Goal: Transaction & Acquisition: Purchase product/service

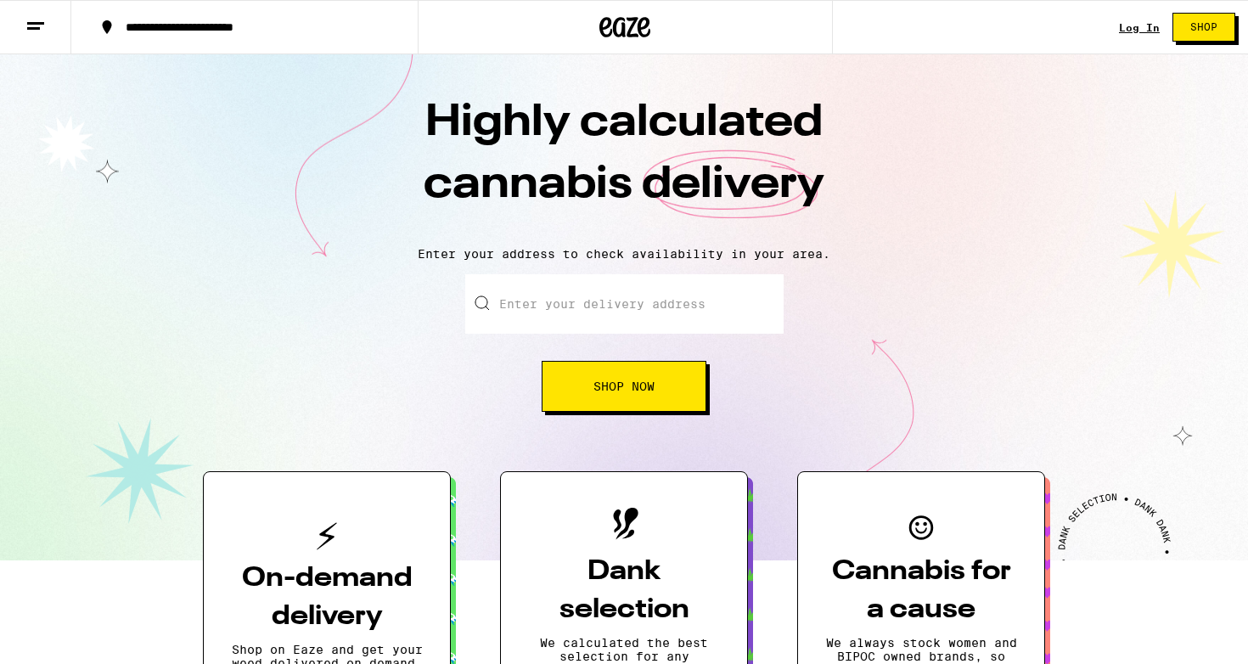
click at [609, 317] on input "Enter your delivery address" at bounding box center [624, 303] width 318 height 59
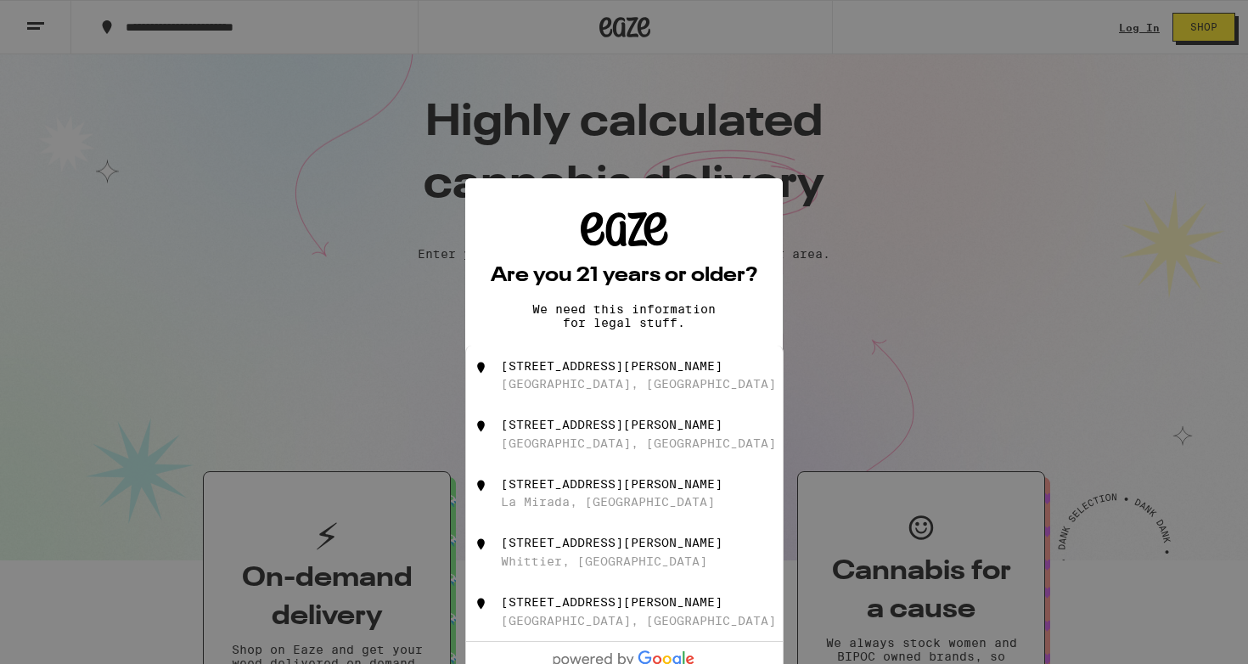
click at [606, 385] on div "16347 Murphy Avenue Santa Ana, CA" at bounding box center [652, 375] width 303 height 32
type input "16347 Murphy Avenue, Santa Ana, CA"
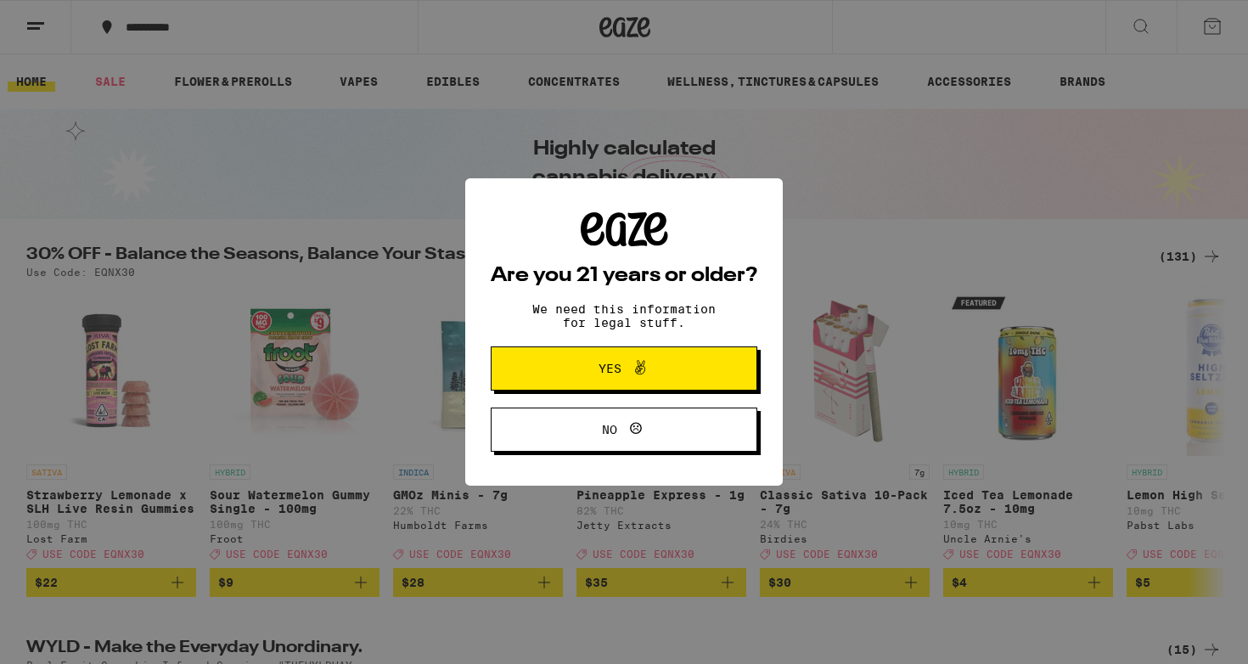
click at [666, 359] on button "Yes" at bounding box center [624, 369] width 267 height 44
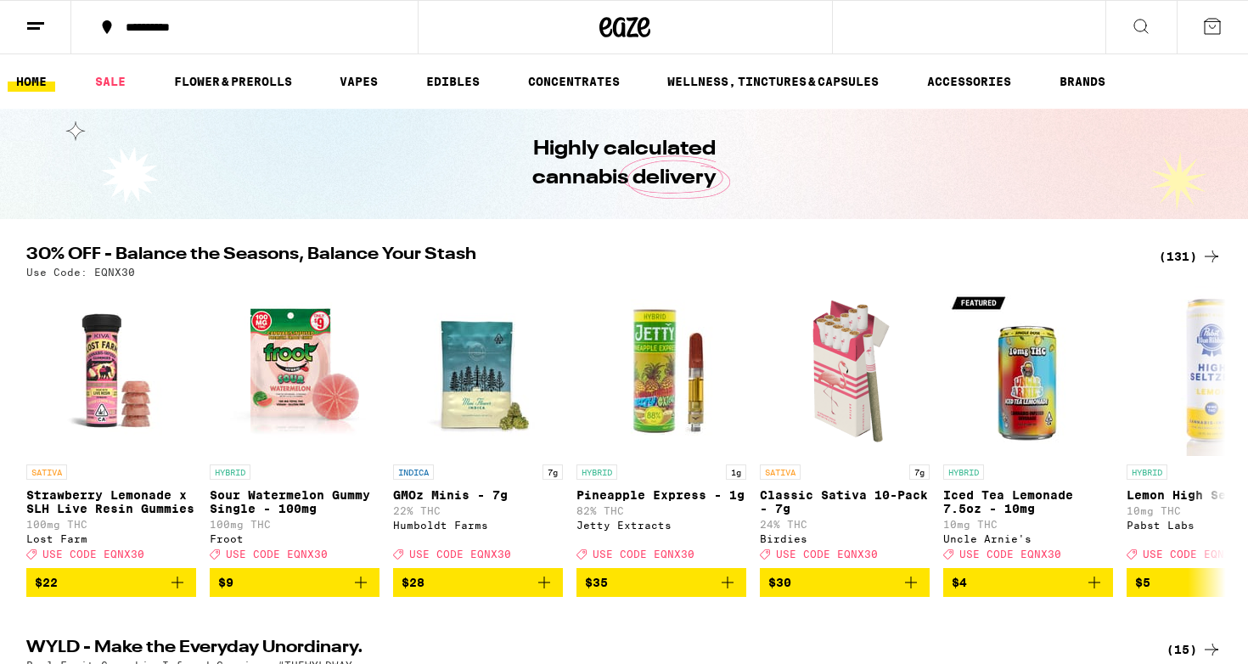
click at [189, 31] on div "**********" at bounding box center [254, 27] width 275 height 12
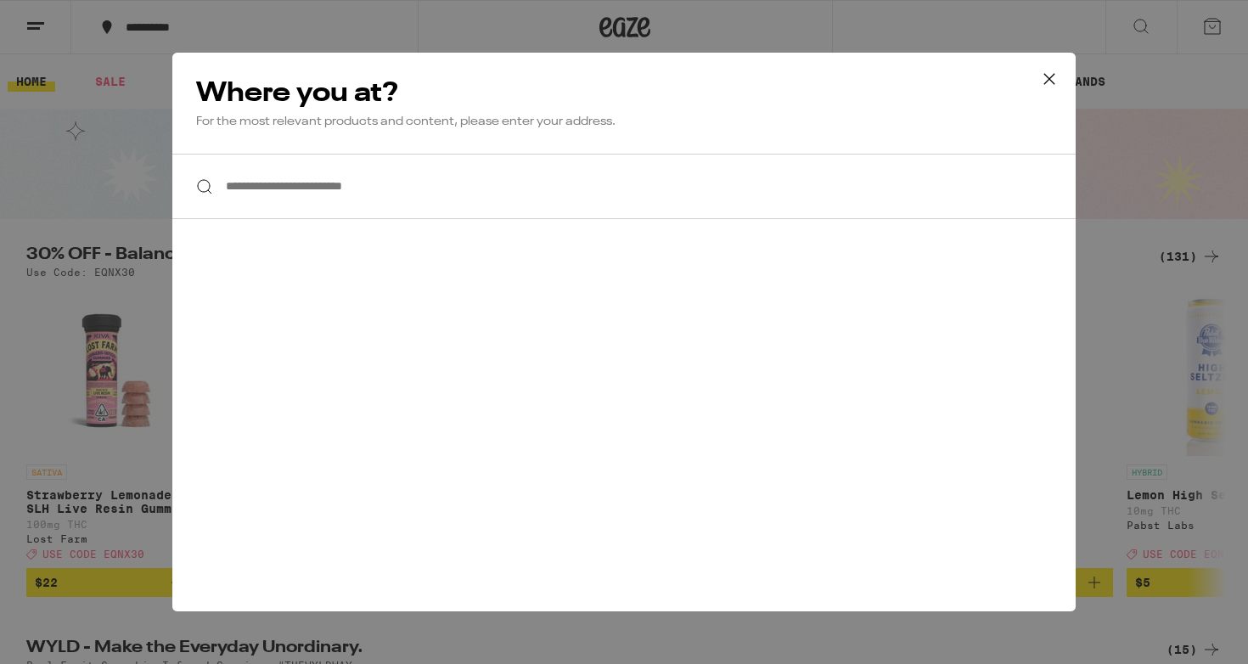
click at [297, 191] on input "**********" at bounding box center [624, 186] width 904 height 65
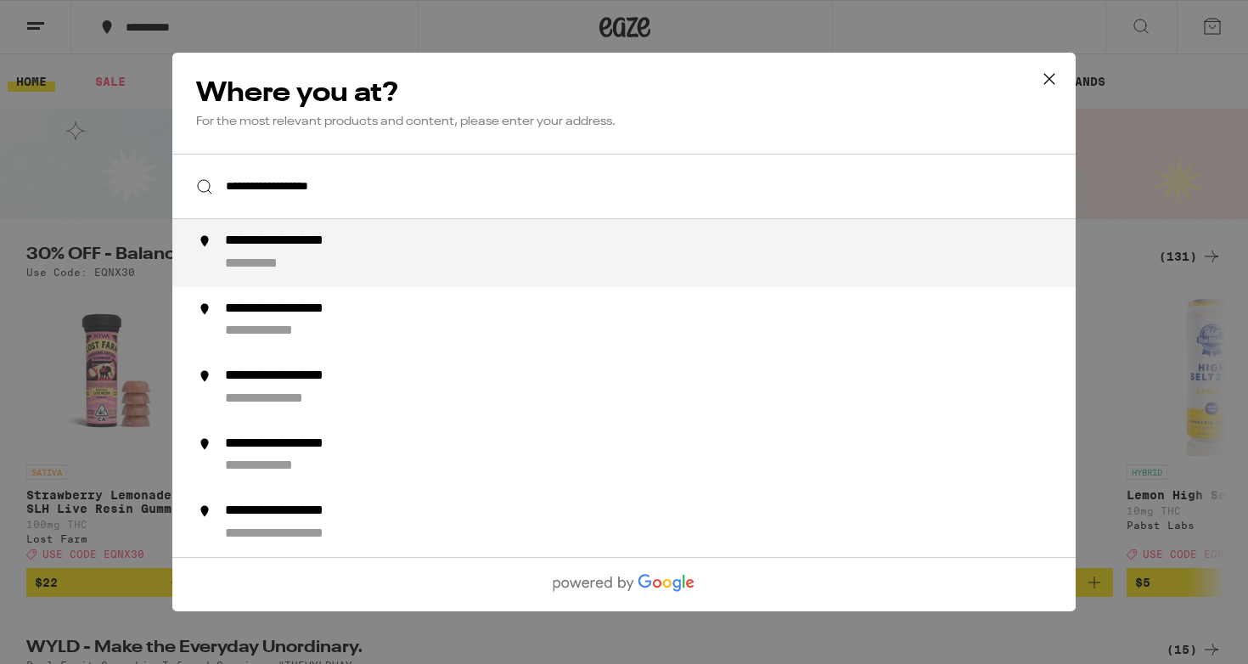
click at [271, 262] on div "**********" at bounding box center [268, 265] width 87 height 18
type input "**********"
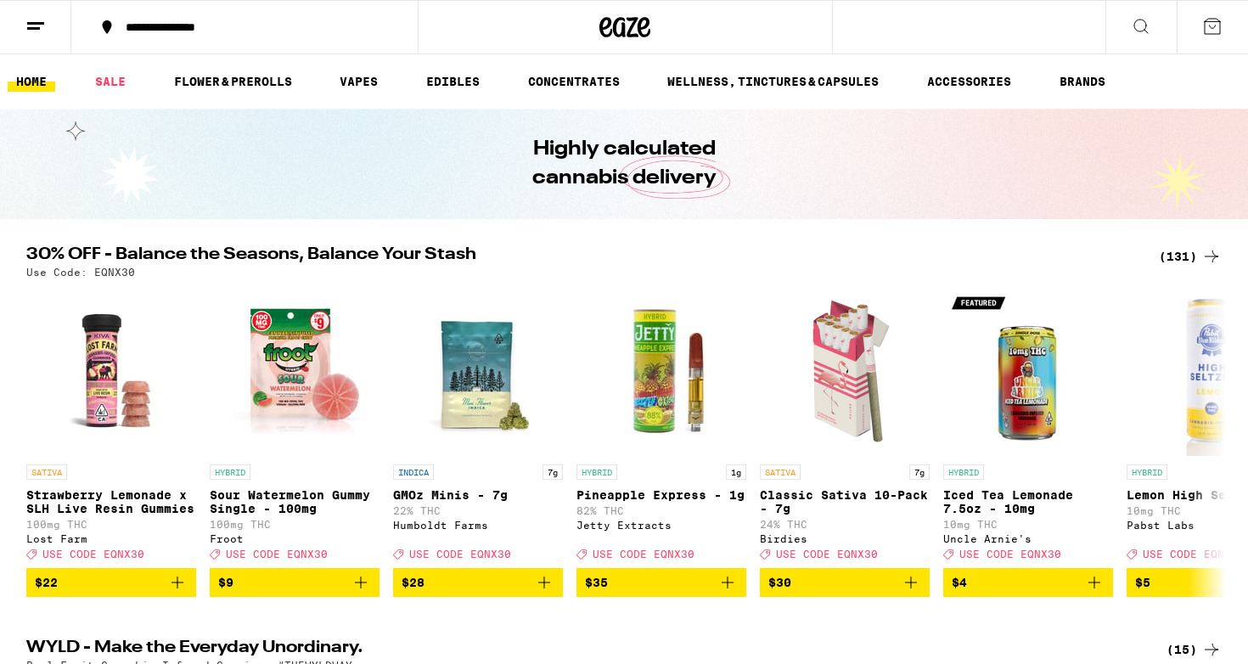
click at [1175, 254] on div "(131)" at bounding box center [1190, 256] width 63 height 20
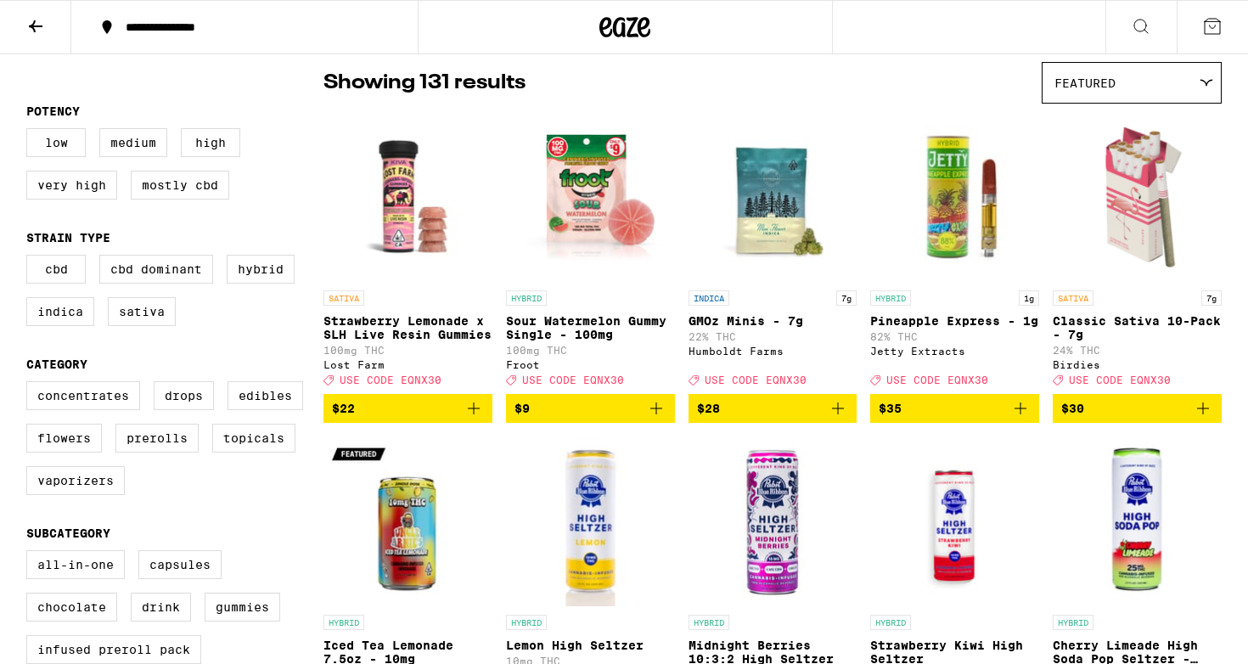
scroll to position [132, 0]
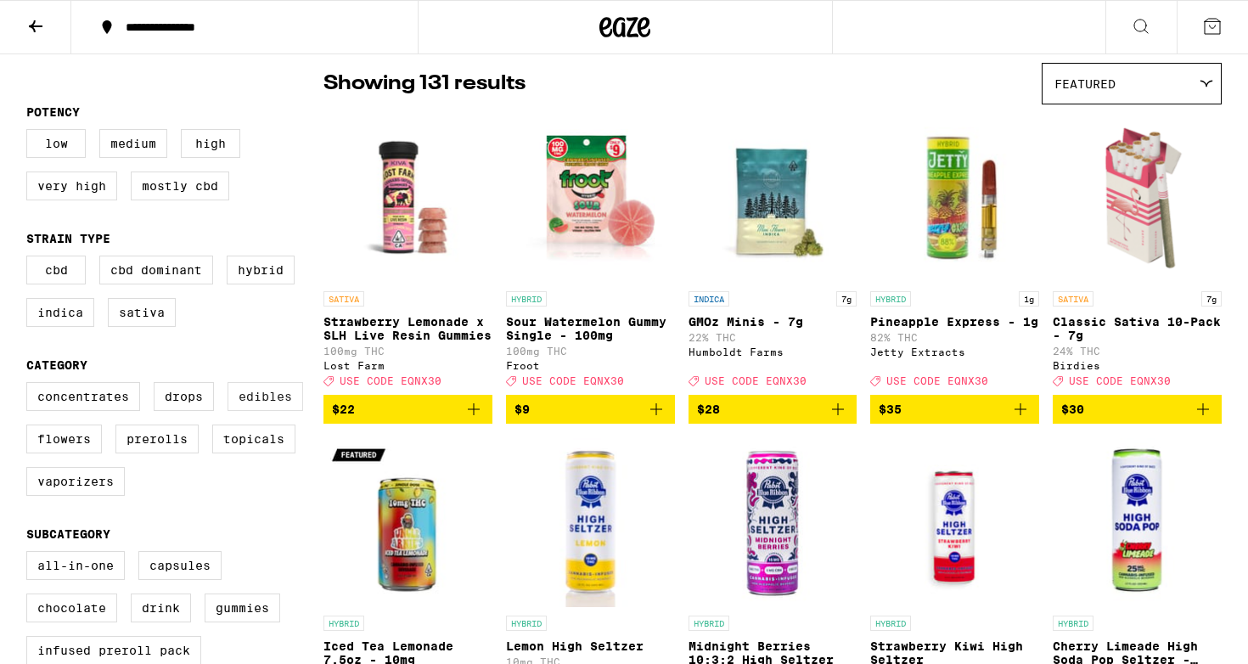
click at [273, 401] on label "Edibles" at bounding box center [266, 396] width 76 height 29
click at [31, 386] on input "Edibles" at bounding box center [30, 385] width 1 height 1
checkbox input "true"
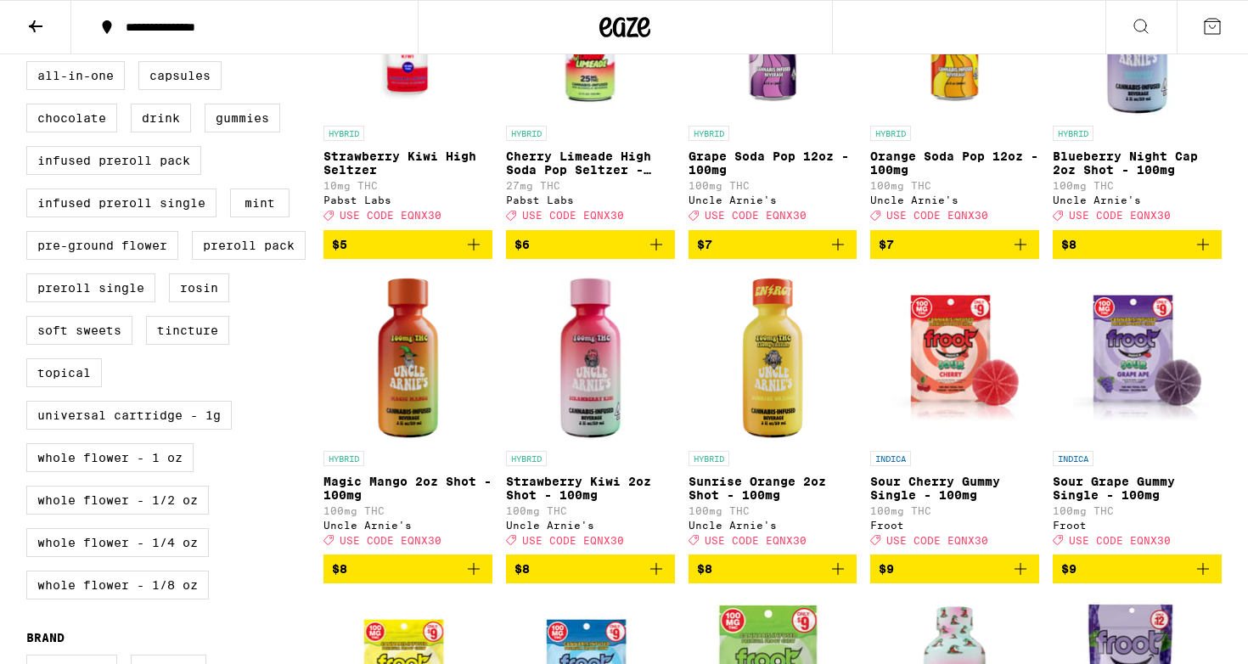
scroll to position [658, 0]
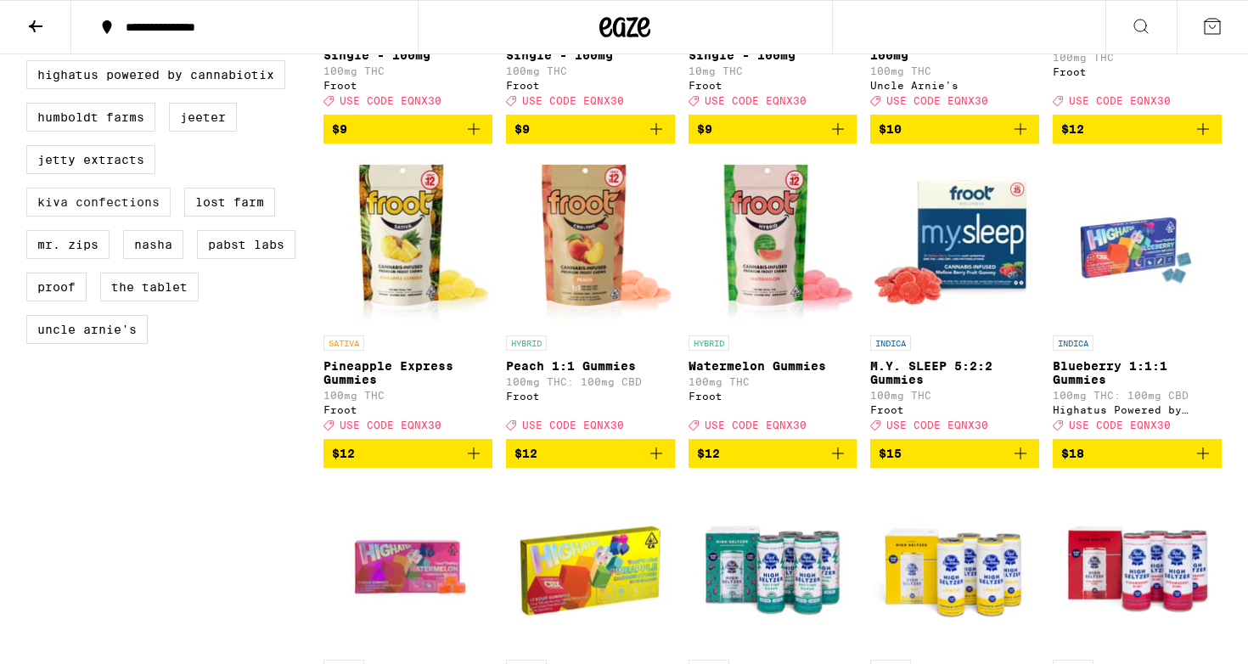
click at [116, 217] on label "Kiva Confections" at bounding box center [98, 202] width 144 height 29
checkbox input "true"
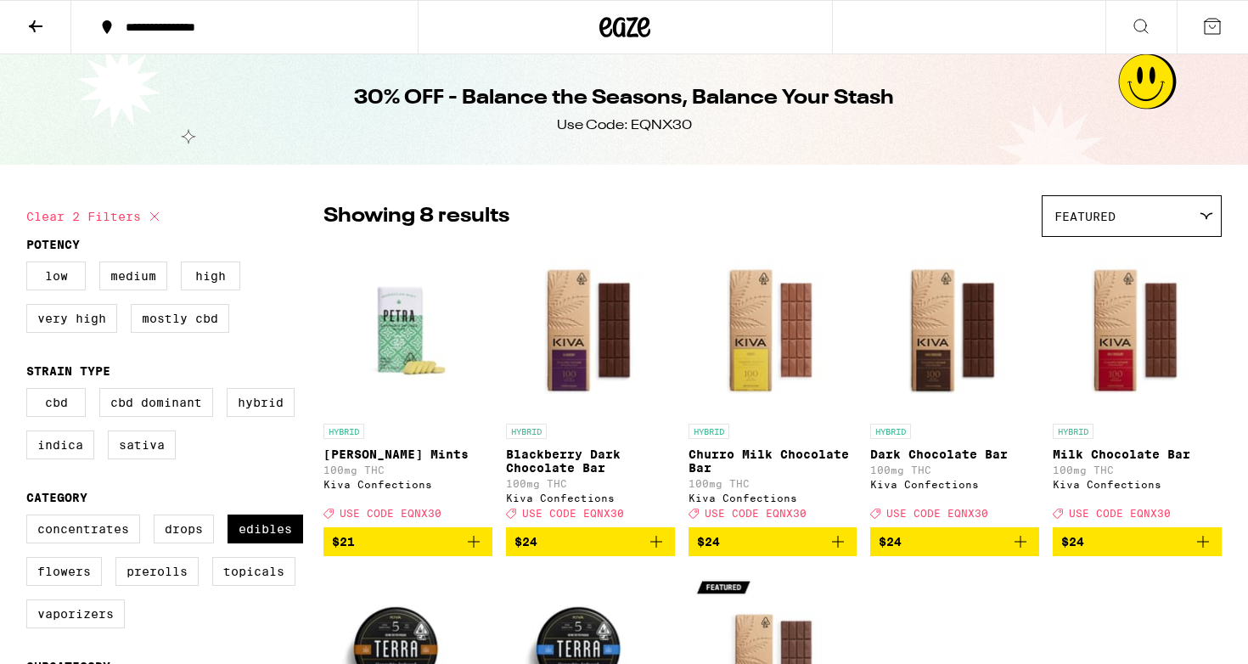
click at [977, 459] on p "Dark Chocolate Bar" at bounding box center [955, 455] width 169 height 14
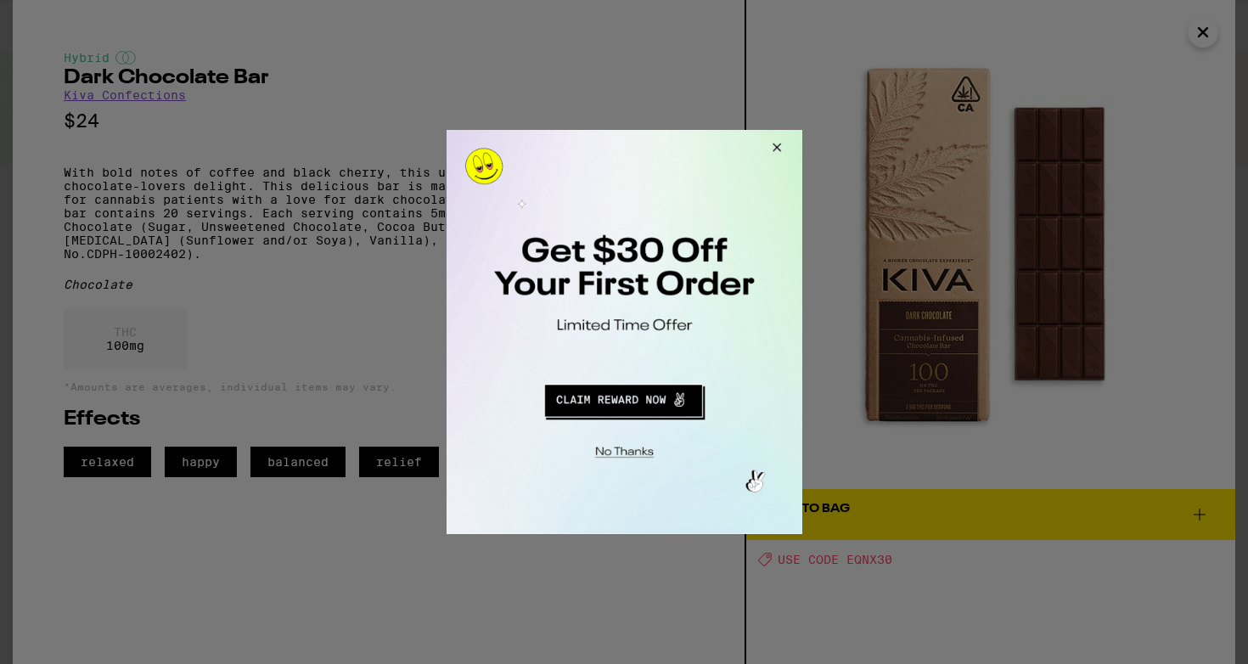
click at [777, 149] on button "Close Modal" at bounding box center [774, 150] width 46 height 41
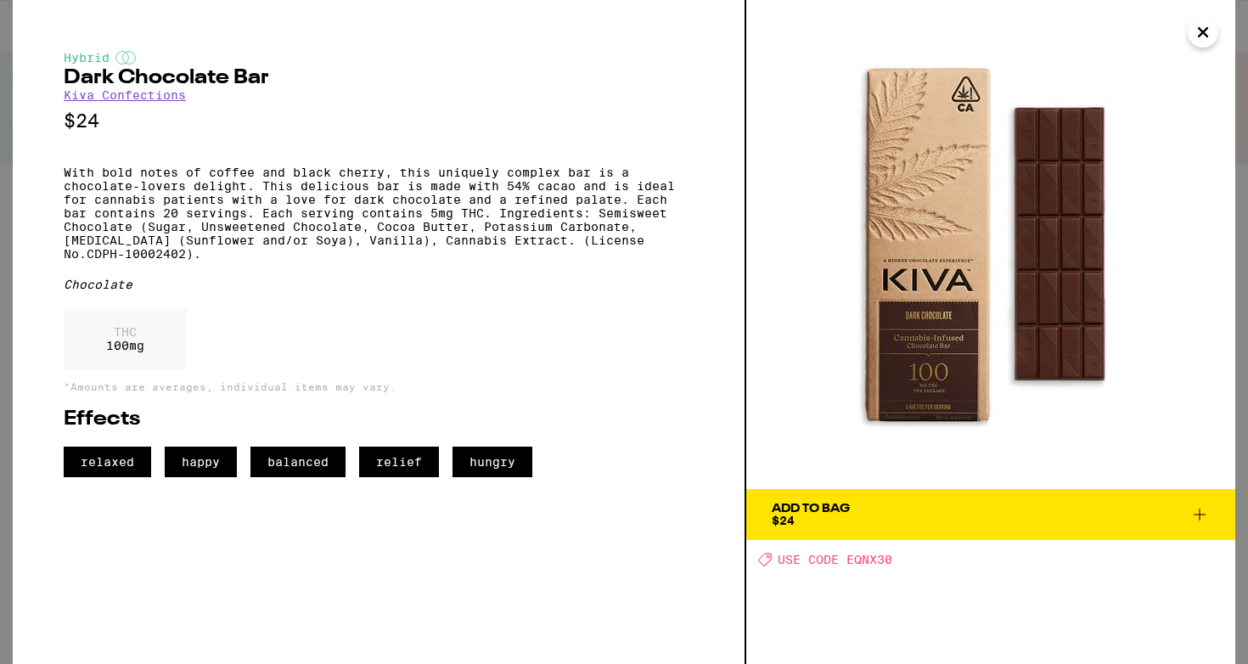
click at [1208, 41] on icon "Close" at bounding box center [1203, 32] width 20 height 25
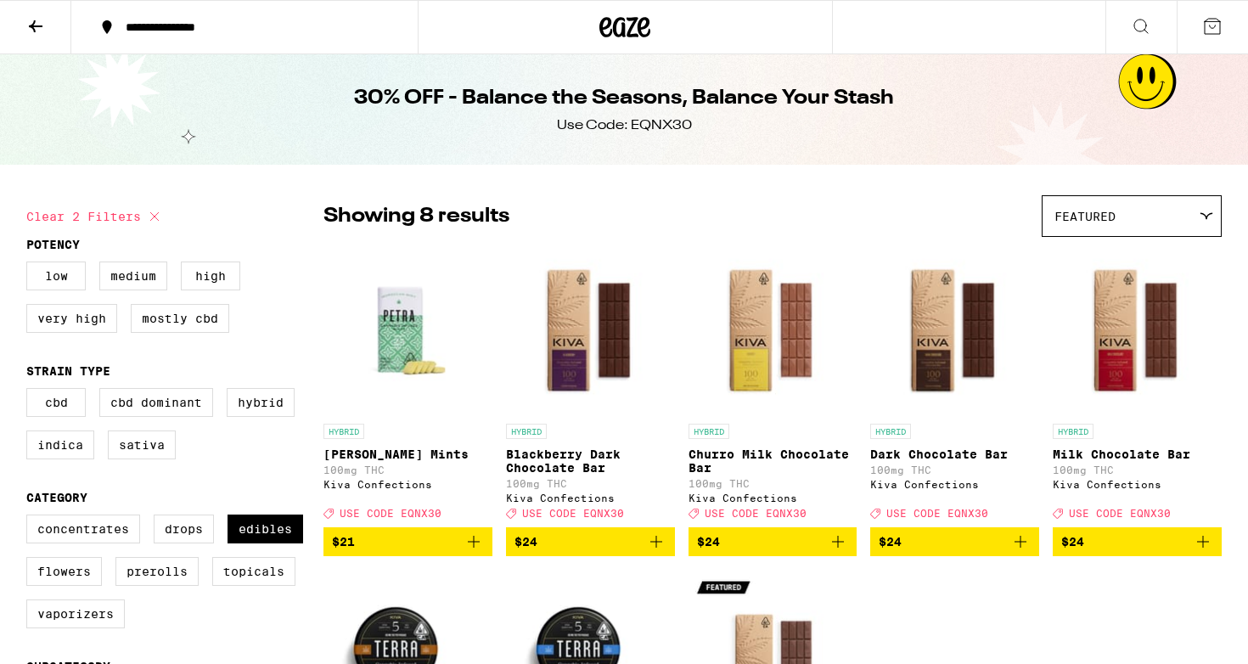
click at [578, 375] on img "Open page for Blackberry Dark Chocolate Bar from Kiva Confections" at bounding box center [590, 330] width 169 height 170
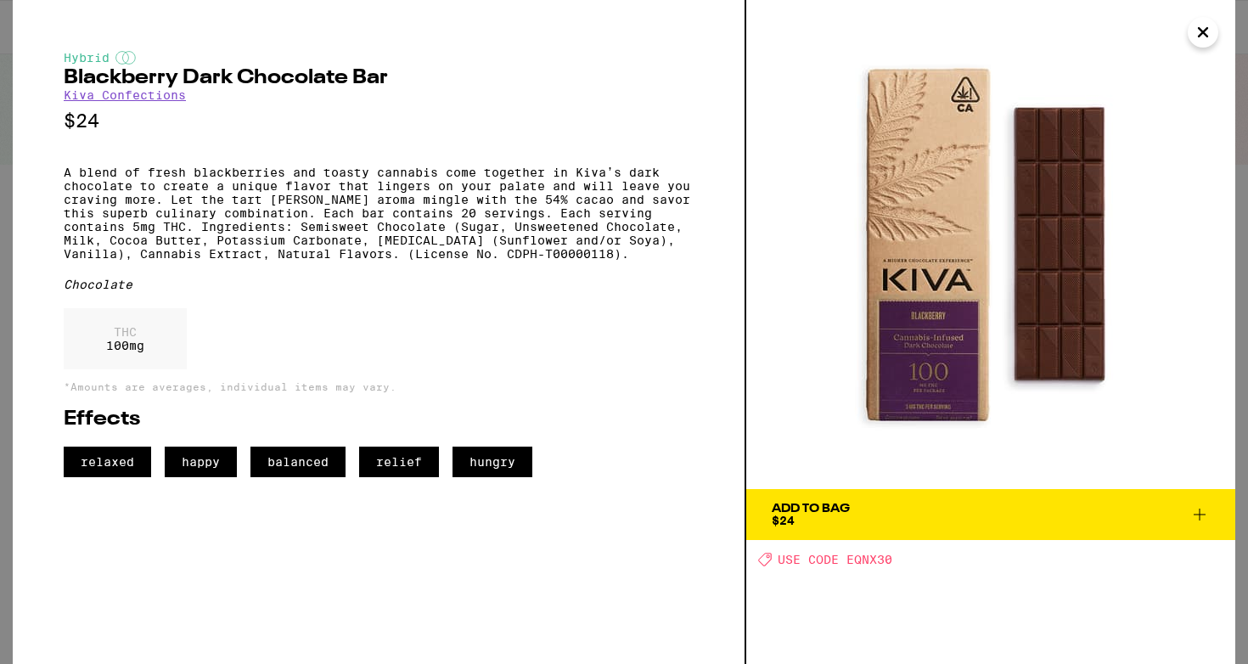
click at [1203, 37] on icon "Close" at bounding box center [1203, 32] width 20 height 25
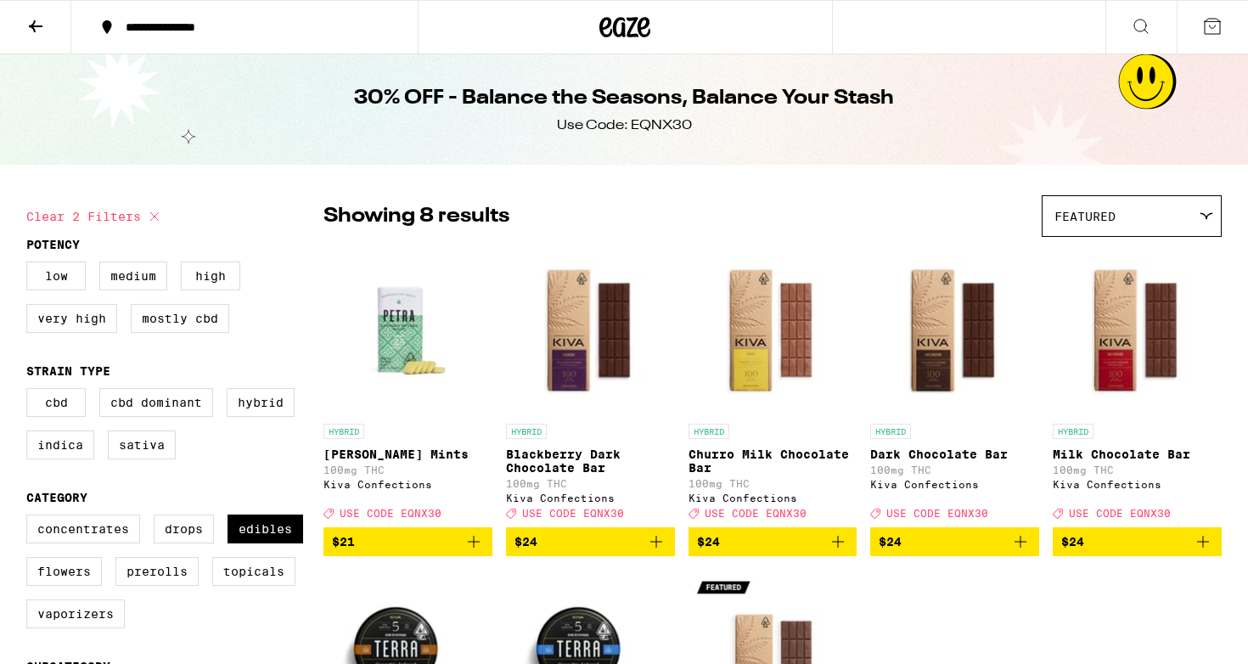
click at [1134, 31] on icon at bounding box center [1141, 26] width 20 height 20
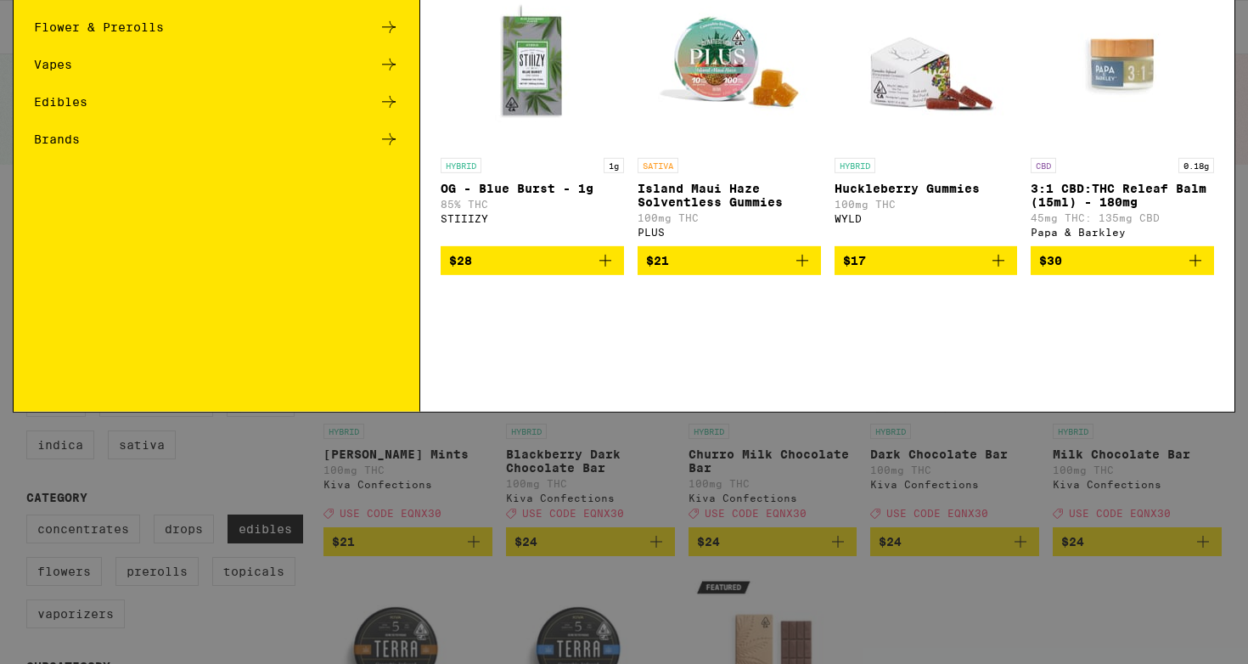
click at [323, 235] on div "Edibles" at bounding box center [216, 233] width 365 height 20
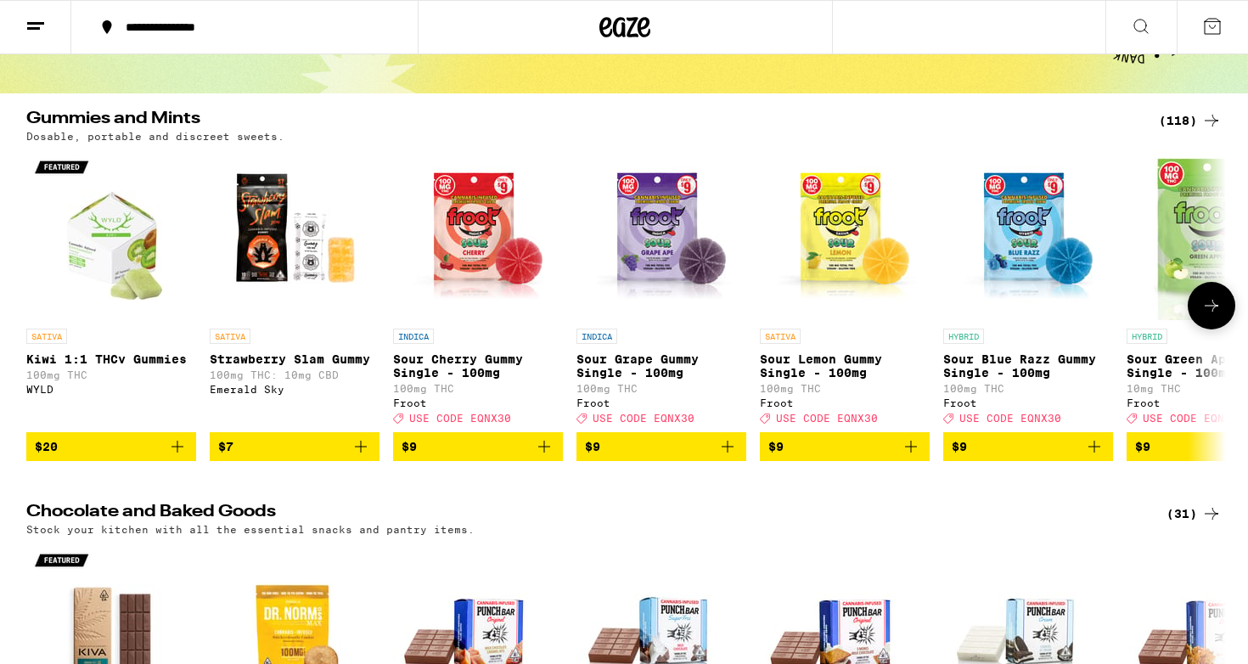
scroll to position [125, 0]
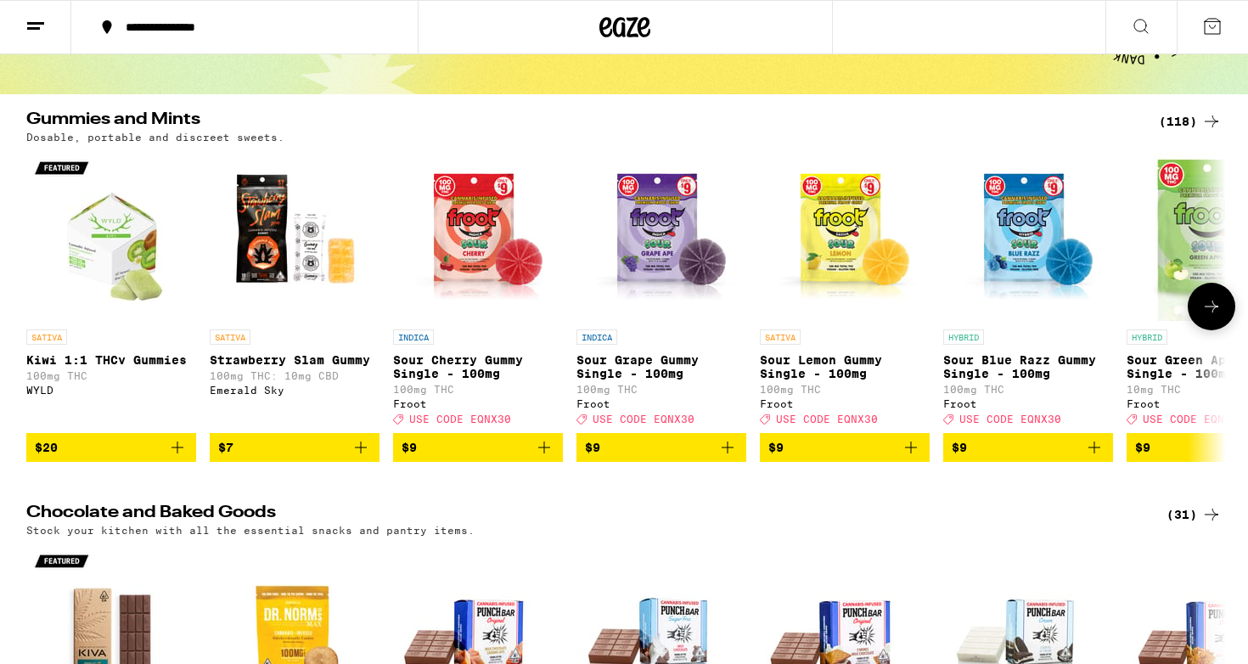
click at [127, 365] on p "Kiwi 1:1 THCv Gummies" at bounding box center [111, 360] width 170 height 14
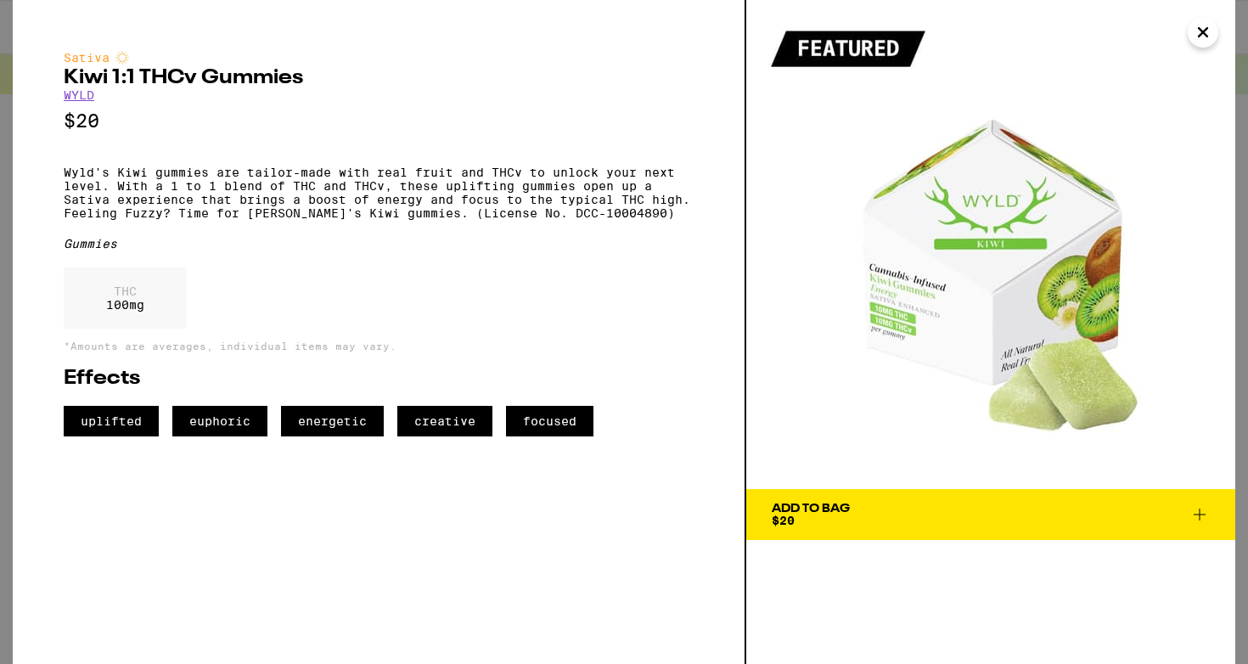
click at [1211, 34] on icon "Close" at bounding box center [1203, 32] width 20 height 25
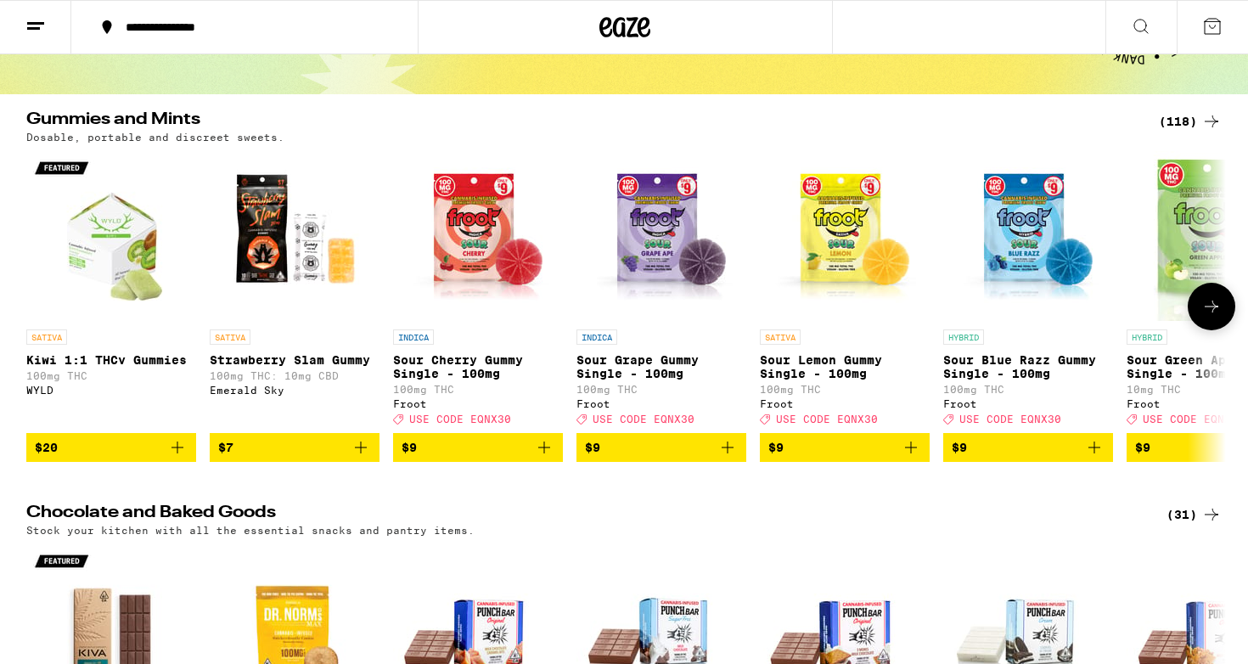
click at [275, 229] on img "Open page for Strawberry Slam Gummy from Emerald Sky" at bounding box center [295, 236] width 170 height 170
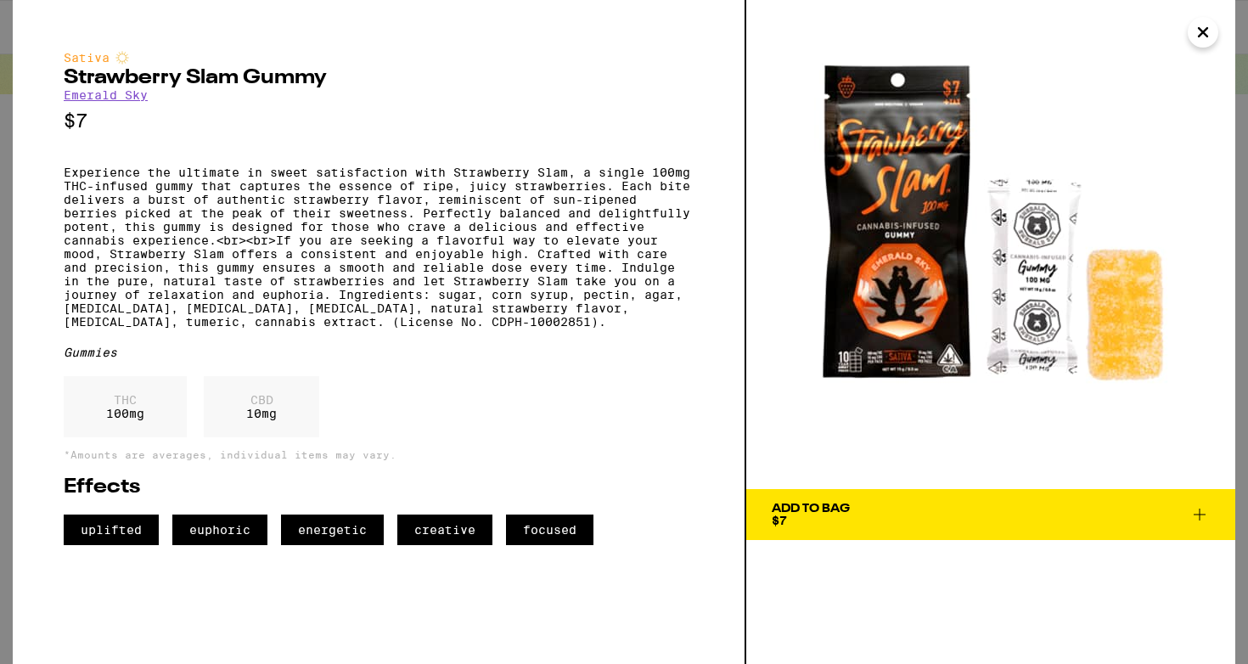
click at [1210, 31] on icon "Close" at bounding box center [1203, 32] width 20 height 25
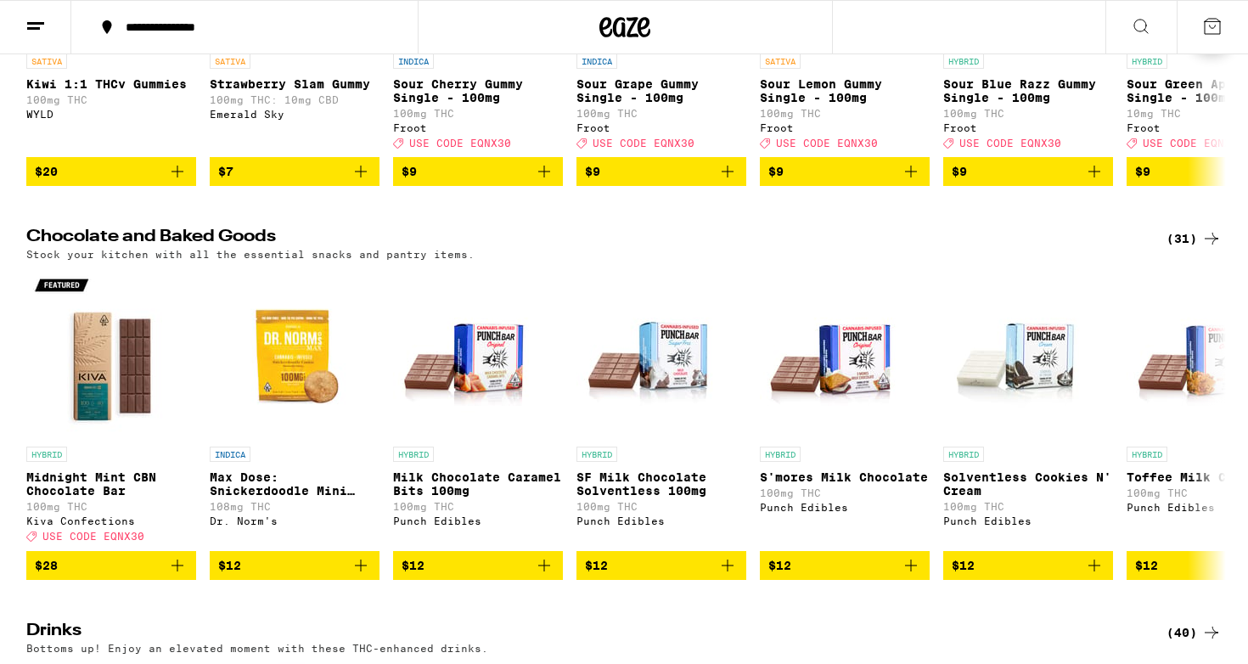
scroll to position [403, 0]
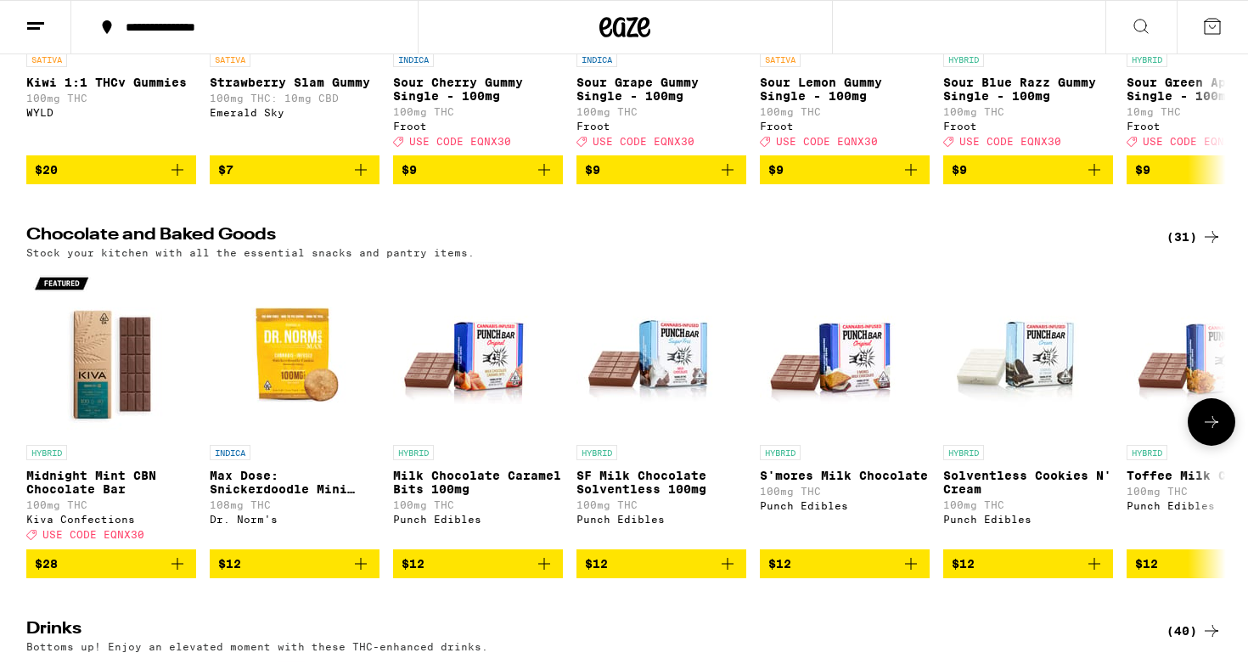
click at [129, 339] on img "Open page for Midnight Mint CBN Chocolate Bar from Kiva Confections" at bounding box center [111, 352] width 170 height 170
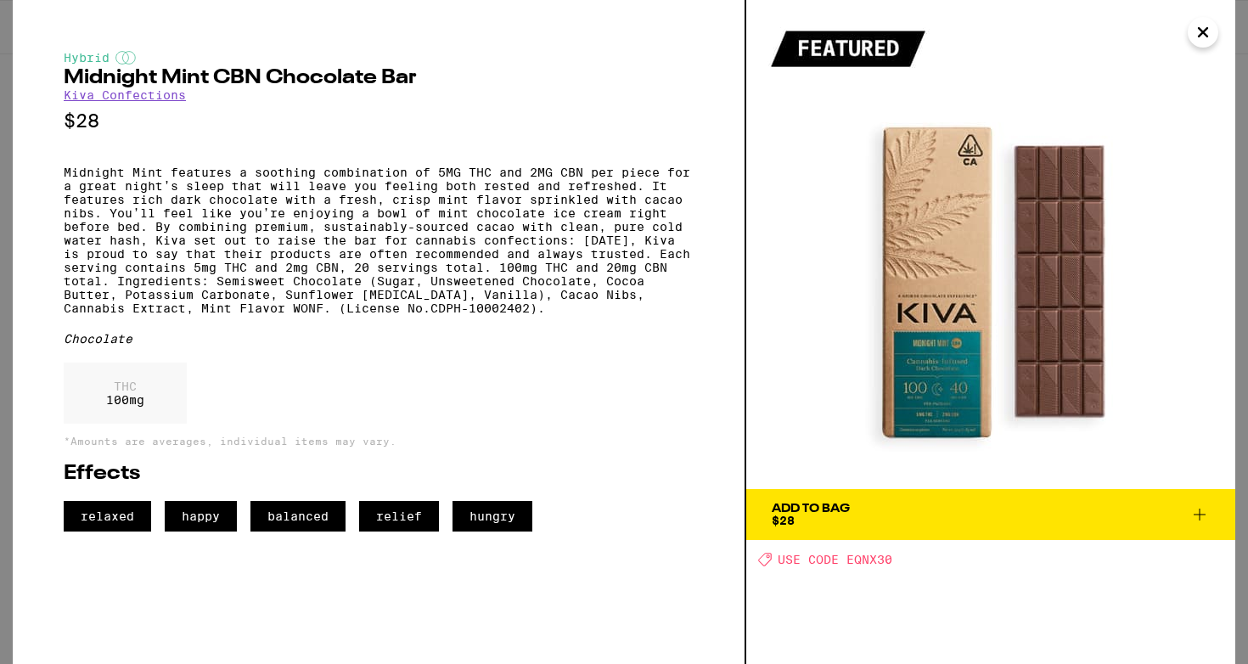
click at [969, 518] on span "Add To Bag $28" at bounding box center [991, 515] width 438 height 24
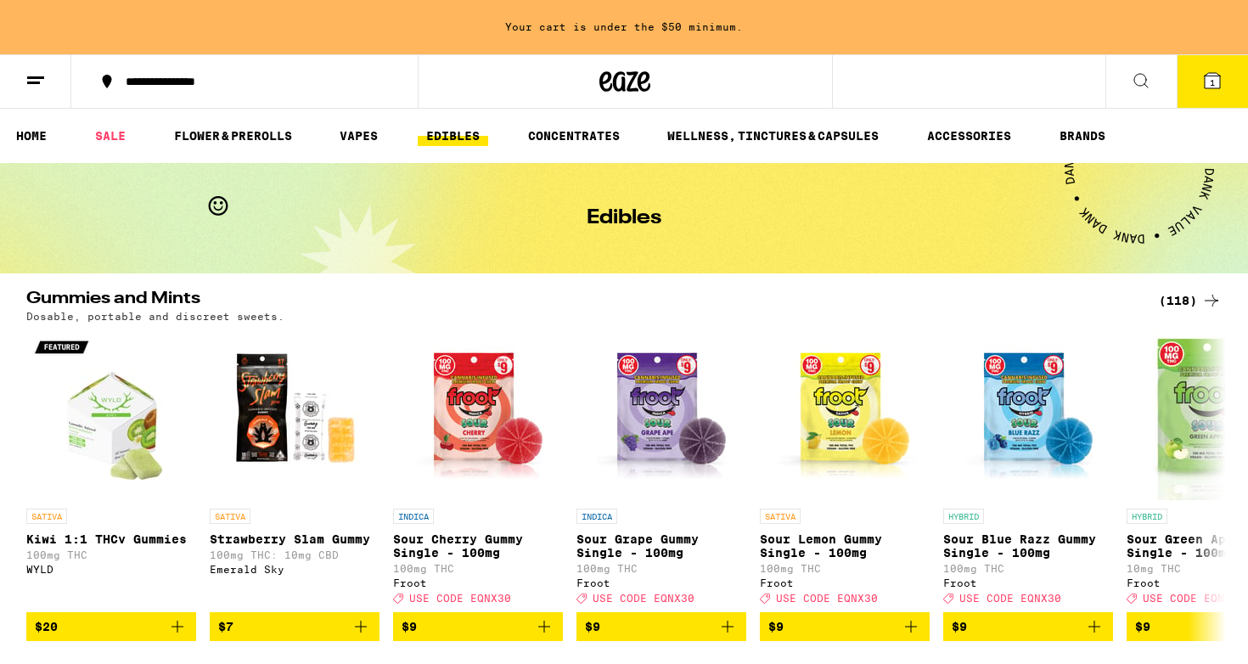
click at [1221, 72] on icon at bounding box center [1213, 80] width 20 height 20
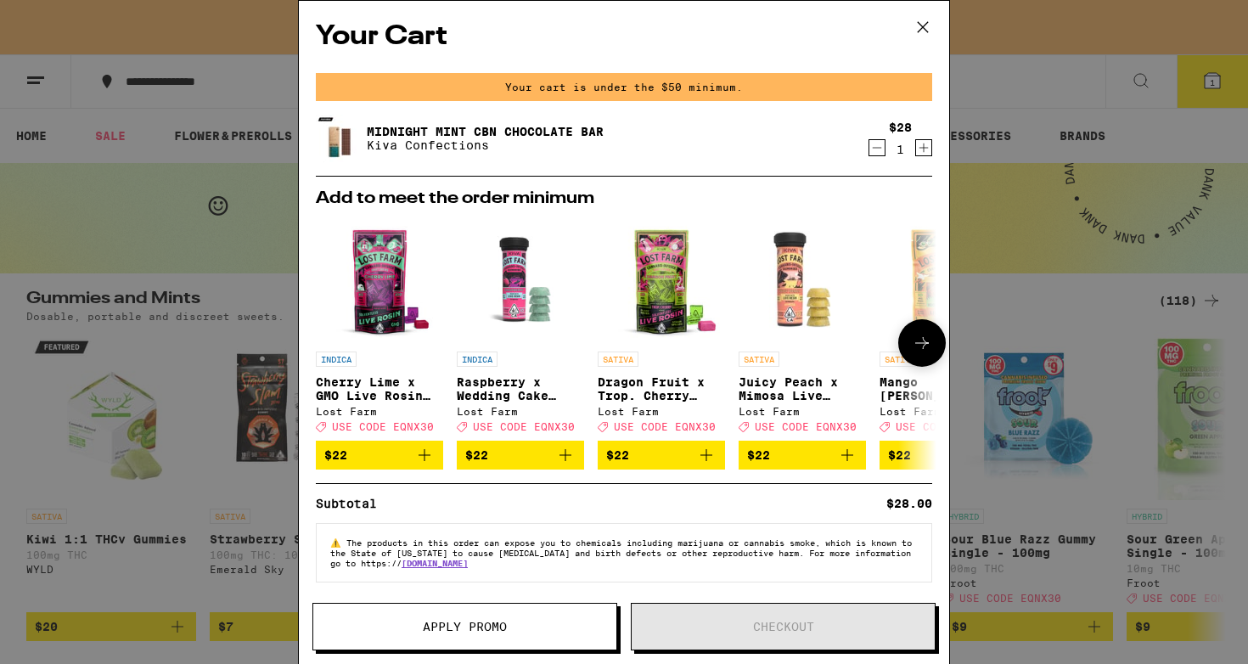
scroll to position [10, 0]
click at [922, 30] on icon at bounding box center [922, 26] width 25 height 25
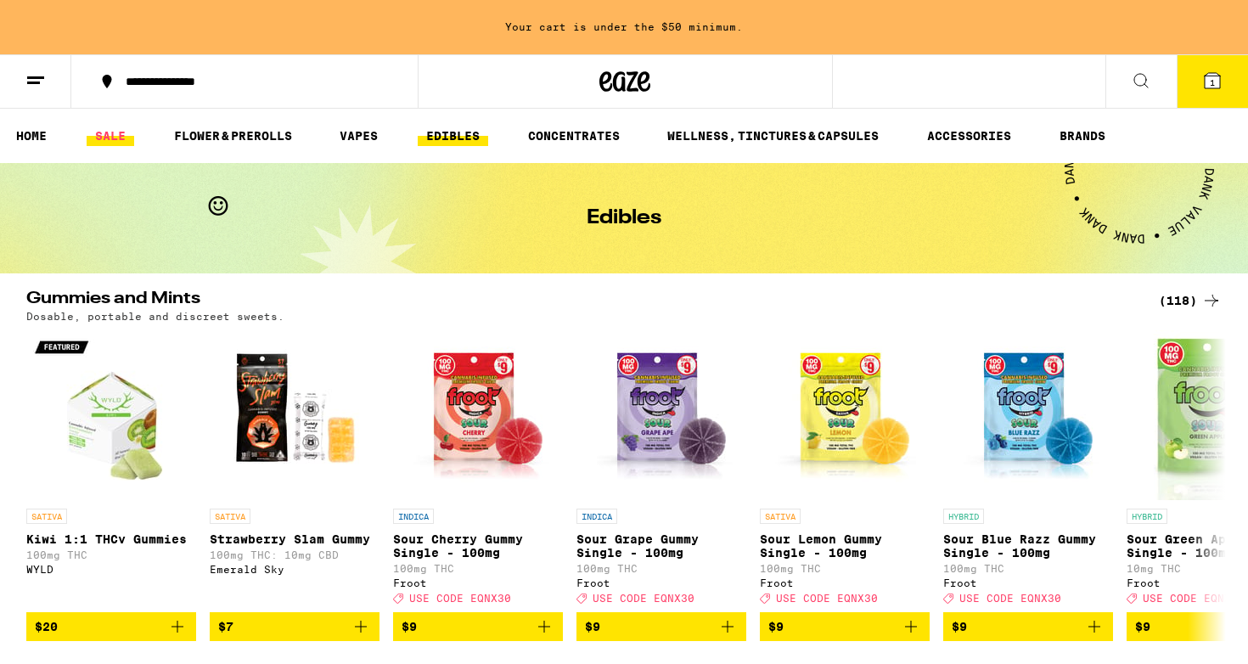
click at [116, 132] on link "SALE" at bounding box center [111, 136] width 48 height 20
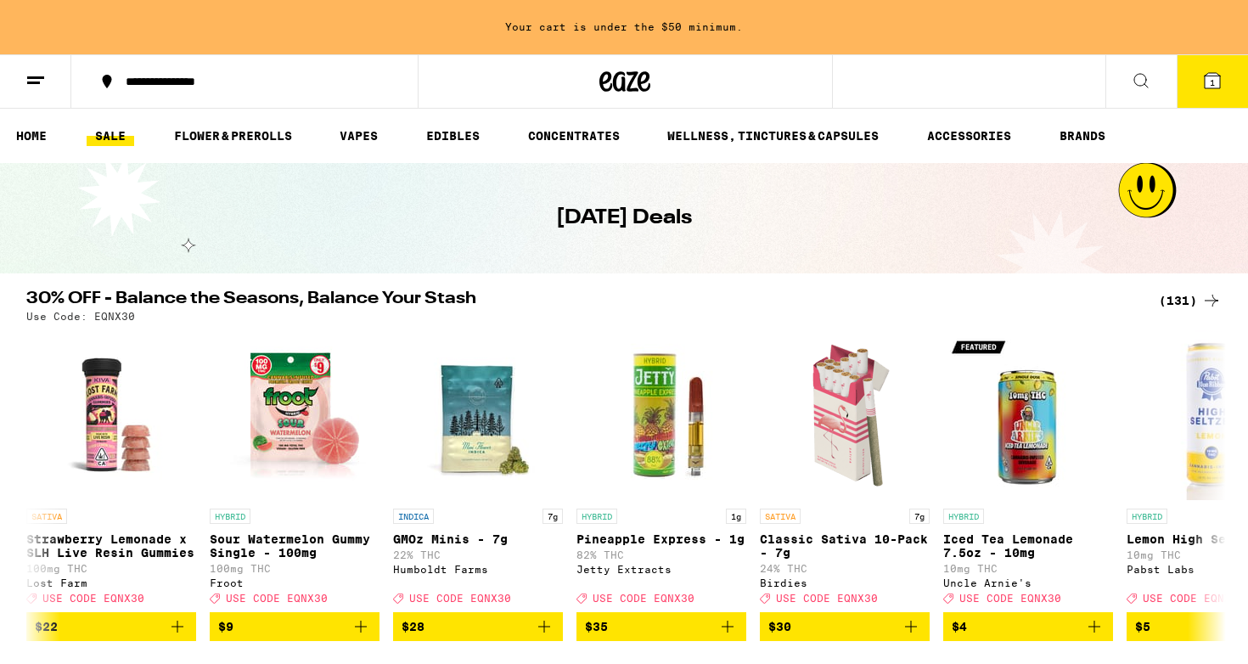
click at [121, 132] on link "SALE" at bounding box center [111, 136] width 48 height 20
click at [27, 131] on link "HOME" at bounding box center [32, 136] width 48 height 20
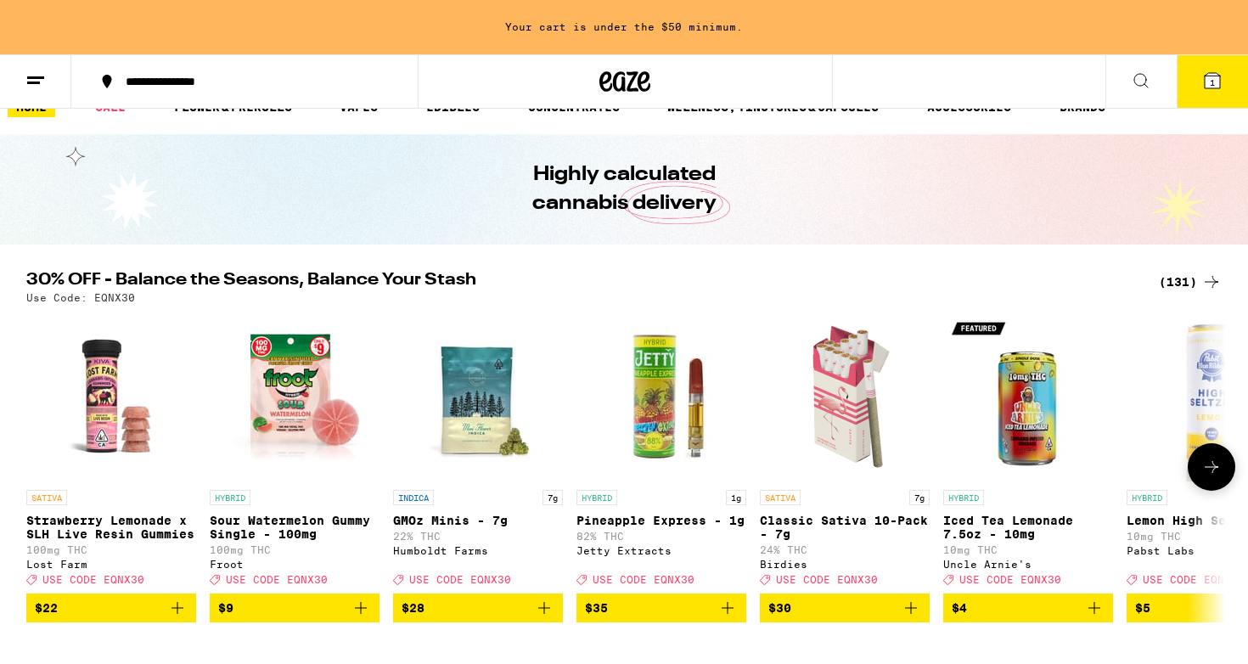
scroll to position [352, 0]
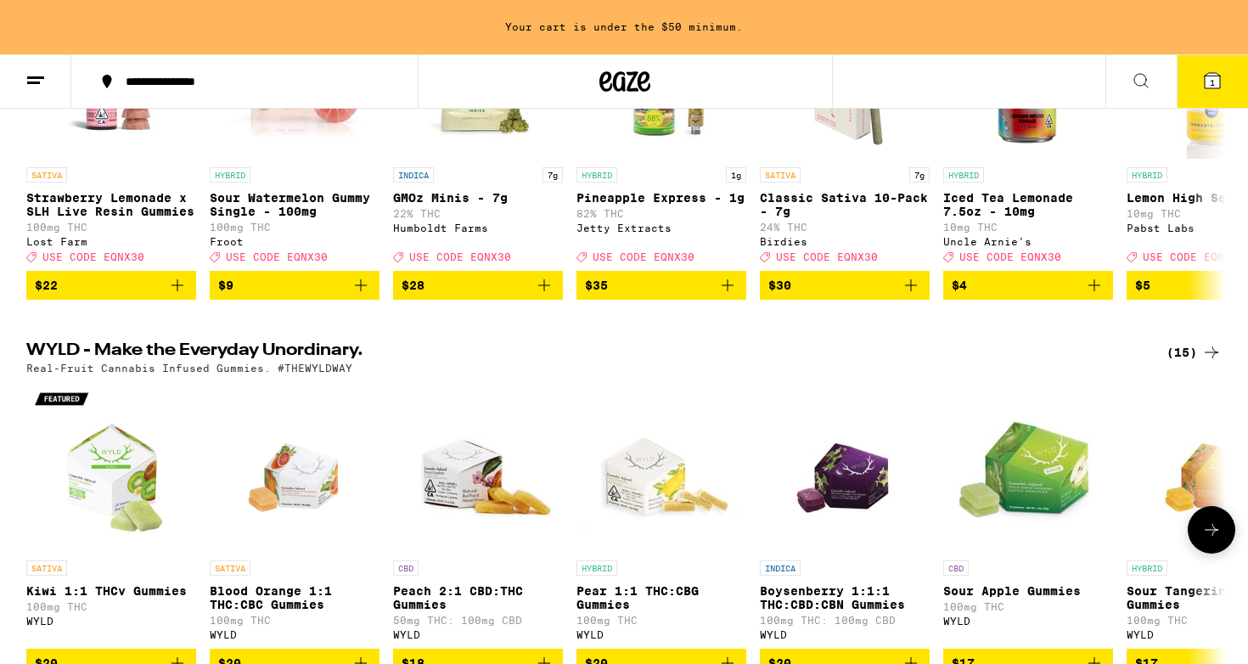
click at [482, 522] on img "Open page for Peach 2:1 CBD:THC Gummies from WYLD" at bounding box center [478, 467] width 170 height 170
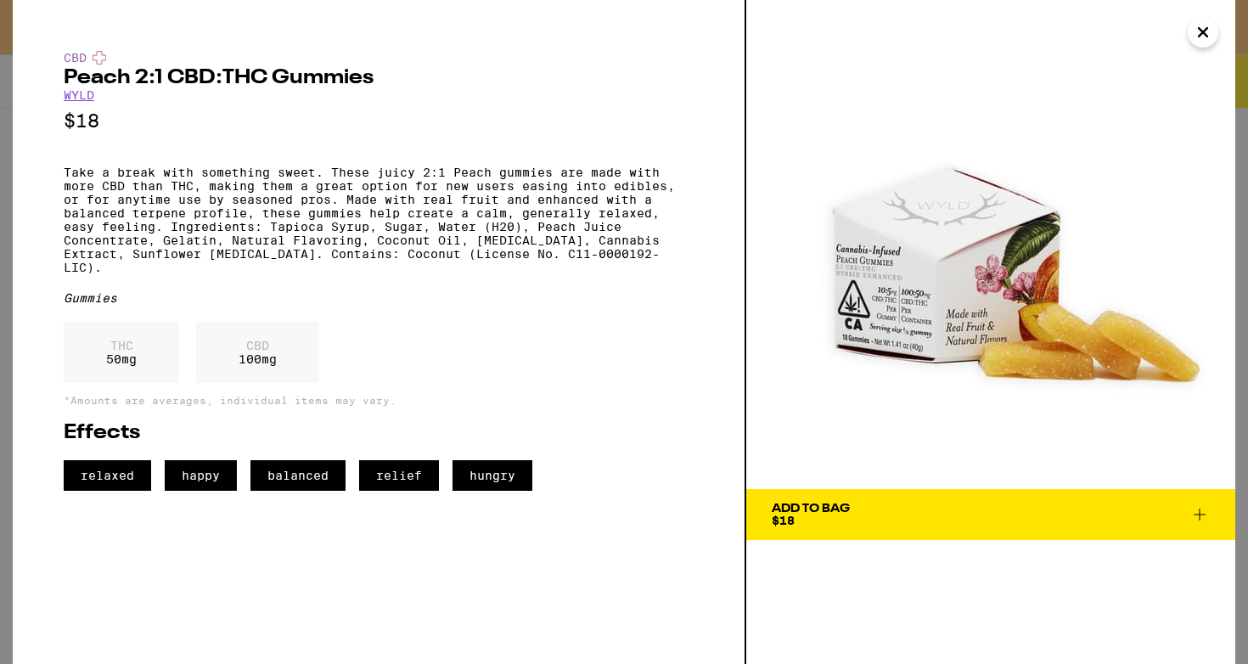
click at [1199, 37] on icon "Close" at bounding box center [1203, 32] width 8 height 8
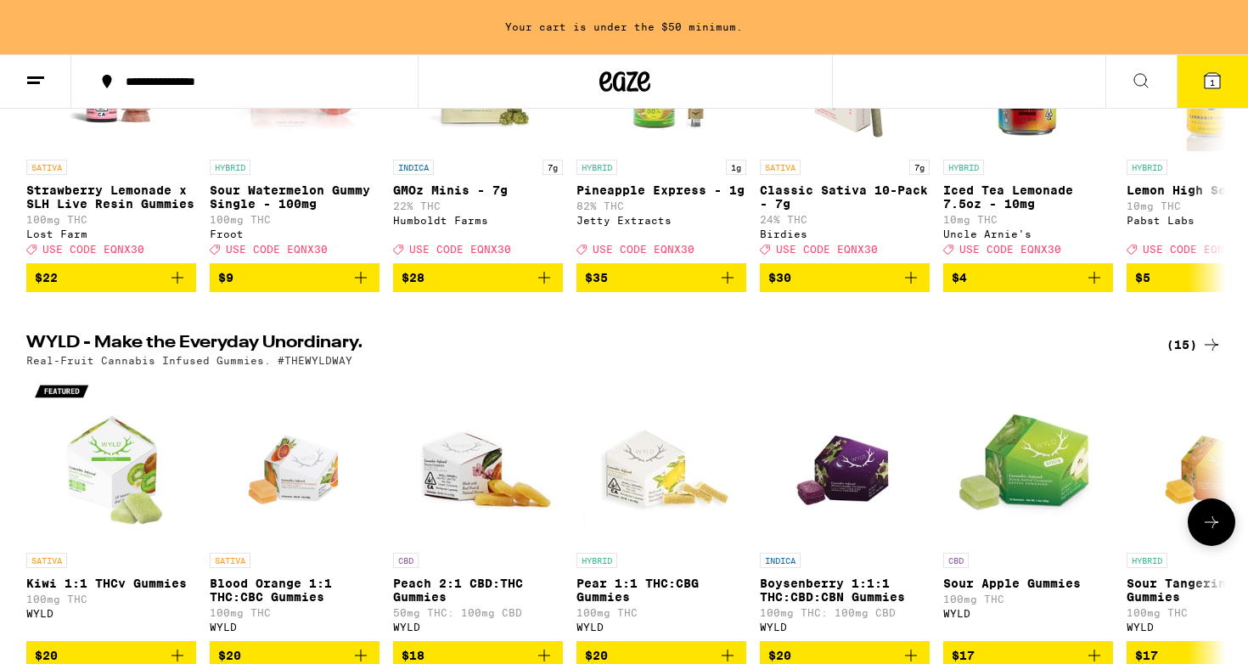
click at [850, 457] on img "Open page for Boysenberry 1:1:1 THC:CBD:CBN Gummies from WYLD" at bounding box center [845, 460] width 121 height 170
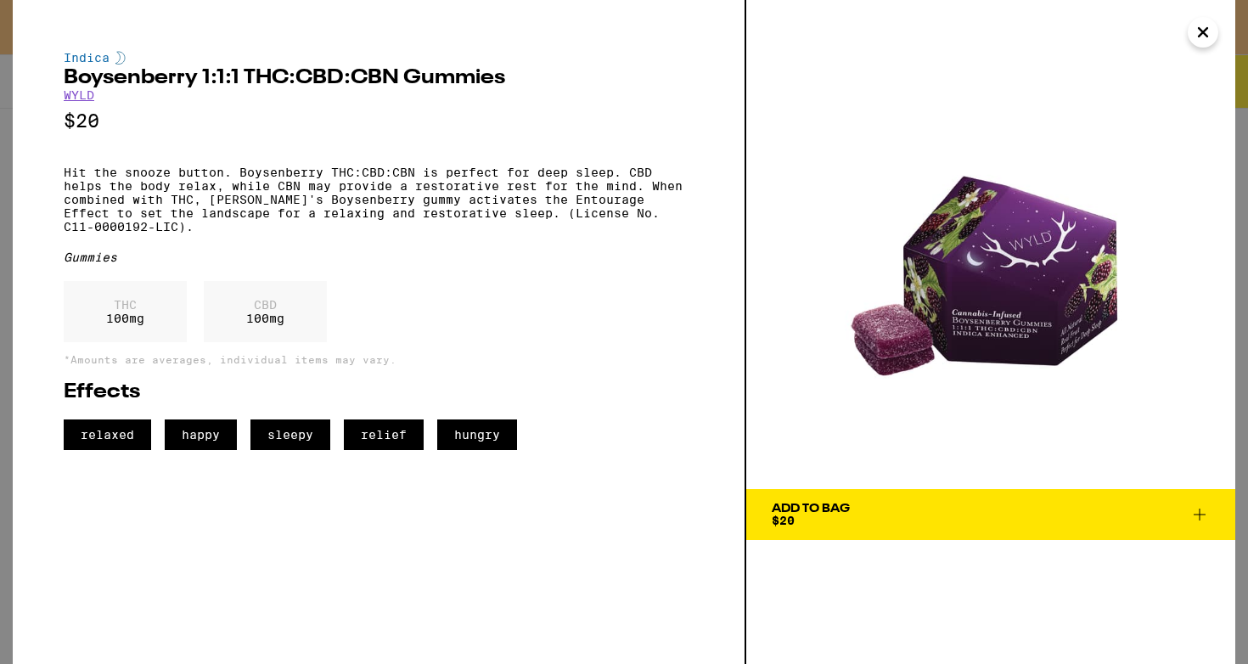
click at [882, 527] on button "Add To Bag $20" at bounding box center [991, 514] width 489 height 51
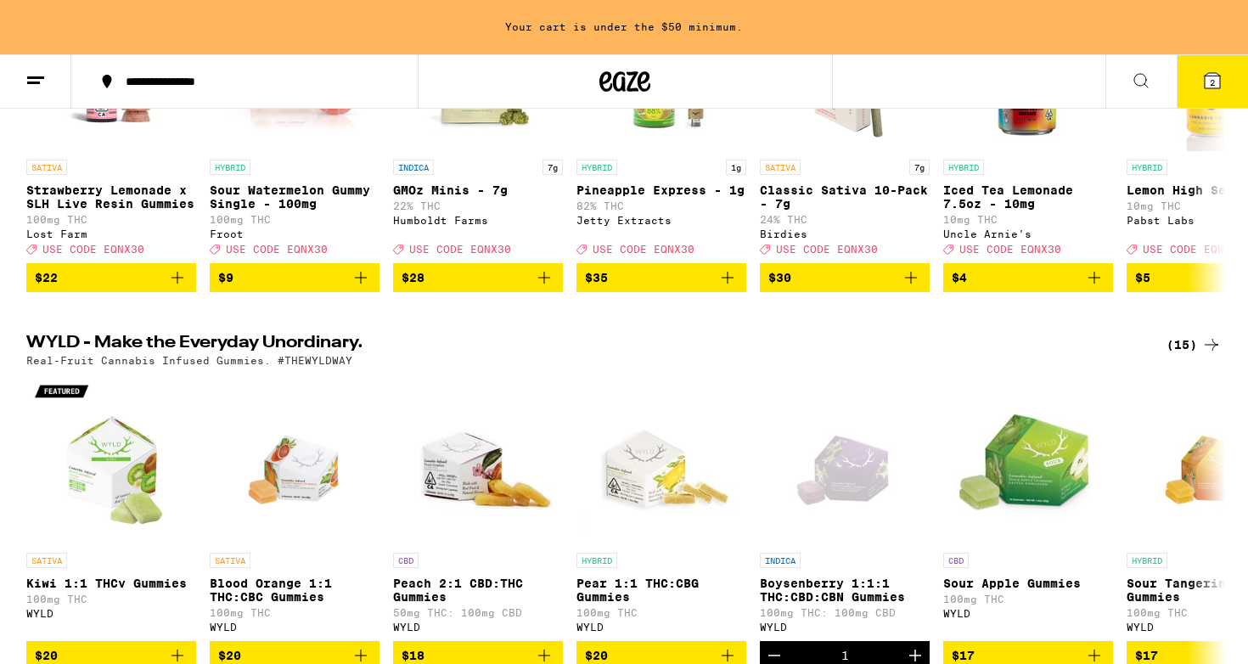
click at [1215, 94] on button "2" at bounding box center [1212, 81] width 71 height 53
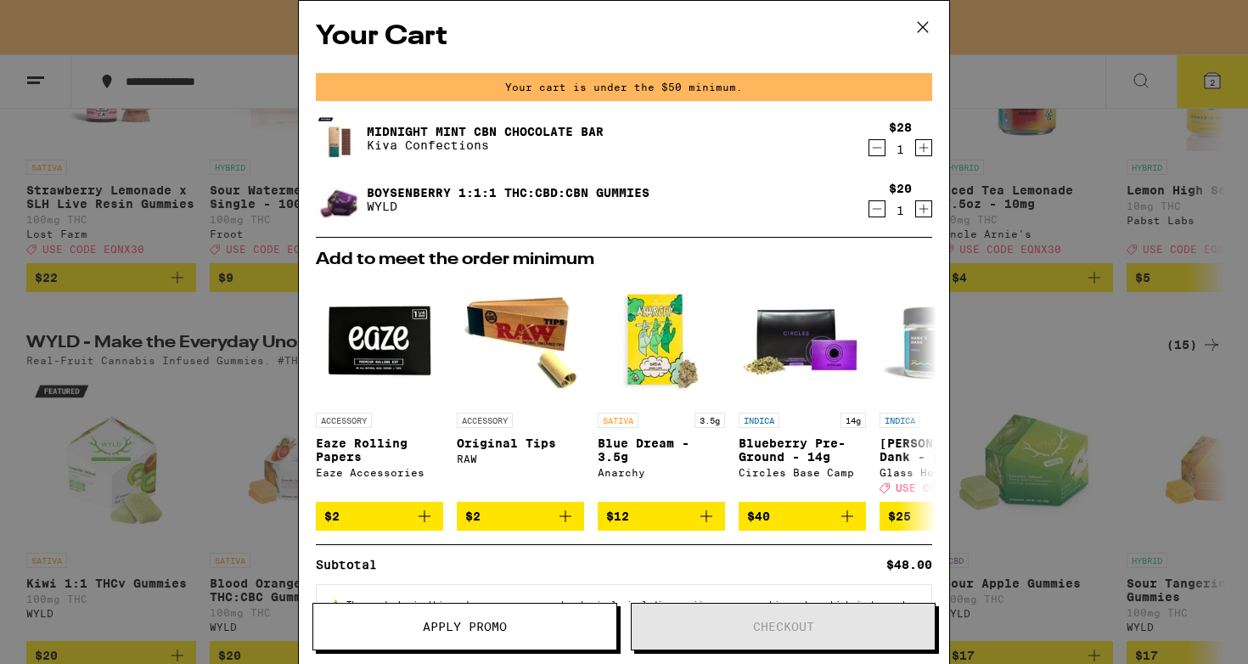
click at [930, 30] on icon at bounding box center [922, 26] width 25 height 25
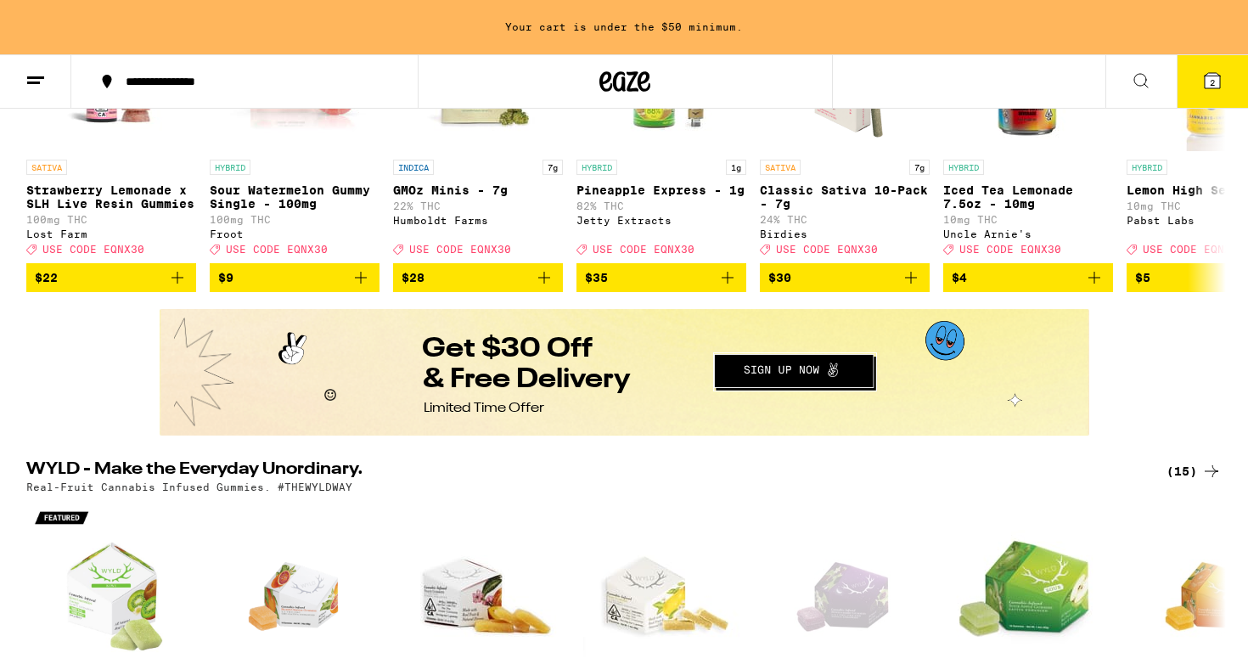
click at [771, 374] on button "Redirect to URL" at bounding box center [623, 371] width 927 height 122
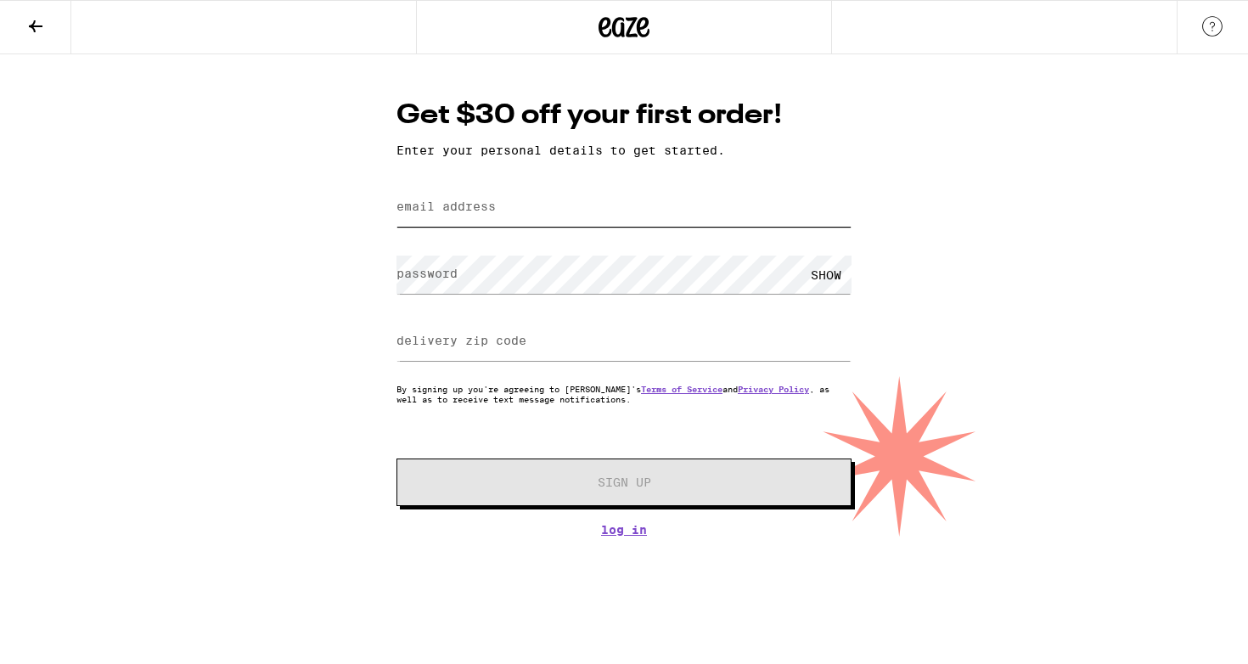
click at [705, 222] on input "email address" at bounding box center [624, 208] width 455 height 38
type input "[EMAIL_ADDRESS][DOMAIN_NAME]"
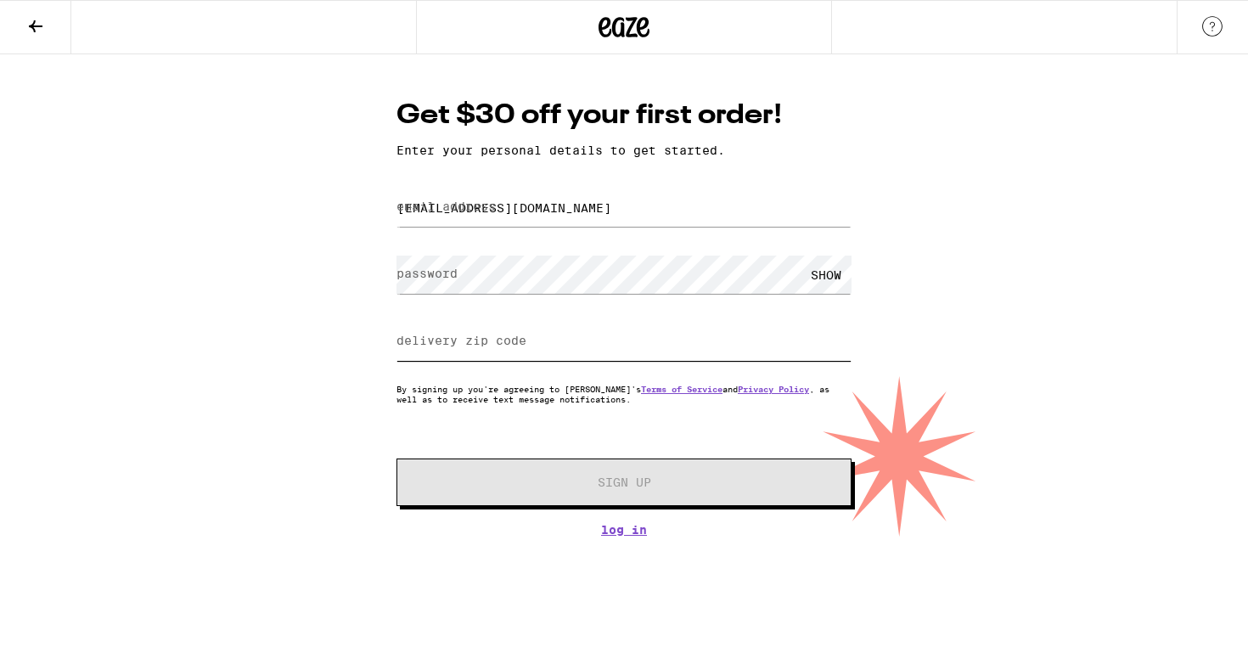
type input "92606"
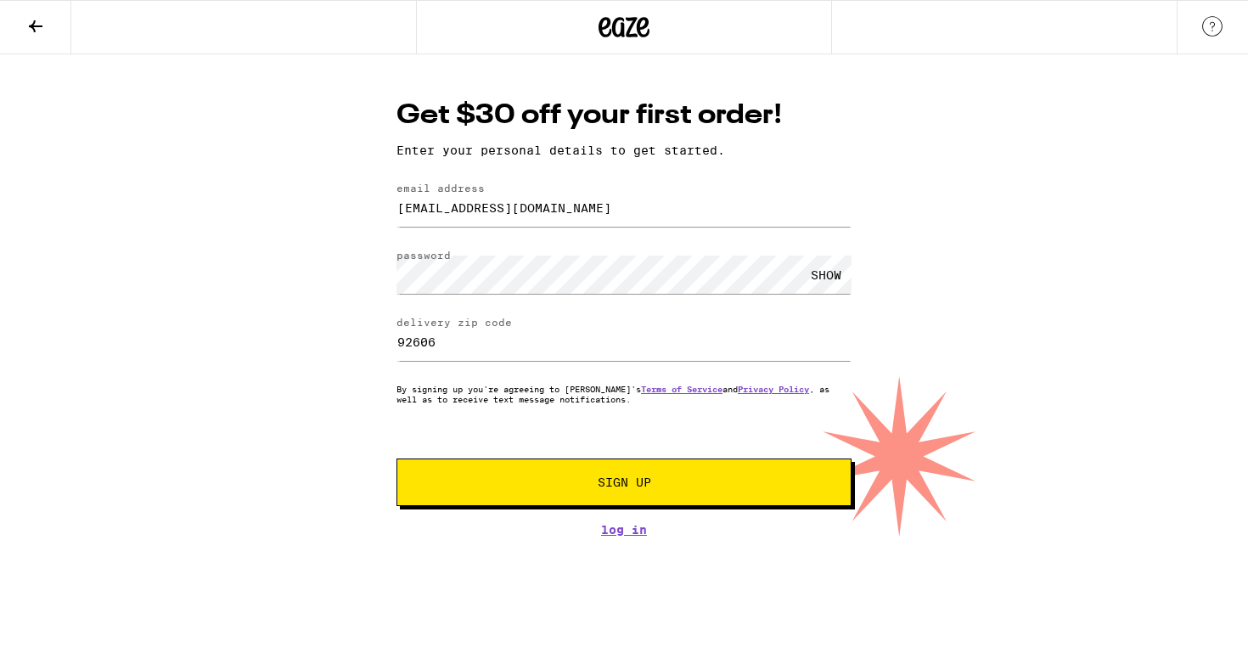
click at [648, 476] on button "Sign Up" at bounding box center [624, 483] width 455 height 48
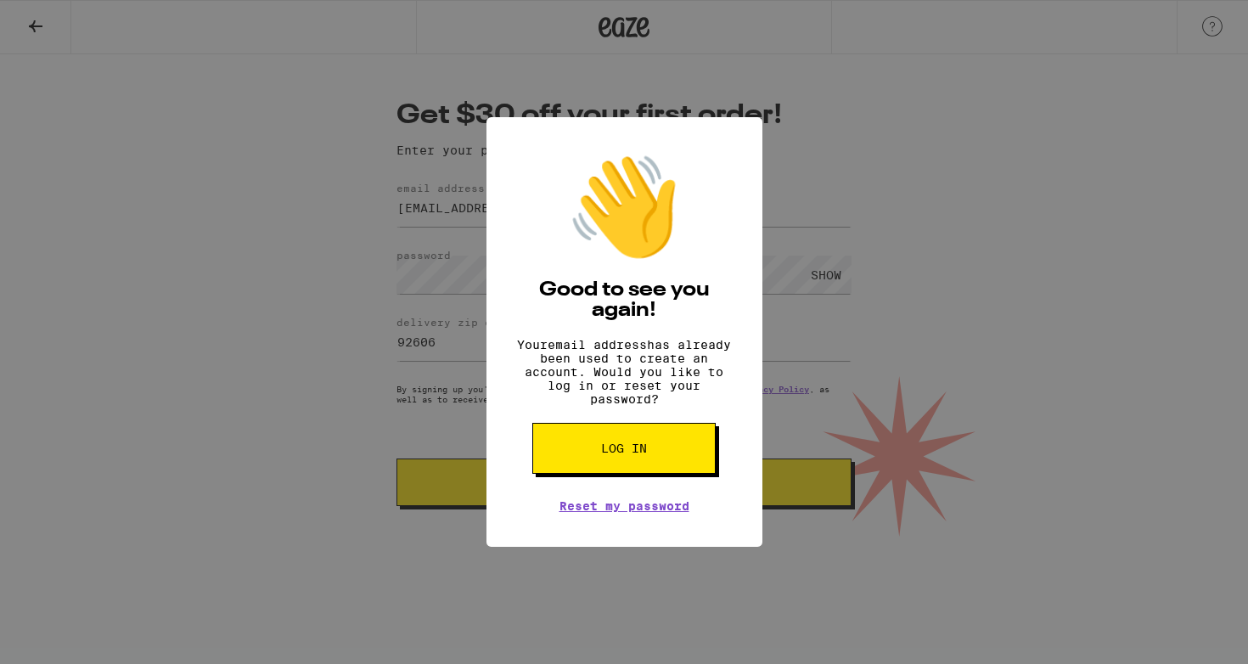
click at [251, 329] on div "👋 Good to see you again! Your email address has already been used to create an …" at bounding box center [624, 332] width 1248 height 664
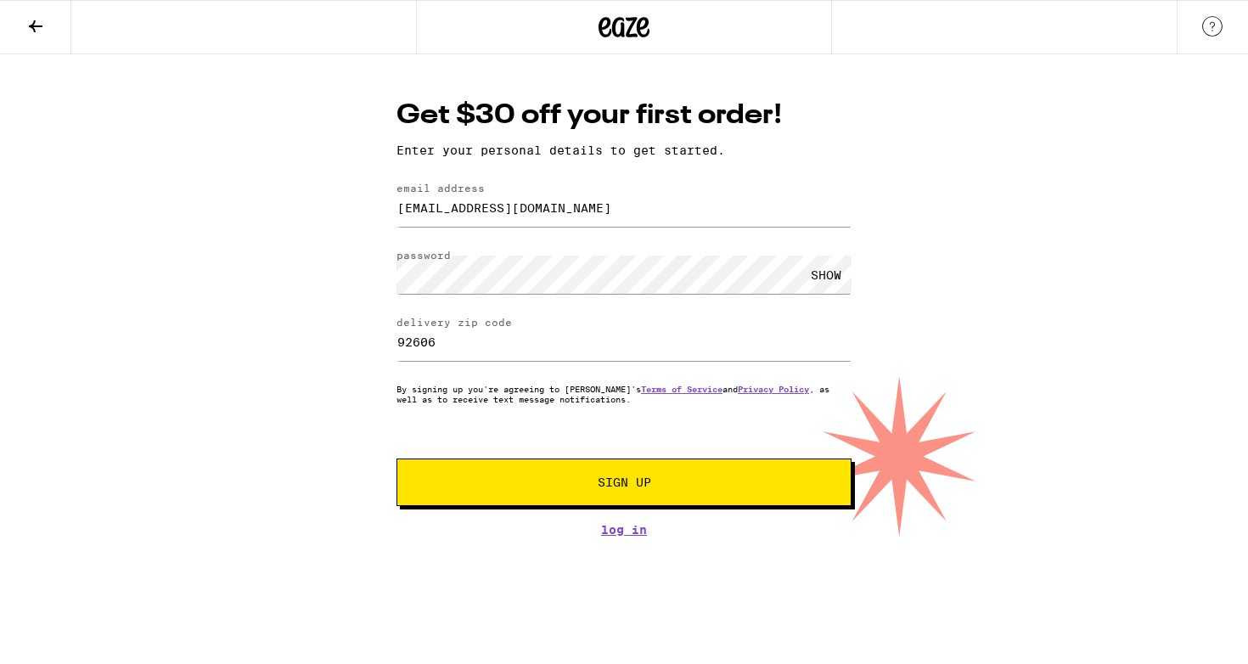
click at [26, 22] on icon at bounding box center [35, 26] width 20 height 20
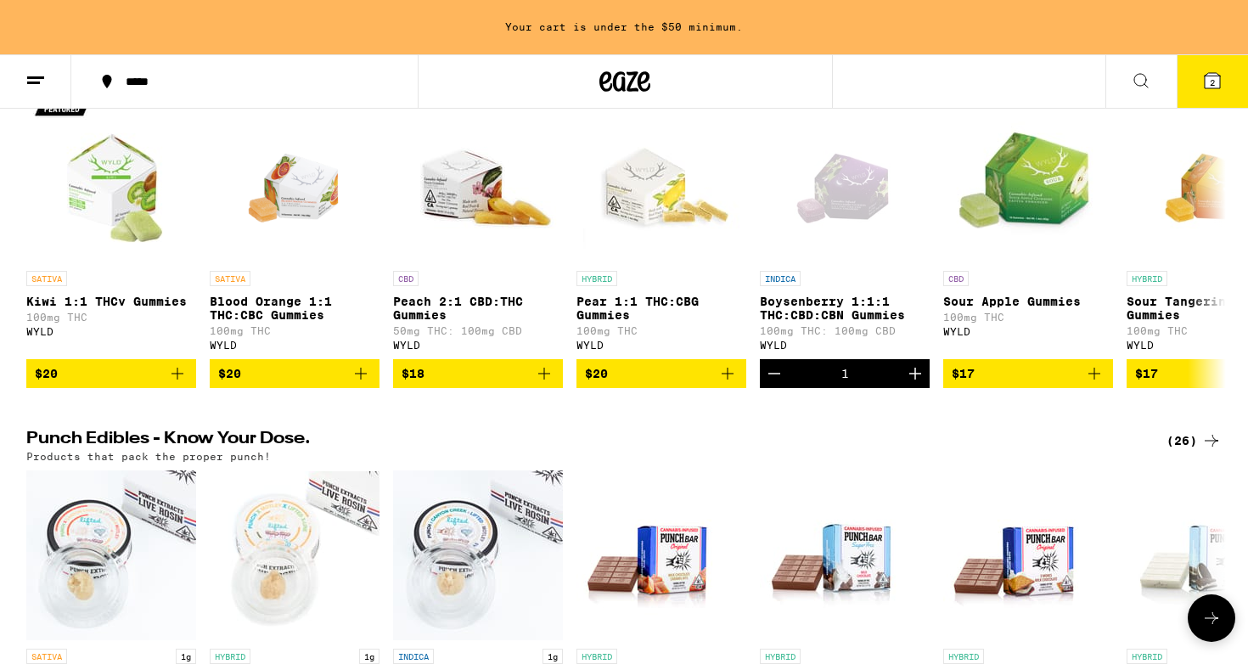
scroll to position [636, 0]
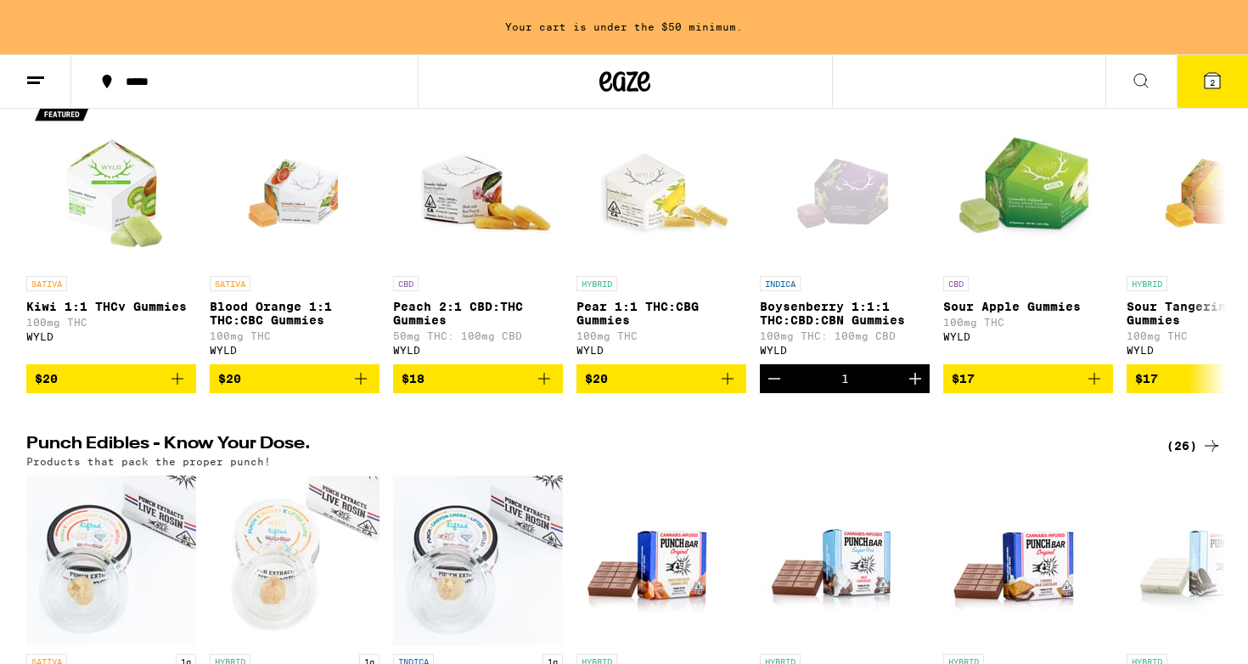
click at [1223, 83] on button "2" at bounding box center [1212, 81] width 71 height 53
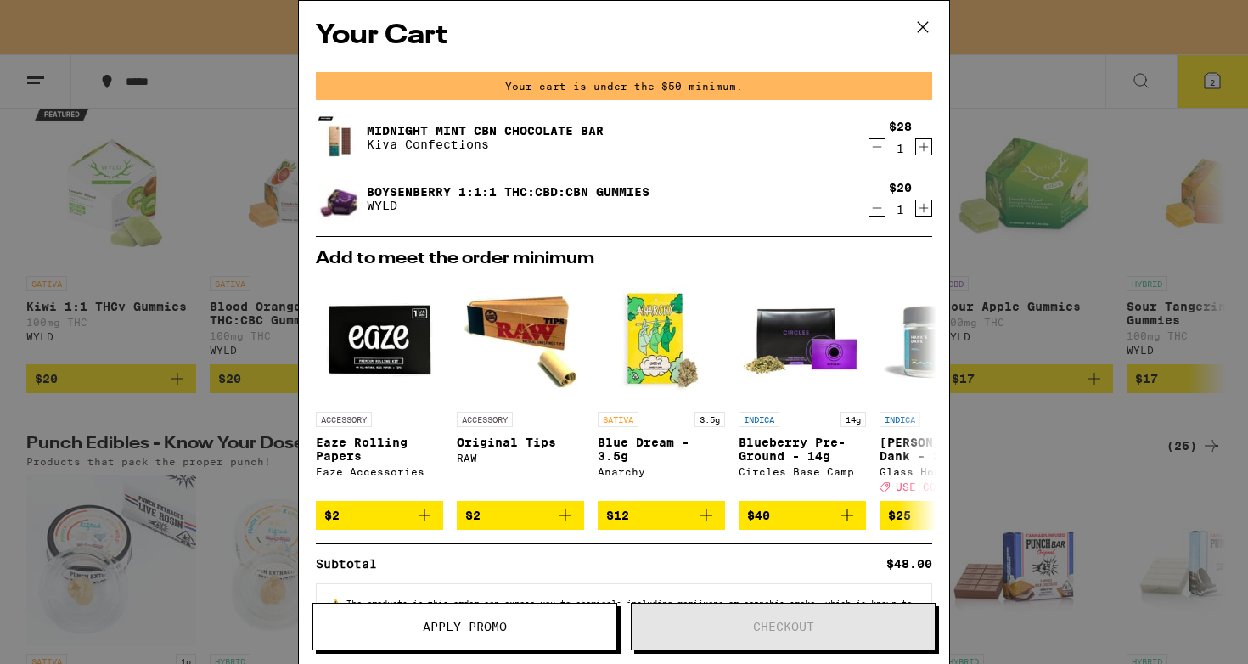
click at [927, 31] on icon at bounding box center [923, 27] width 10 height 10
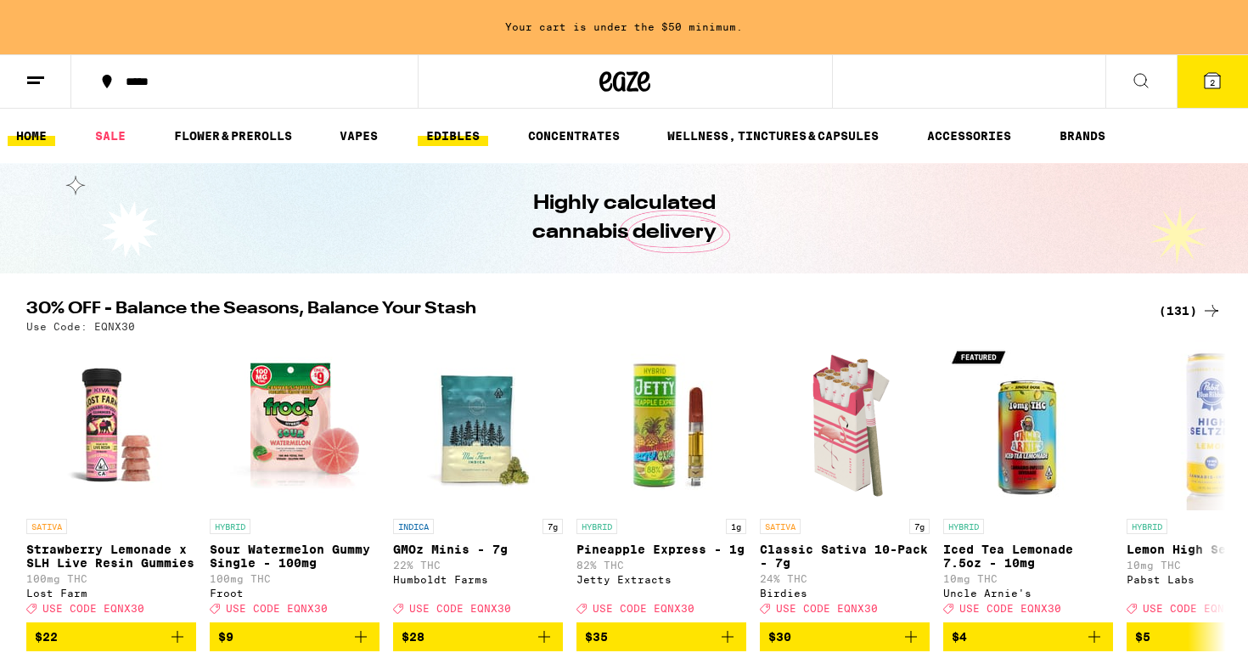
click at [465, 140] on link "EDIBLES" at bounding box center [453, 136] width 70 height 20
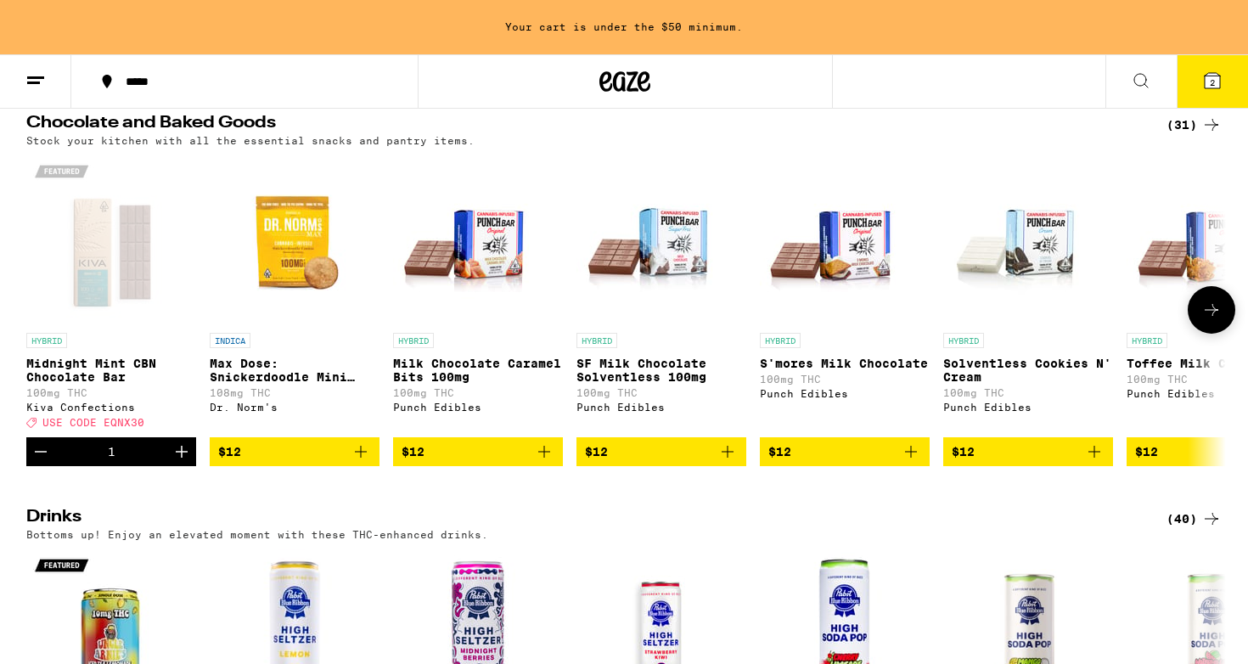
scroll to position [573, 0]
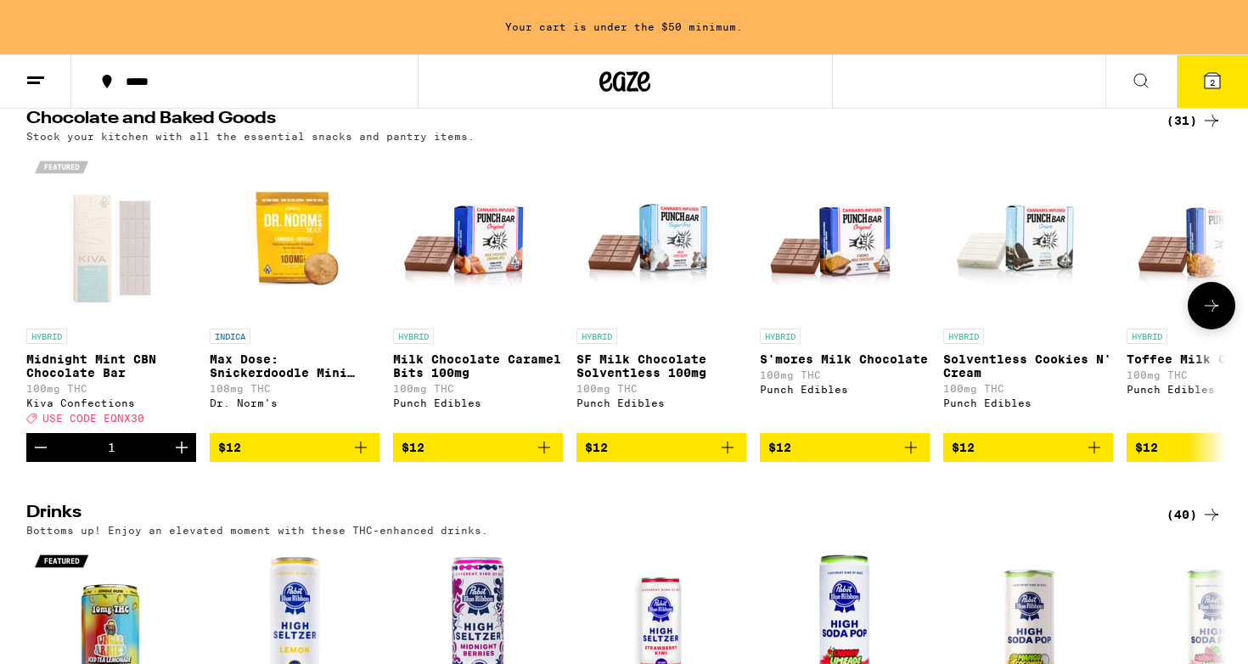
click at [1215, 316] on icon at bounding box center [1212, 306] width 20 height 20
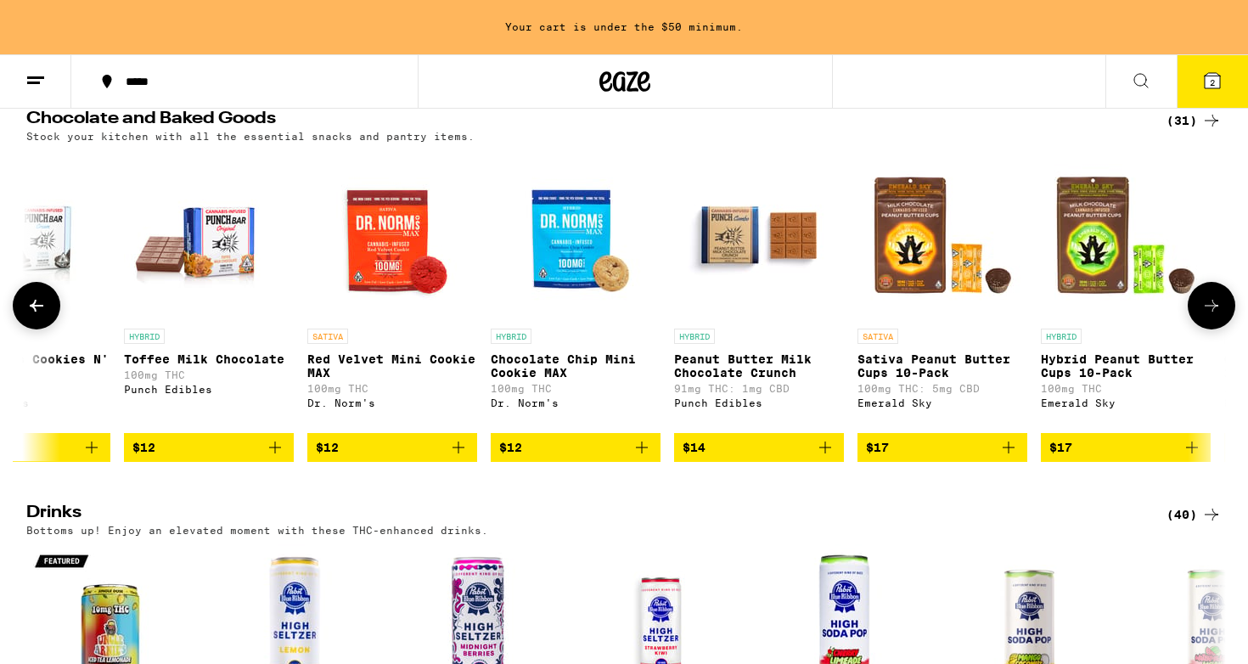
scroll to position [0, 1011]
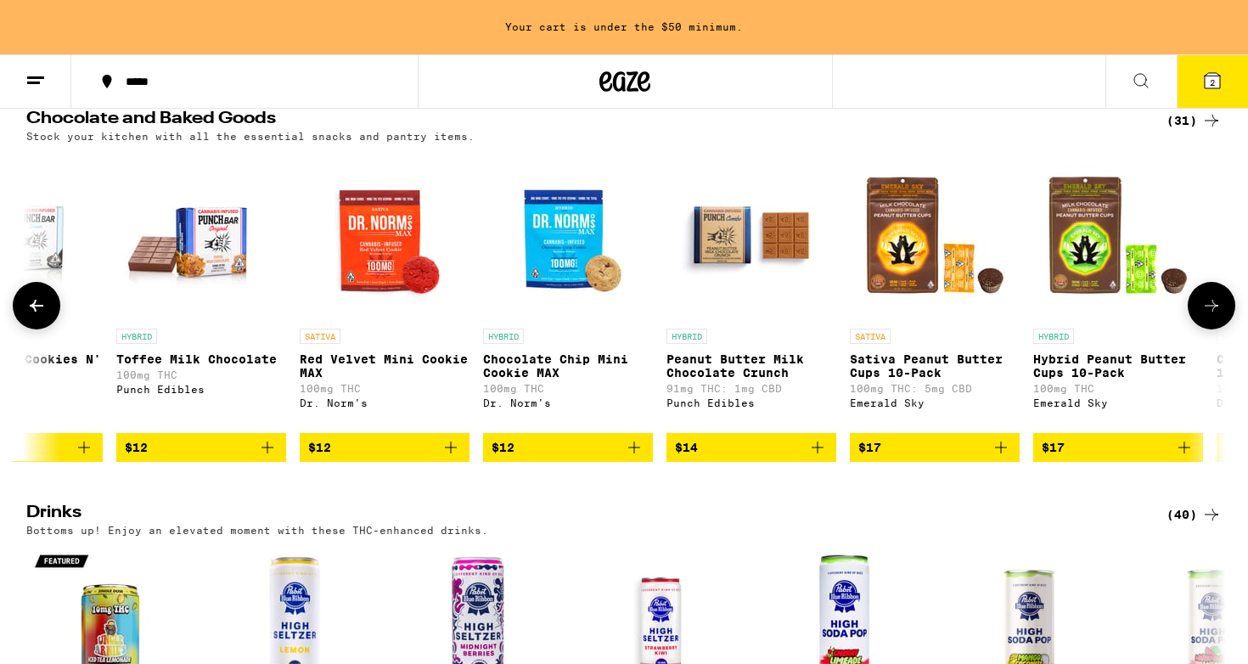
click at [1215, 330] on button at bounding box center [1212, 306] width 48 height 48
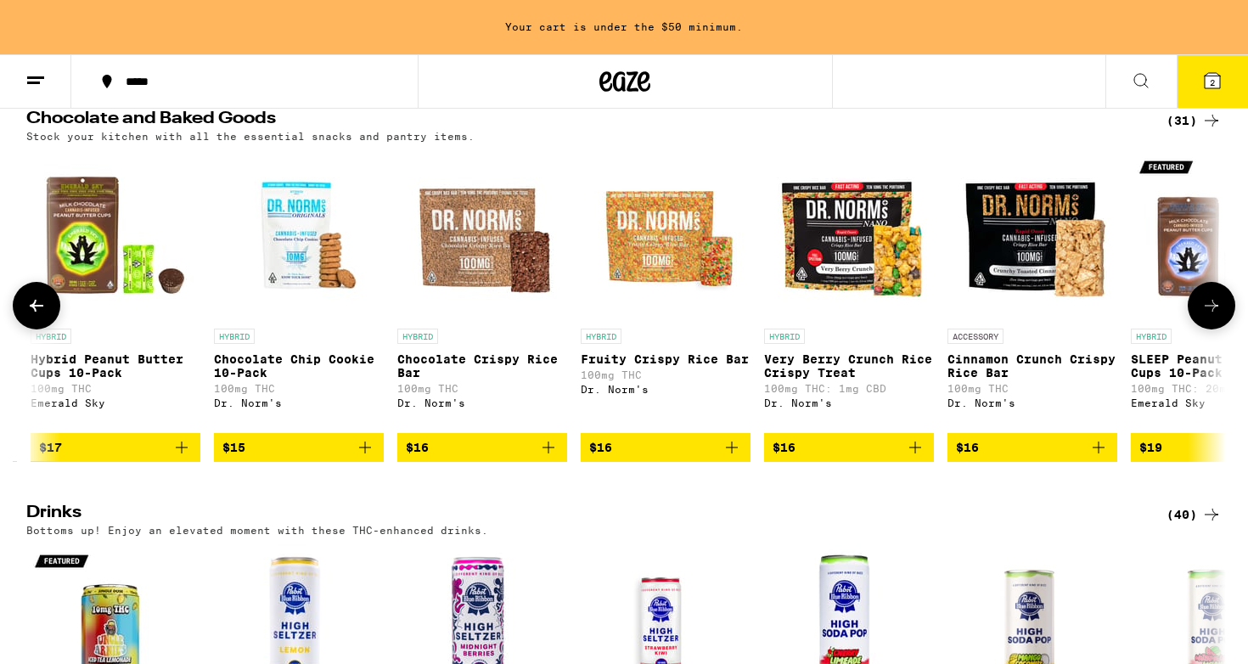
scroll to position [0, 2021]
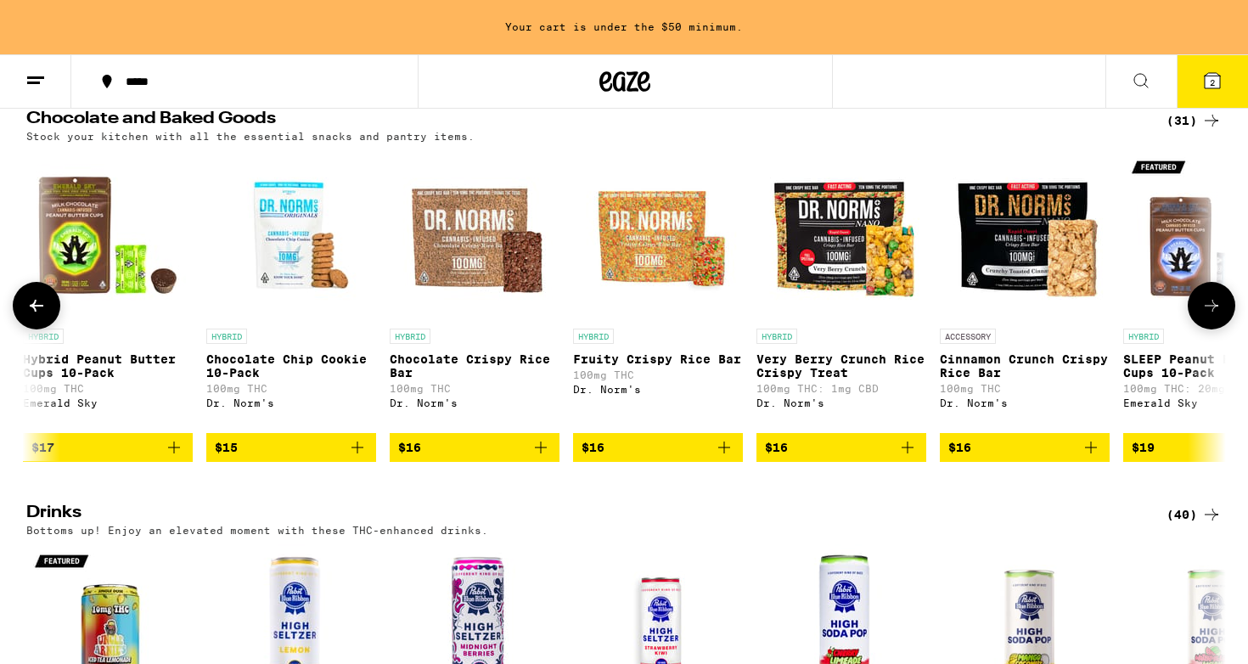
click at [1215, 330] on button at bounding box center [1212, 306] width 48 height 48
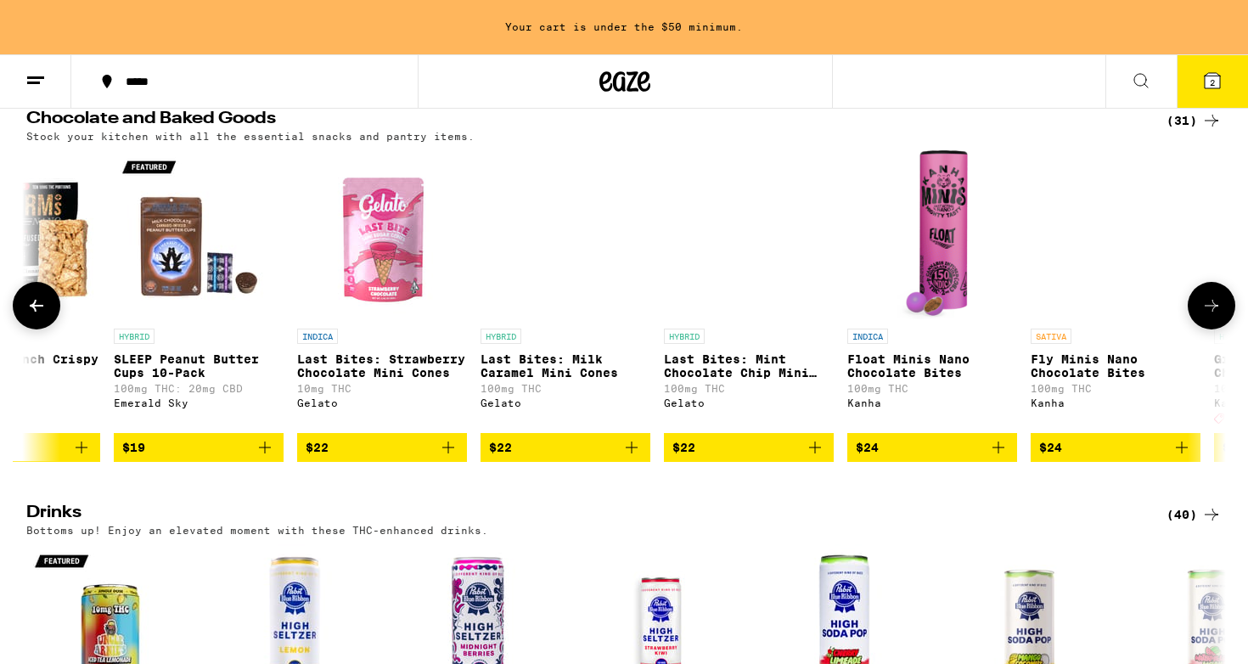
scroll to position [0, 3032]
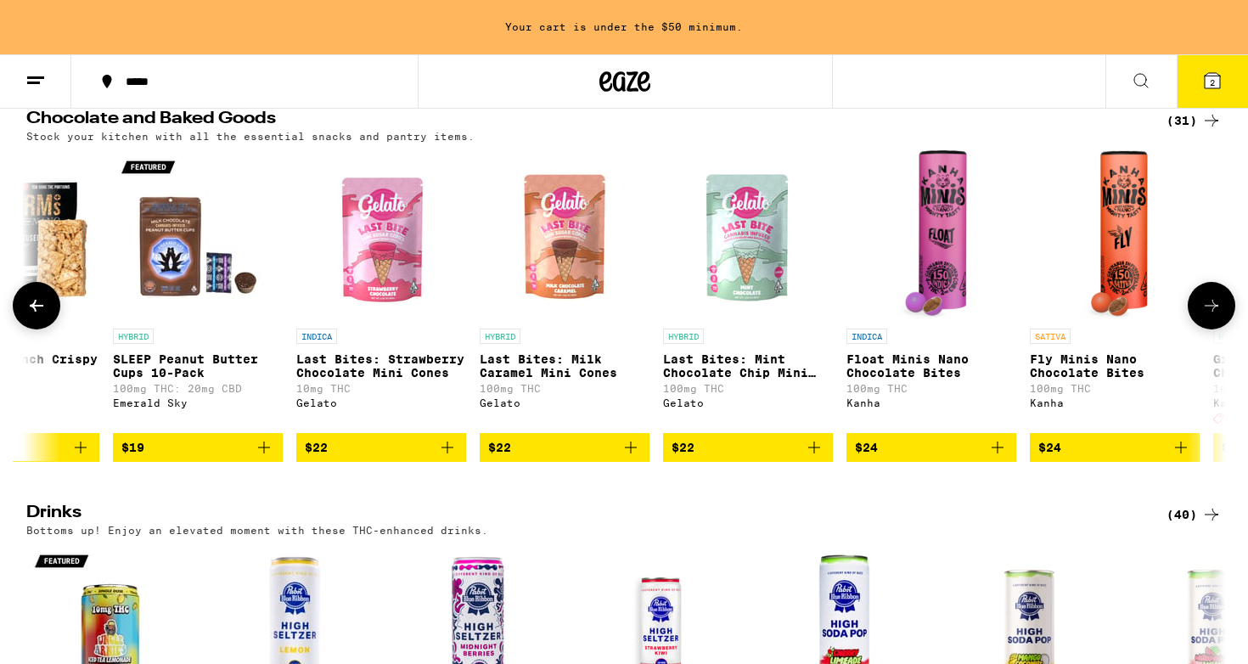
click at [1210, 316] on icon at bounding box center [1212, 306] width 20 height 20
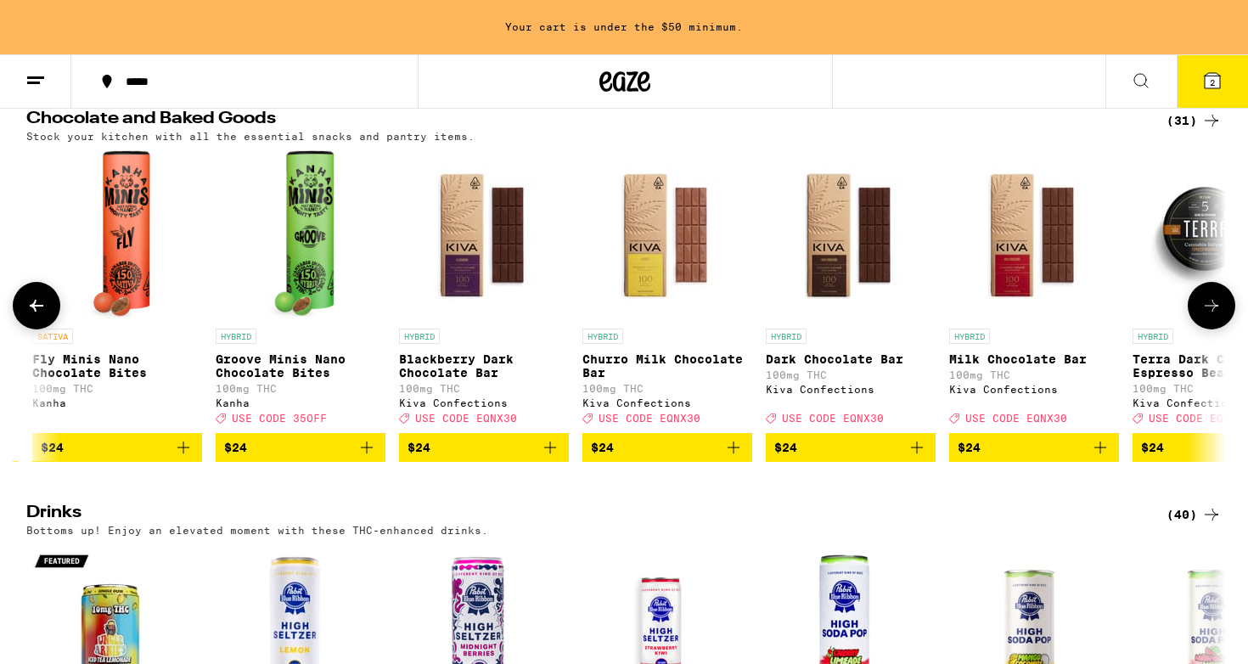
scroll to position [0, 4043]
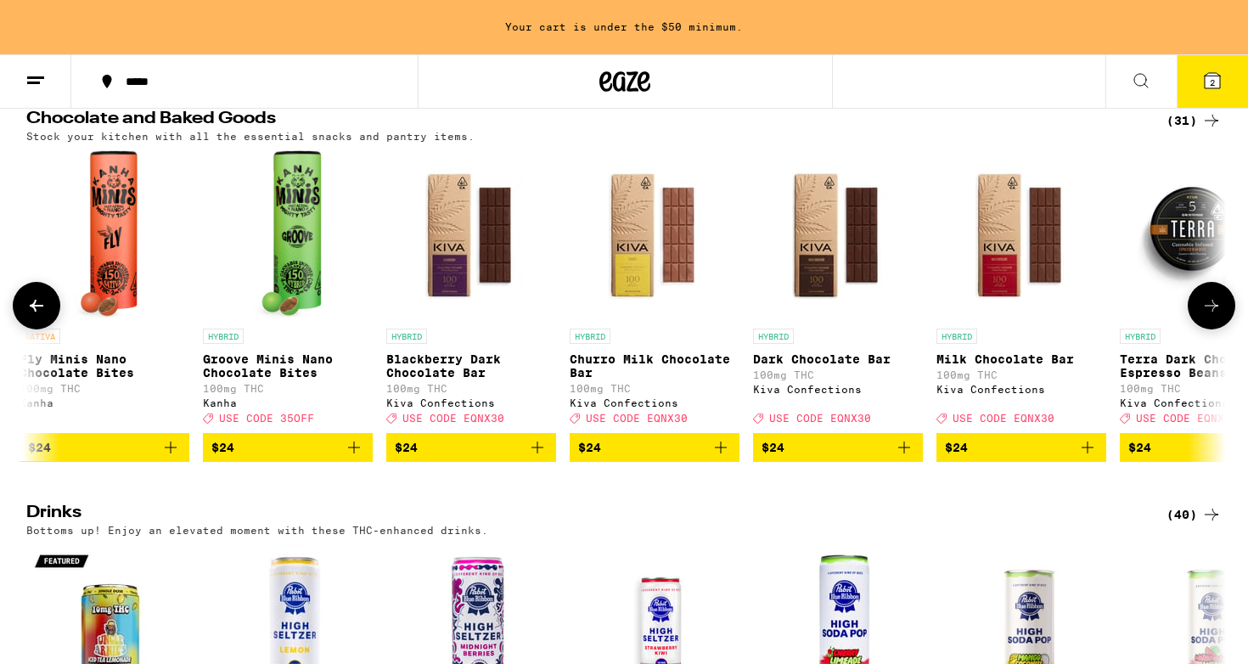
click at [1210, 316] on icon at bounding box center [1212, 306] width 20 height 20
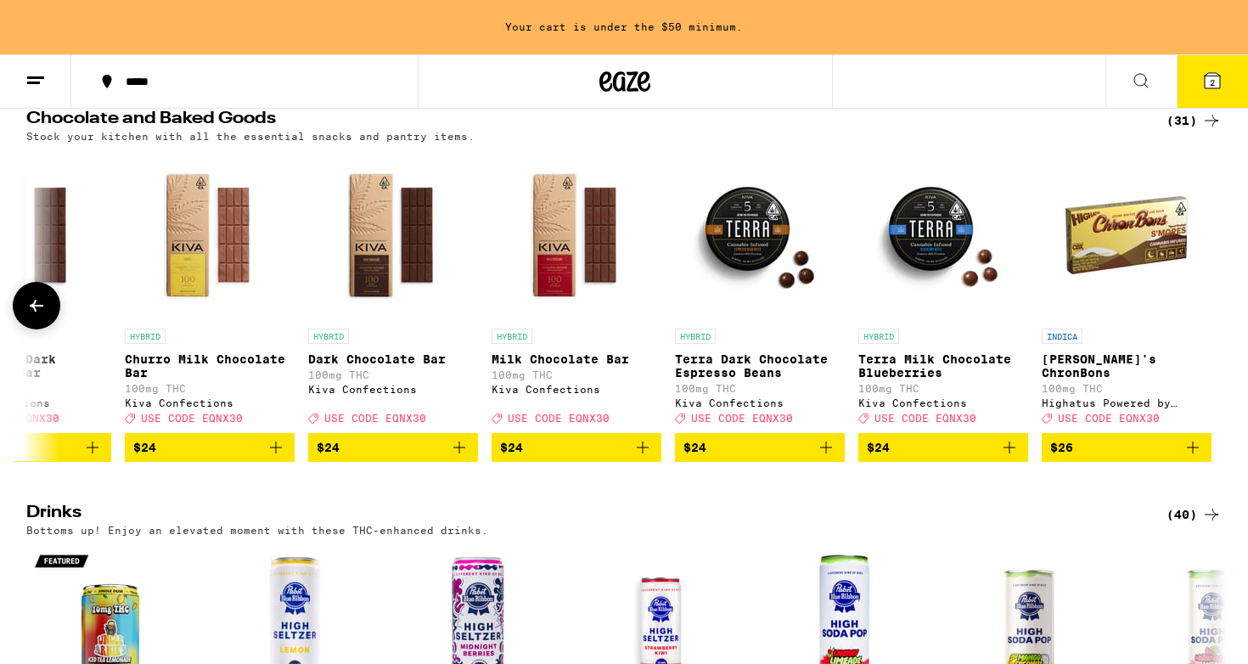
scroll to position [0, 4491]
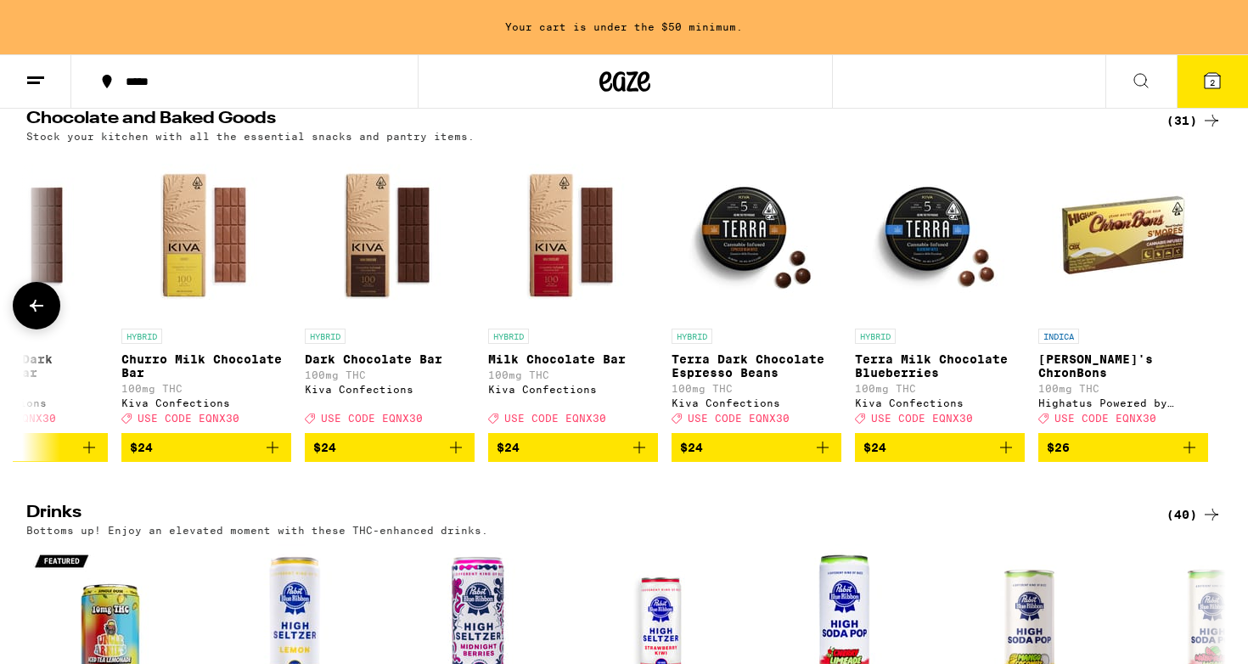
click at [610, 366] on p "Milk Chocolate Bar" at bounding box center [573, 359] width 170 height 14
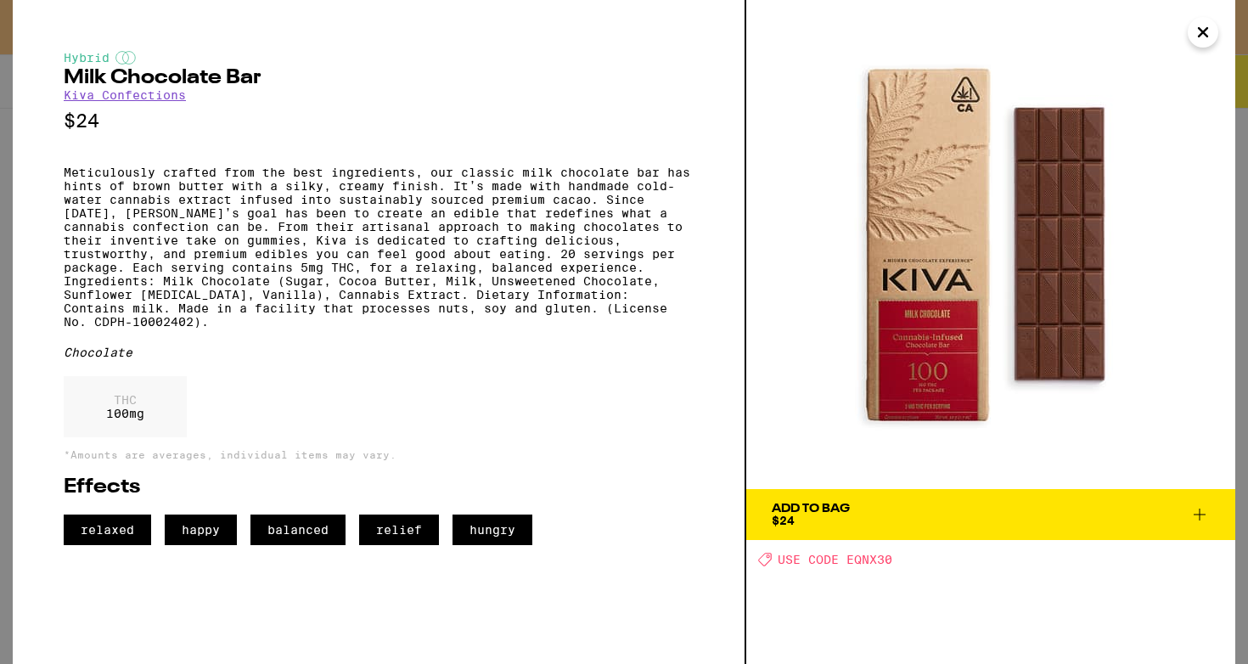
click at [1201, 34] on icon "Close" at bounding box center [1203, 32] width 8 height 8
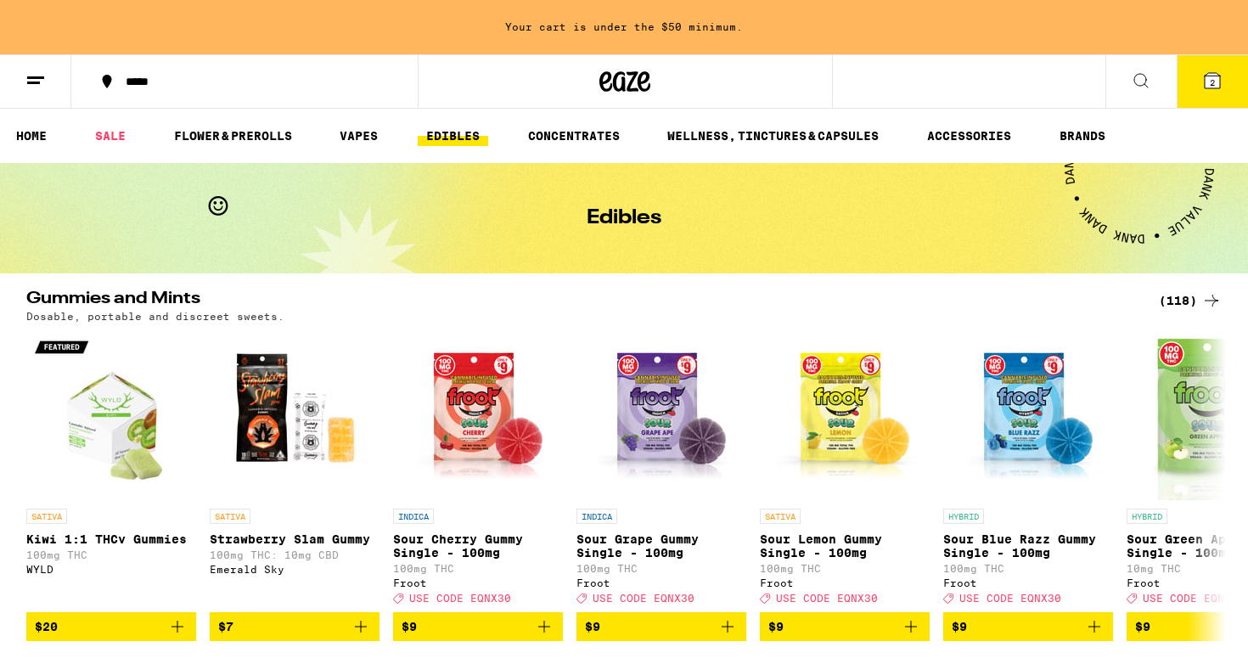
click at [1197, 70] on button "2" at bounding box center [1212, 81] width 71 height 53
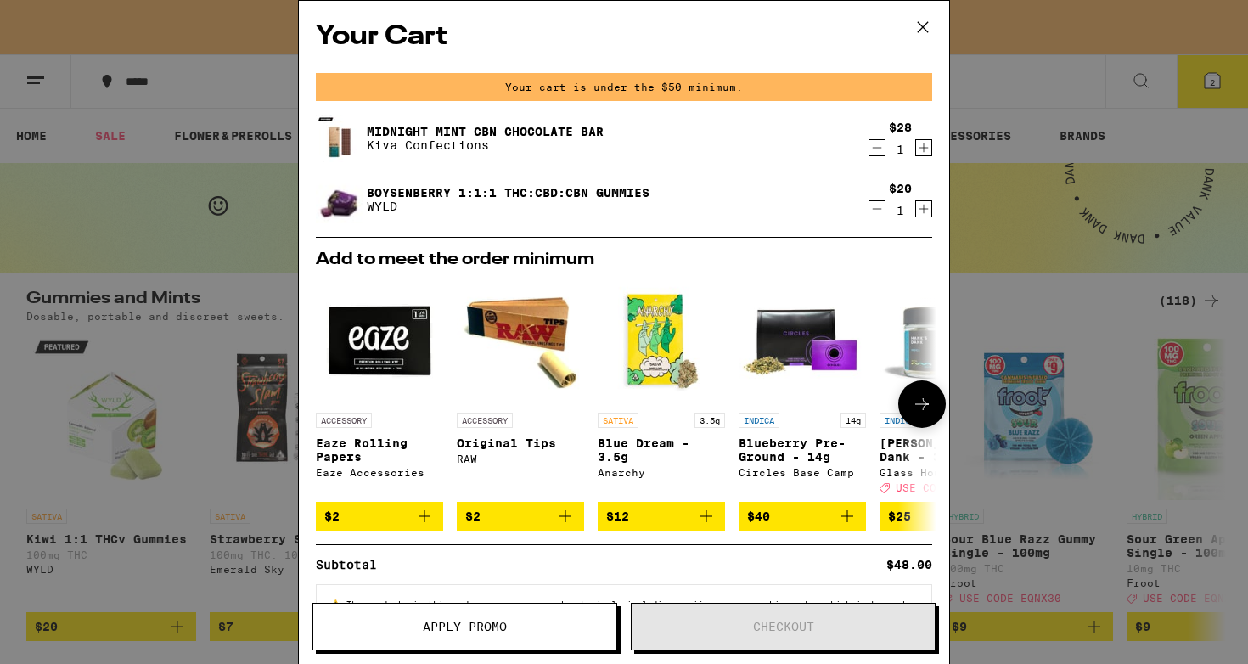
click at [403, 520] on span "$2" at bounding box center [379, 516] width 110 height 20
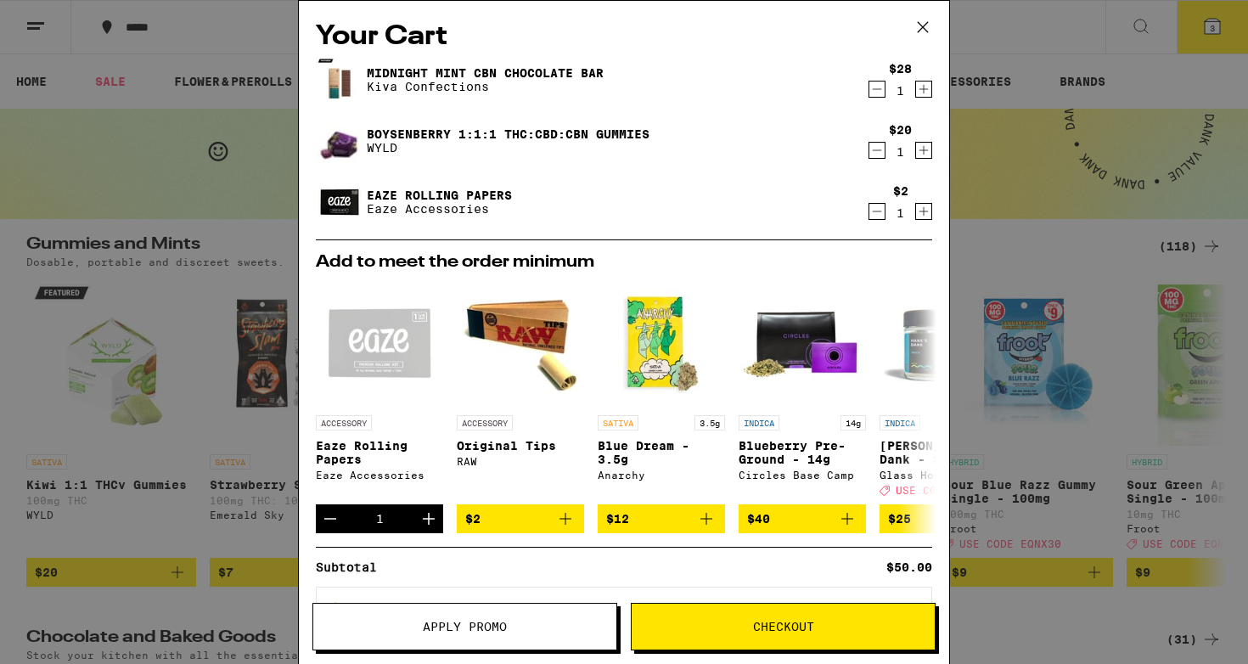
click at [746, 641] on button "Checkout" at bounding box center [783, 627] width 305 height 48
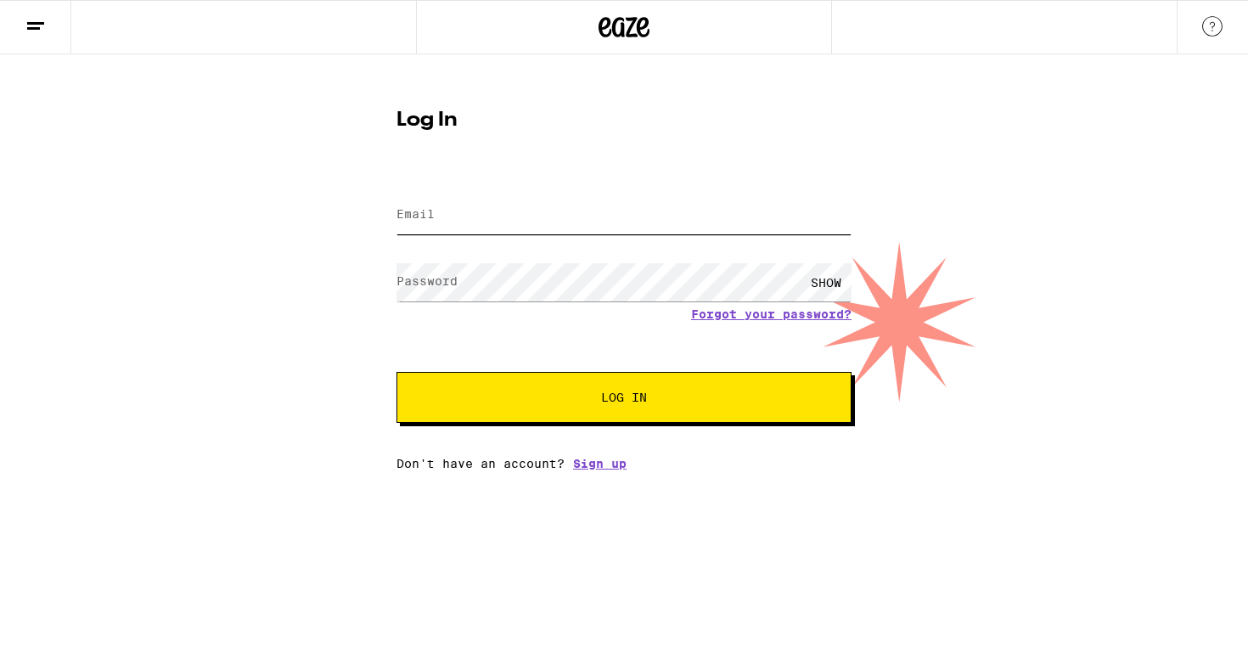
click at [652, 208] on input "Email" at bounding box center [624, 215] width 455 height 38
type input "richakshah@outlook.com"
click at [397, 372] on button "Log In" at bounding box center [624, 397] width 455 height 51
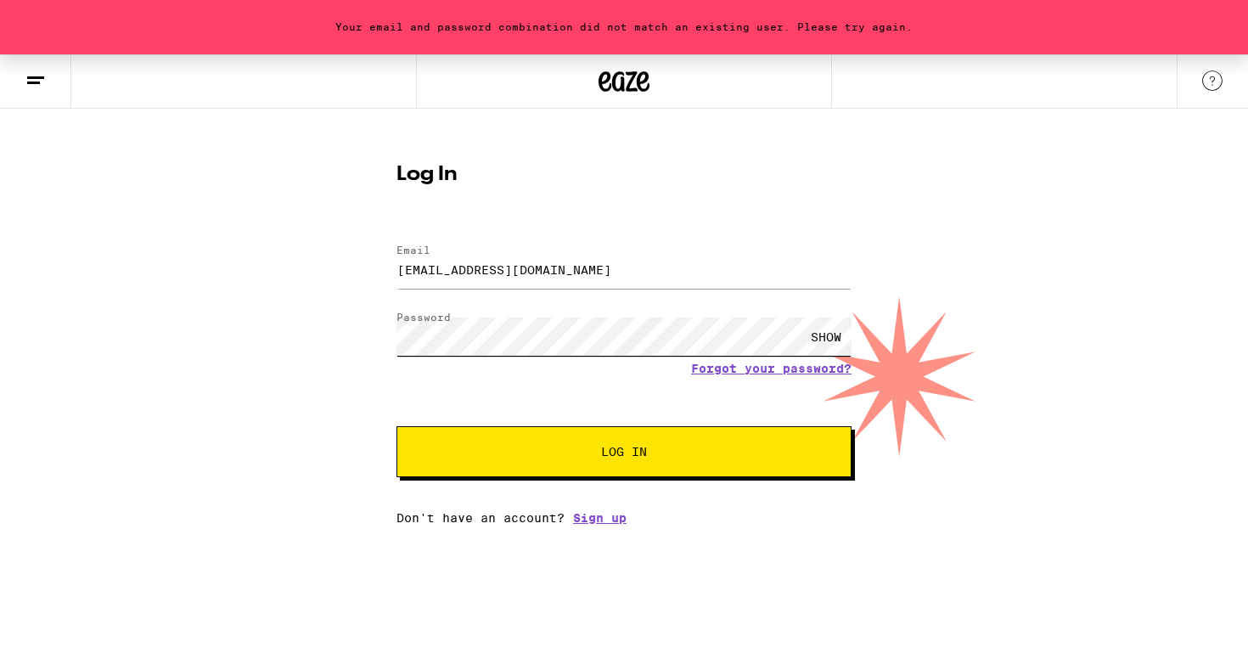
click at [397, 426] on button "Log In" at bounding box center [624, 451] width 455 height 51
click at [630, 461] on button "Log In" at bounding box center [624, 451] width 455 height 51
click at [764, 369] on link "Forgot your password?" at bounding box center [771, 369] width 161 height 14
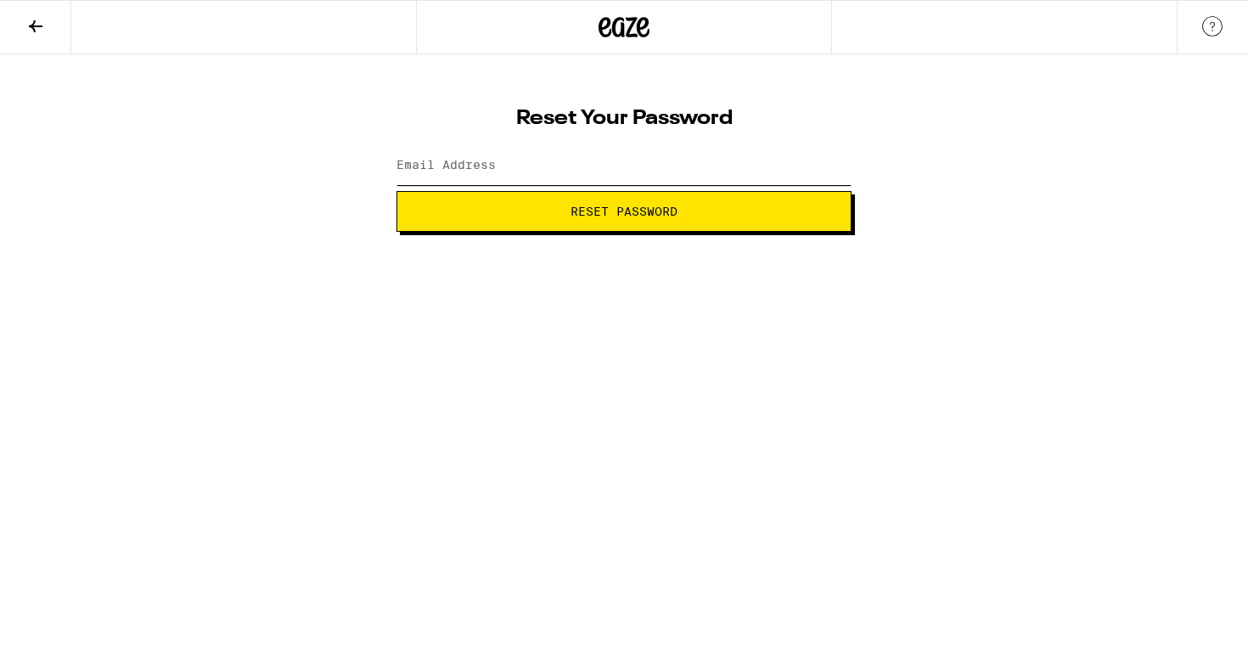
click at [713, 168] on input "Email Address" at bounding box center [624, 166] width 455 height 38
type input "richakshah@outlook.com"
click at [597, 217] on span "Reset Password" at bounding box center [624, 212] width 107 height 12
click at [27, 20] on icon at bounding box center [35, 26] width 20 height 20
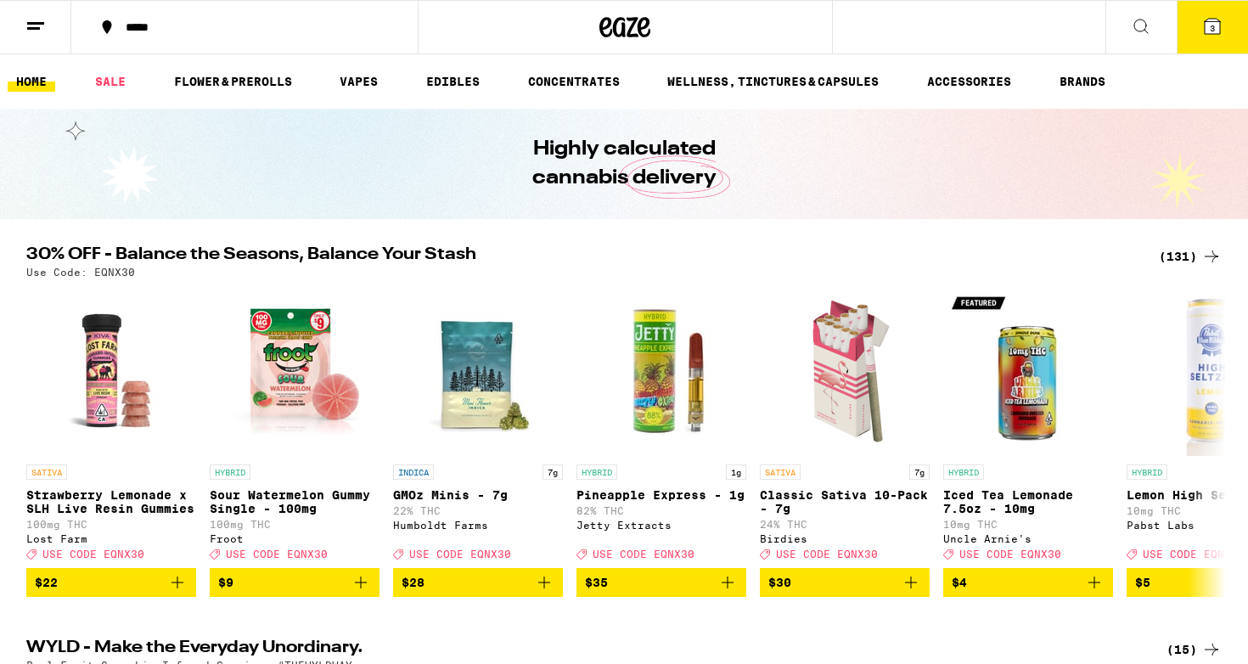
click at [1226, 36] on button "3" at bounding box center [1212, 27] width 71 height 53
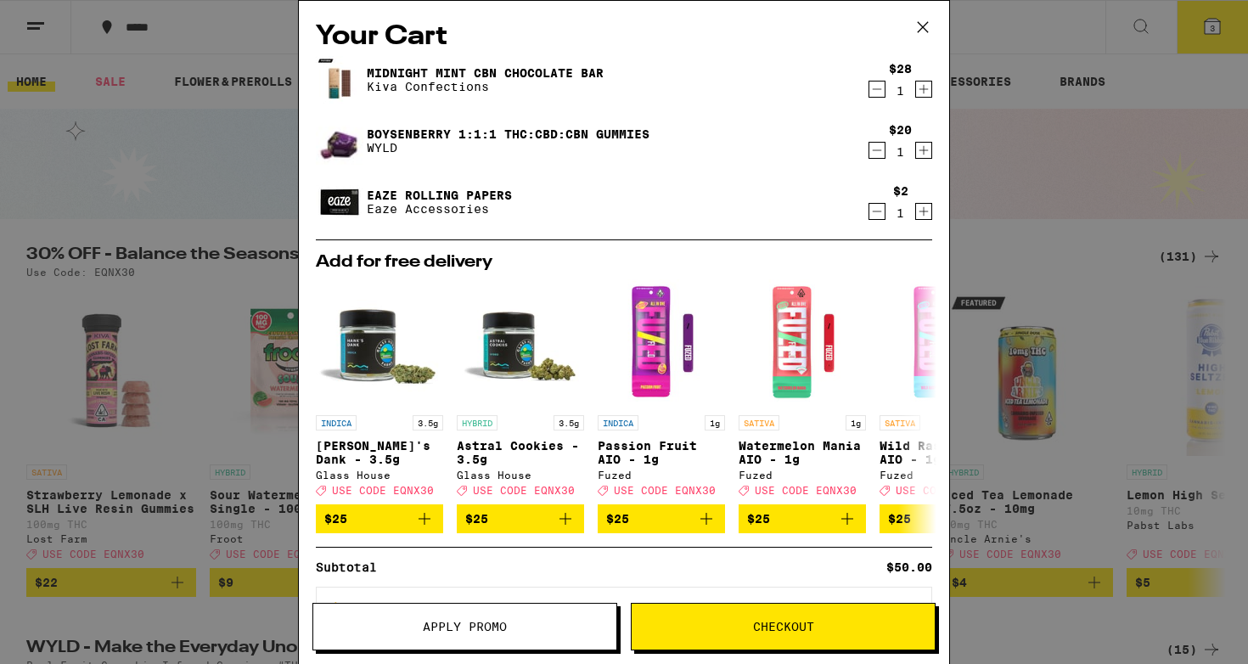
click at [763, 640] on button "Checkout" at bounding box center [783, 627] width 305 height 48
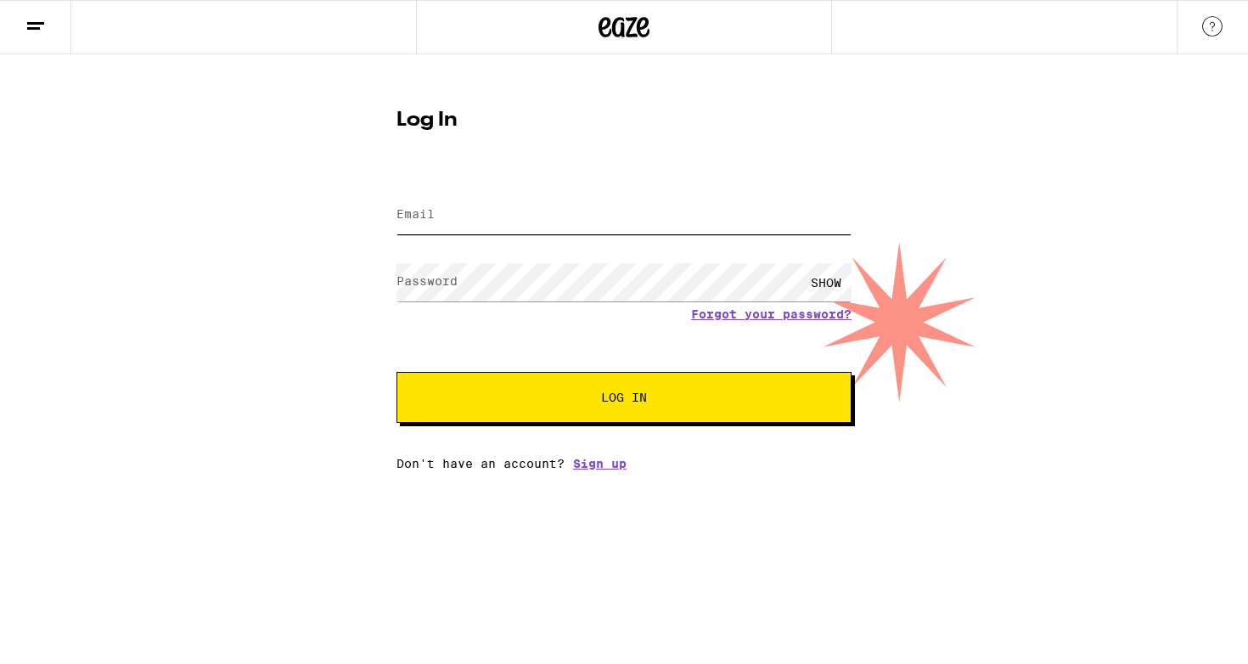
click at [670, 211] on input "Email" at bounding box center [624, 215] width 455 height 38
type input "[EMAIL_ADDRESS][DOMAIN_NAME]"
click at [629, 403] on span "Log In" at bounding box center [624, 398] width 46 height 12
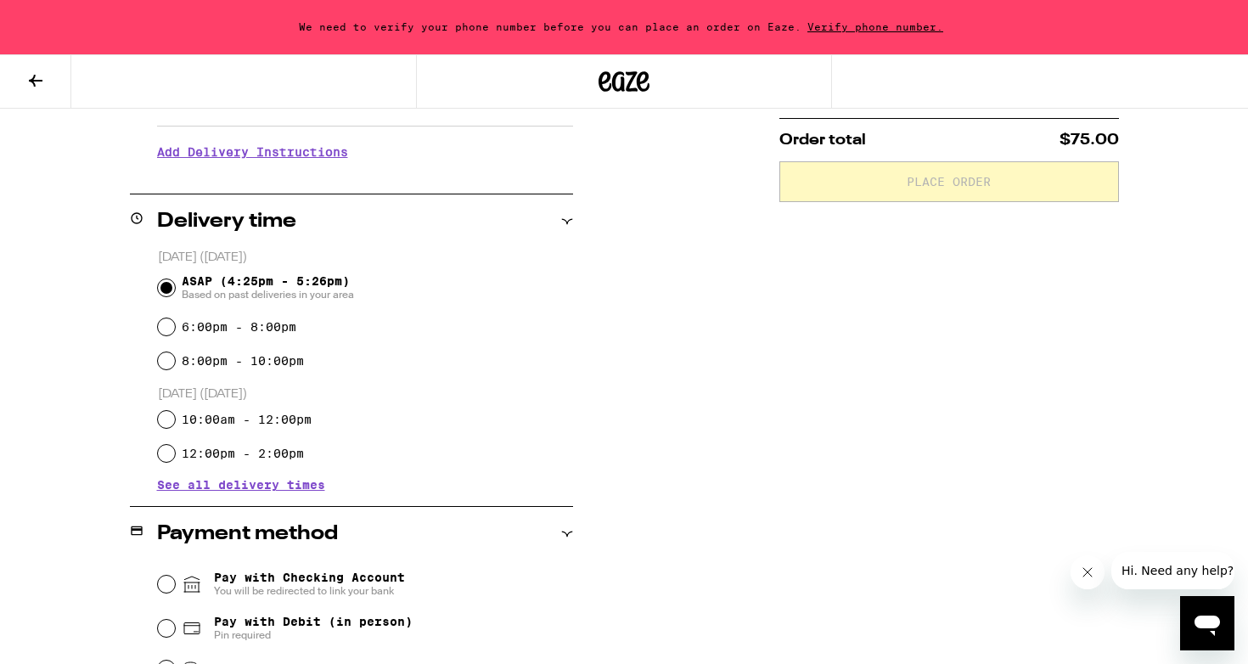
scroll to position [369, 0]
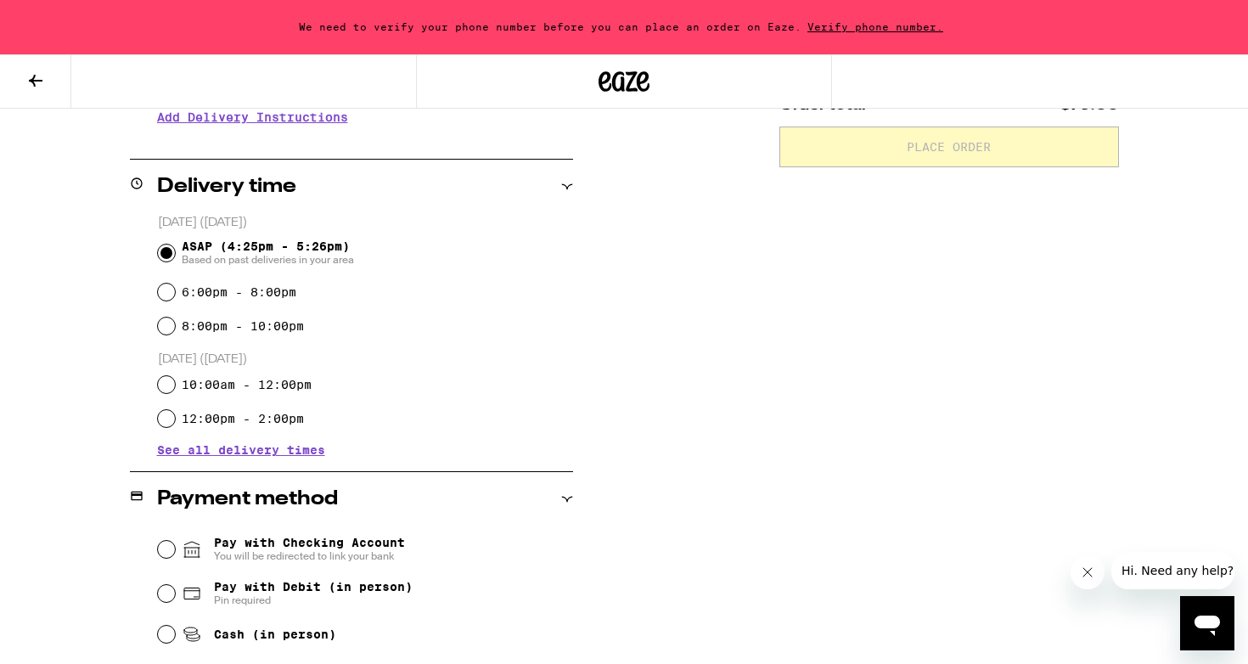
click at [279, 297] on label "6:00pm - 8:00pm" at bounding box center [239, 292] width 115 height 14
click at [175, 297] on input "6:00pm - 8:00pm" at bounding box center [166, 292] width 17 height 17
radio input "true"
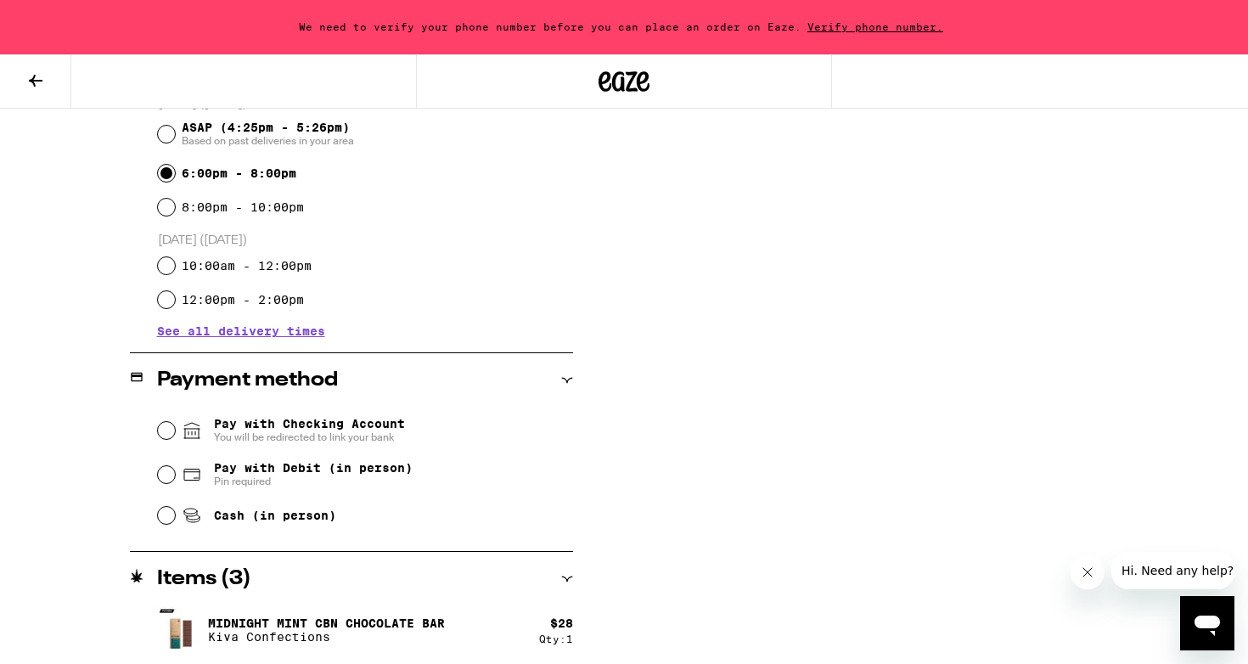
scroll to position [489, 0]
click at [265, 468] on span "Pay with Debit (in person)" at bounding box center [313, 467] width 199 height 14
click at [175, 468] on input "Pay with Debit (in person) Pin required" at bounding box center [166, 473] width 17 height 17
radio input "true"
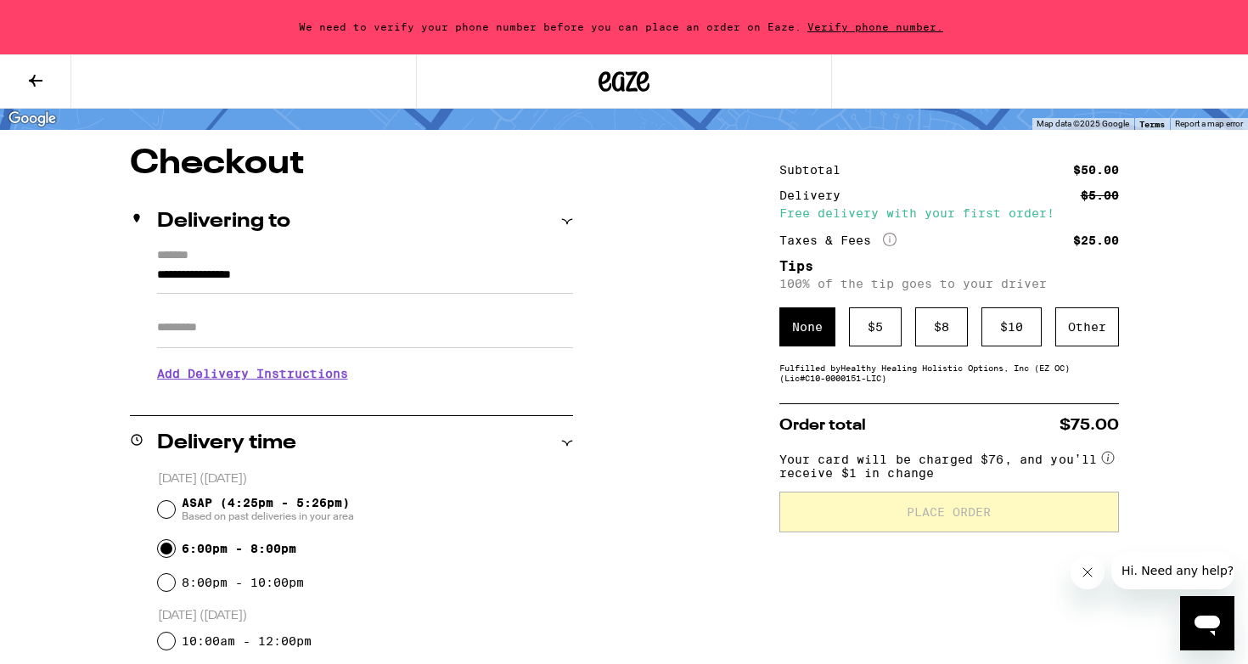
scroll to position [20, 0]
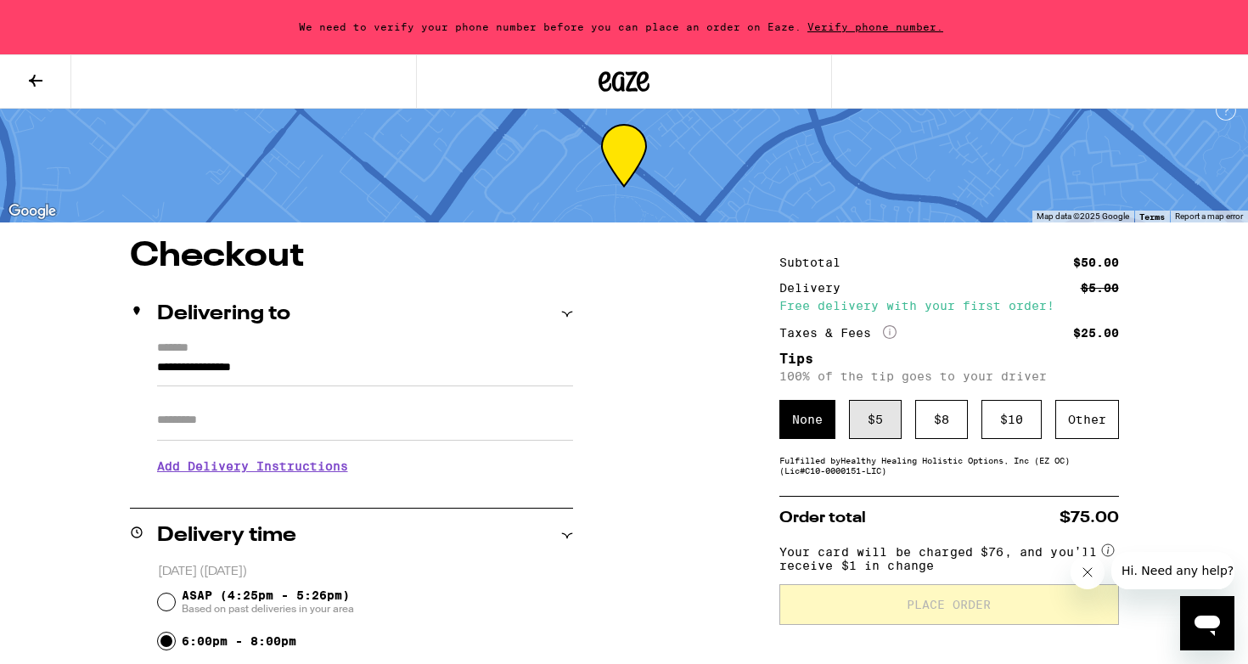
click at [897, 424] on div "$ 5" at bounding box center [875, 419] width 53 height 39
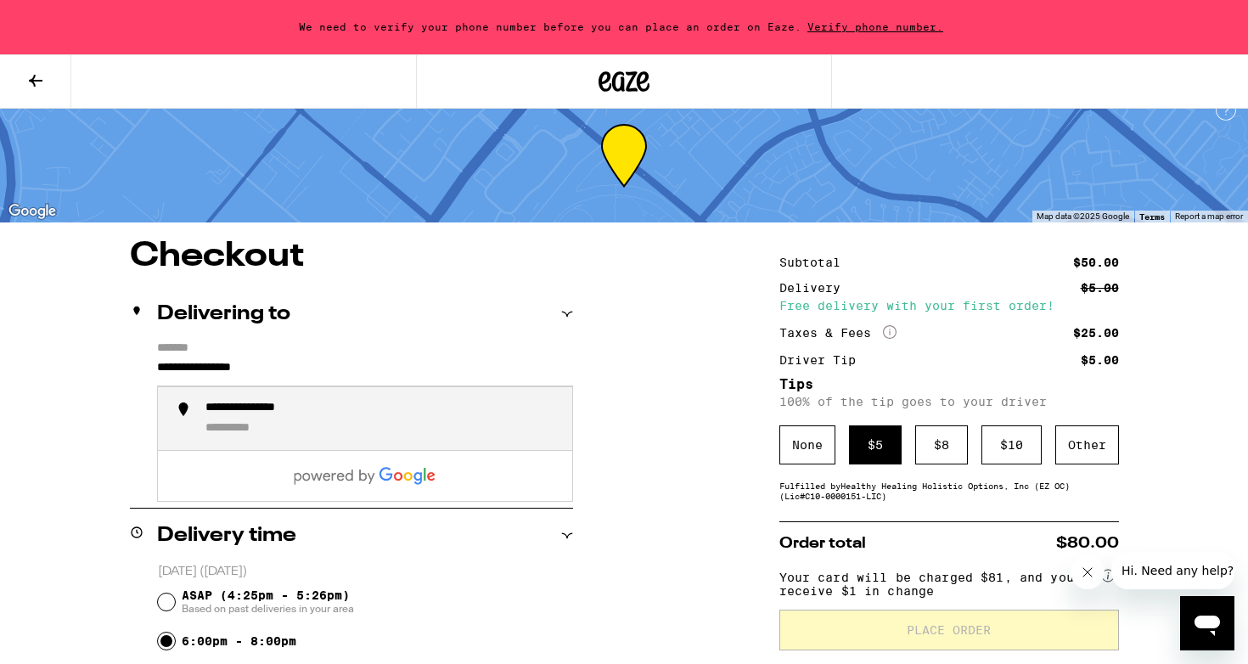
click at [304, 370] on input "**********" at bounding box center [365, 372] width 416 height 29
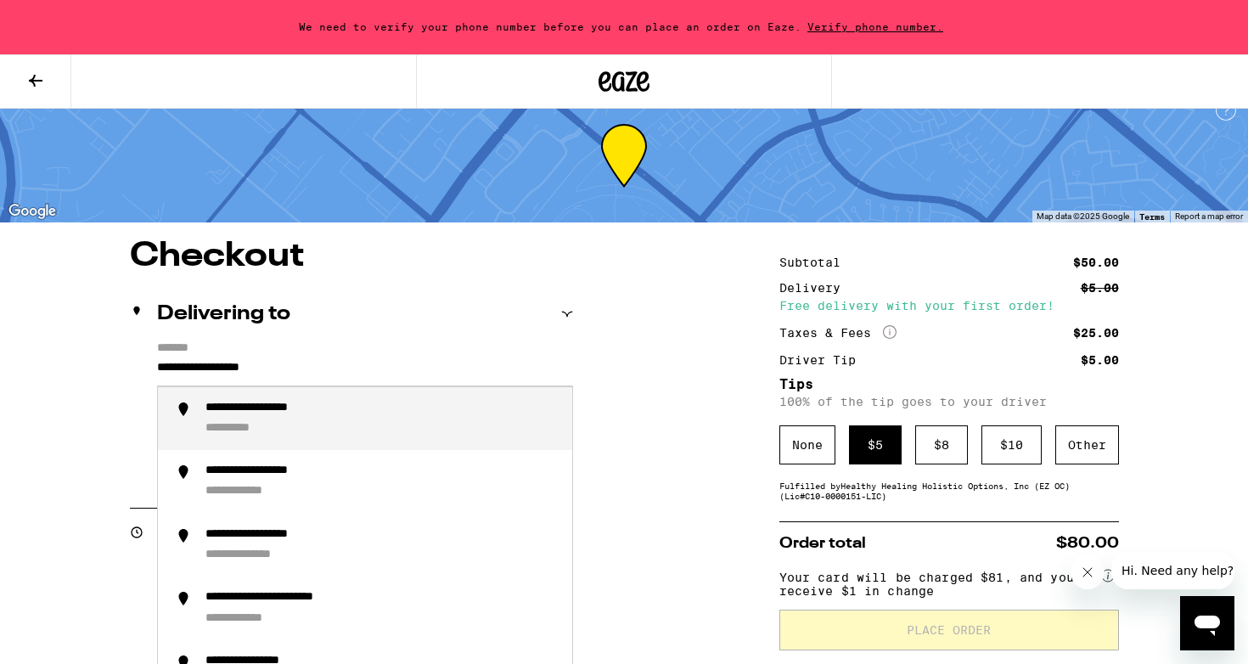
type input "**********"
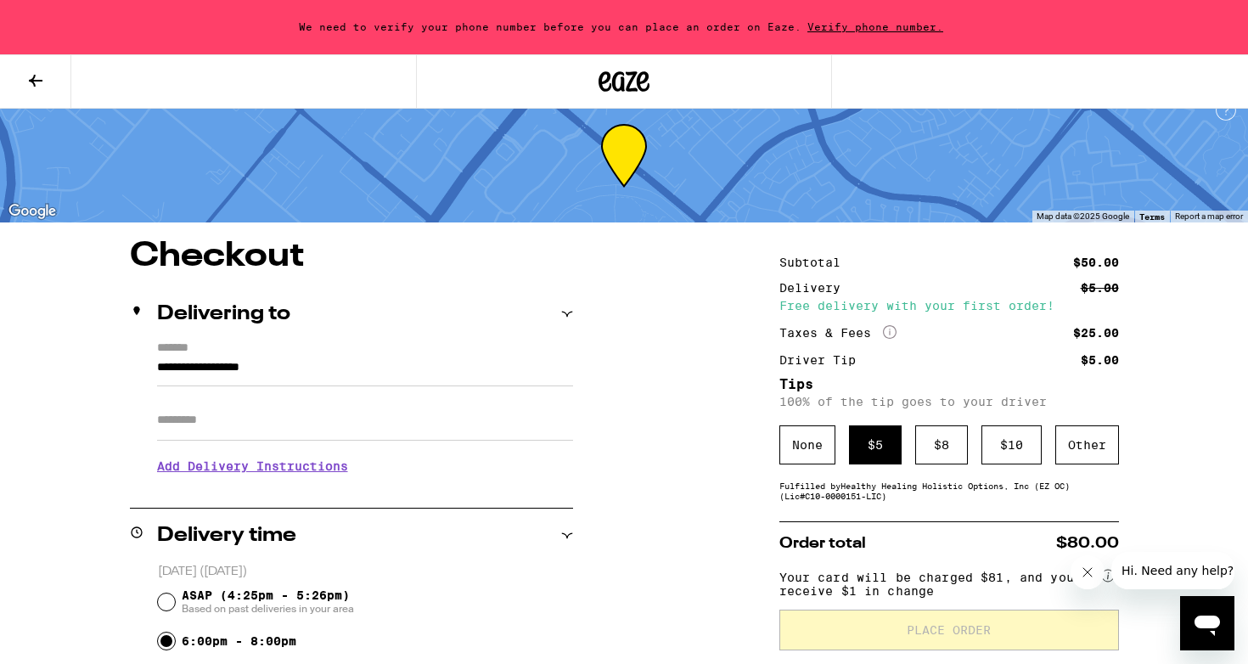
type input "*"
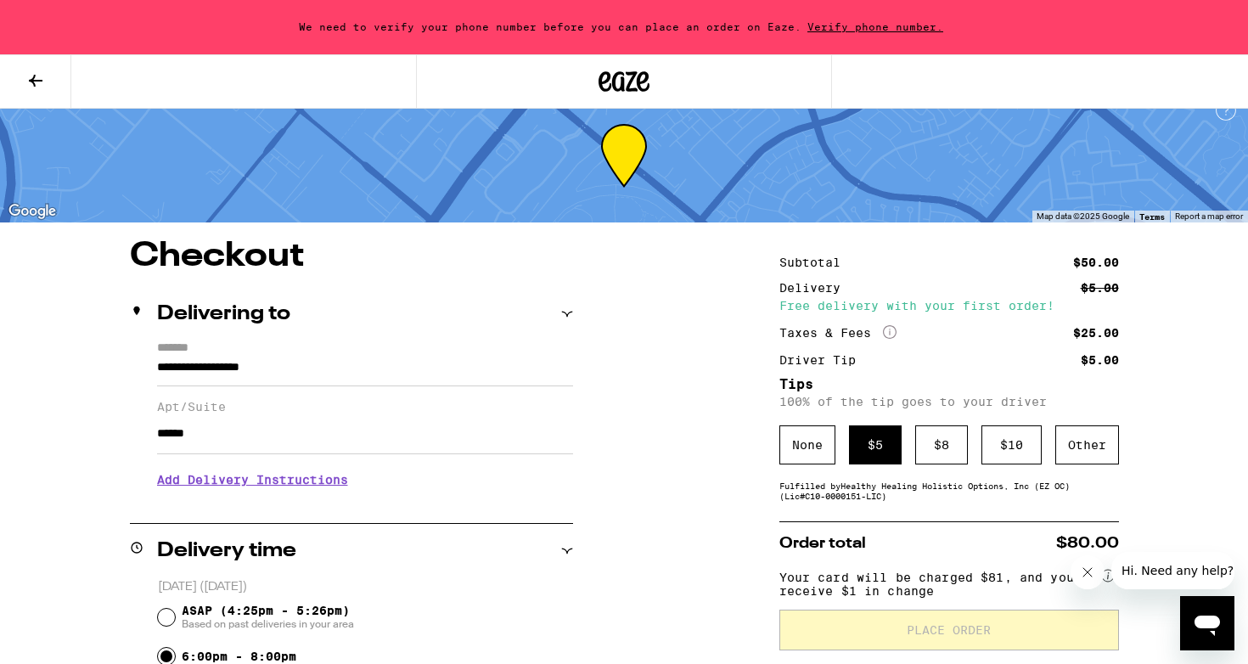
type input "******"
click at [233, 488] on h3 "Add Delivery Instructions" at bounding box center [365, 479] width 416 height 39
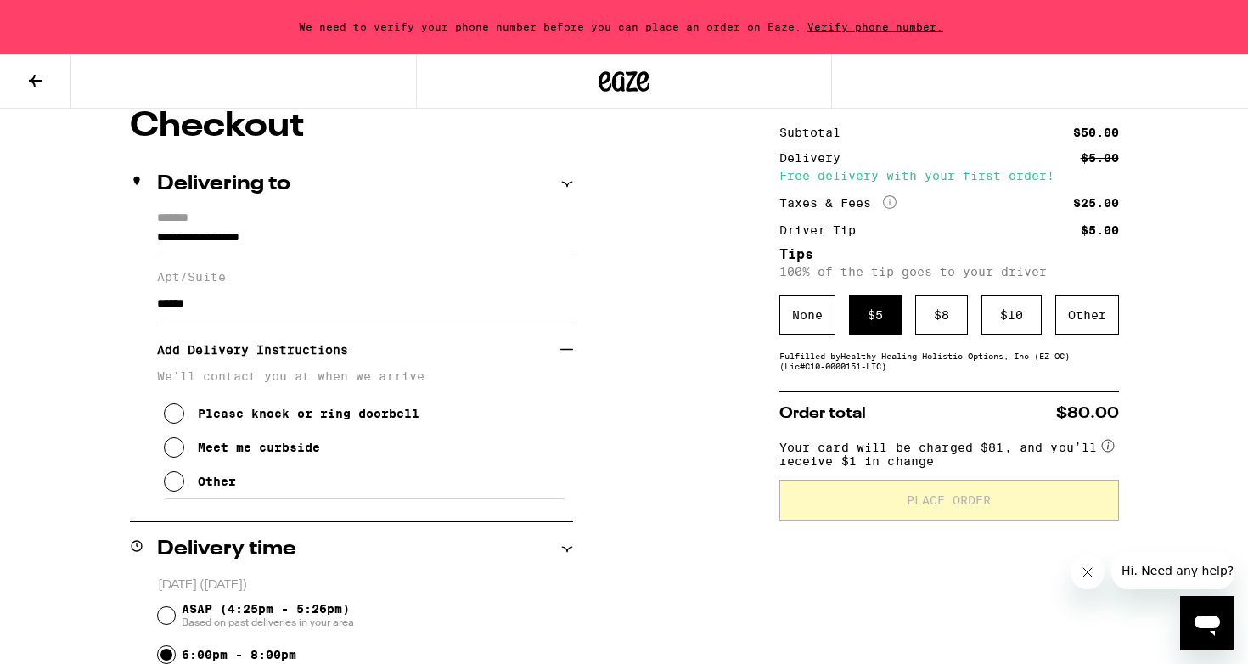
scroll to position [157, 0]
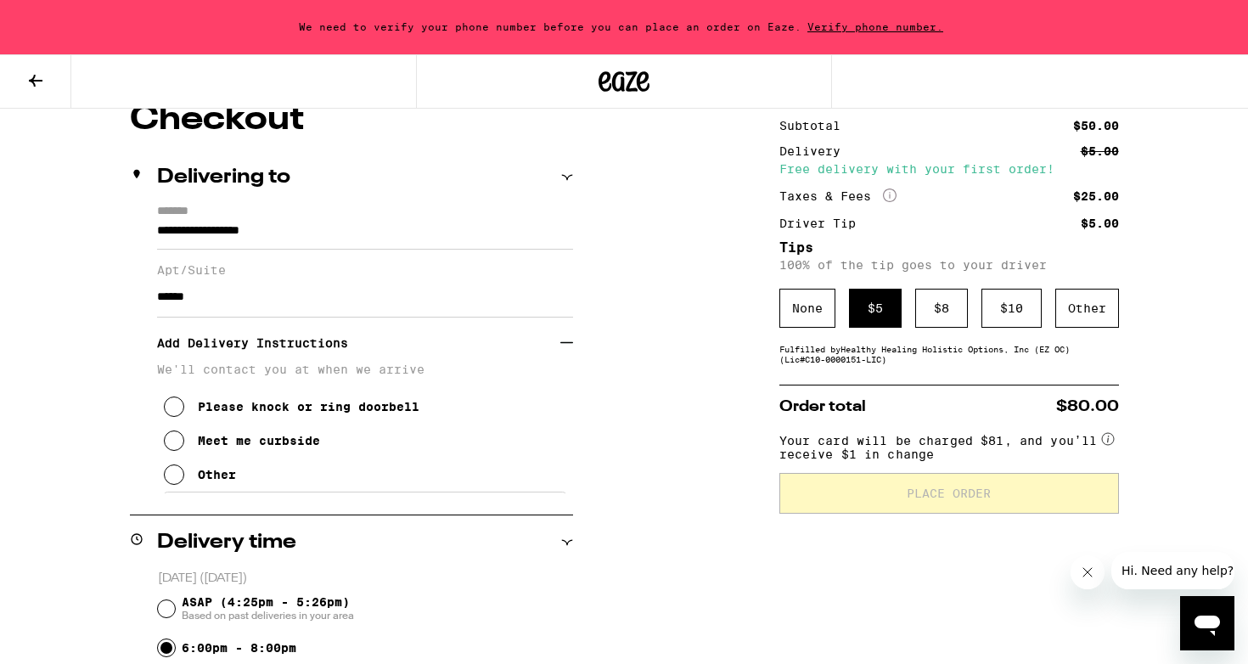
click at [294, 413] on div "Please knock or ring doorbell" at bounding box center [309, 407] width 222 height 14
click at [223, 482] on div "Other" at bounding box center [217, 475] width 38 height 14
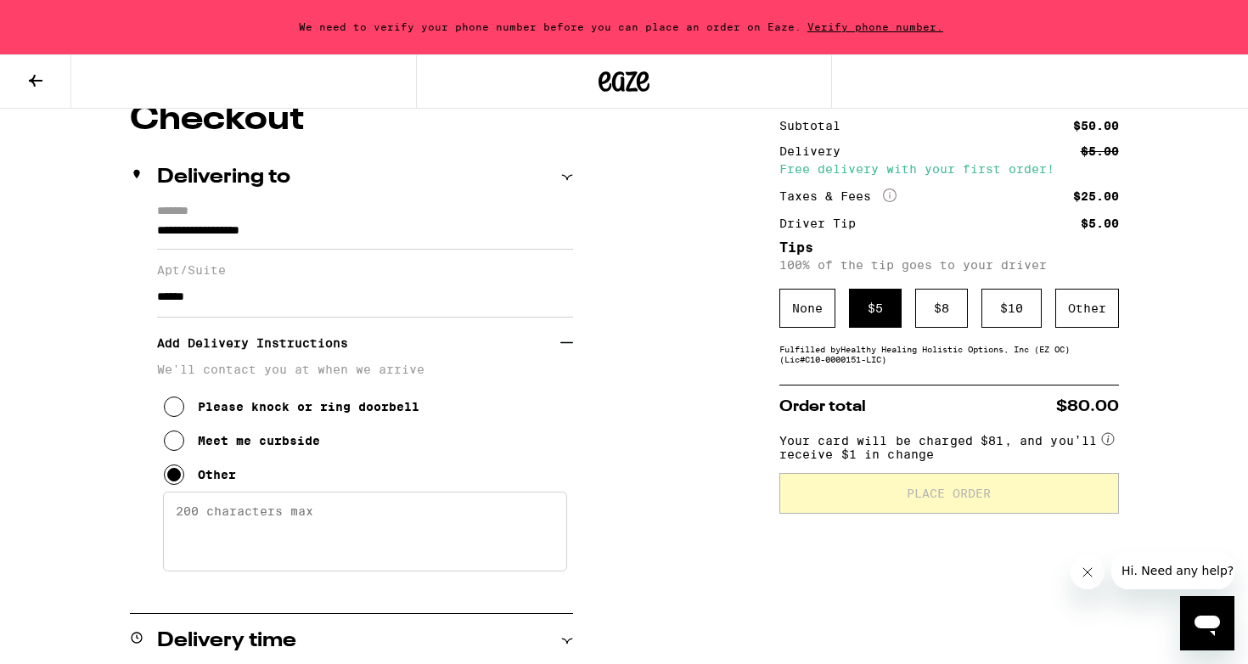
click at [228, 528] on textarea "Enter any other delivery instructions you want driver to know" at bounding box center [365, 532] width 404 height 80
type textarea "W"
type textarea "Text me when you get here and I can open the gate. I am on the third floor- uni…"
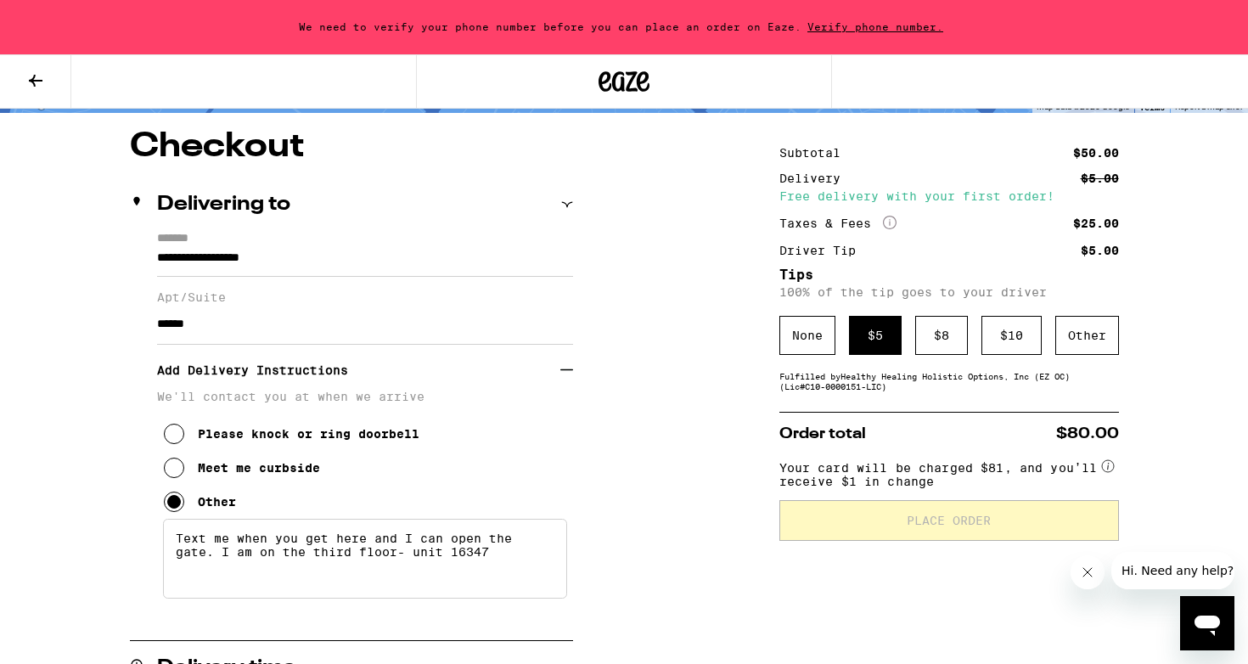
scroll to position [14, 0]
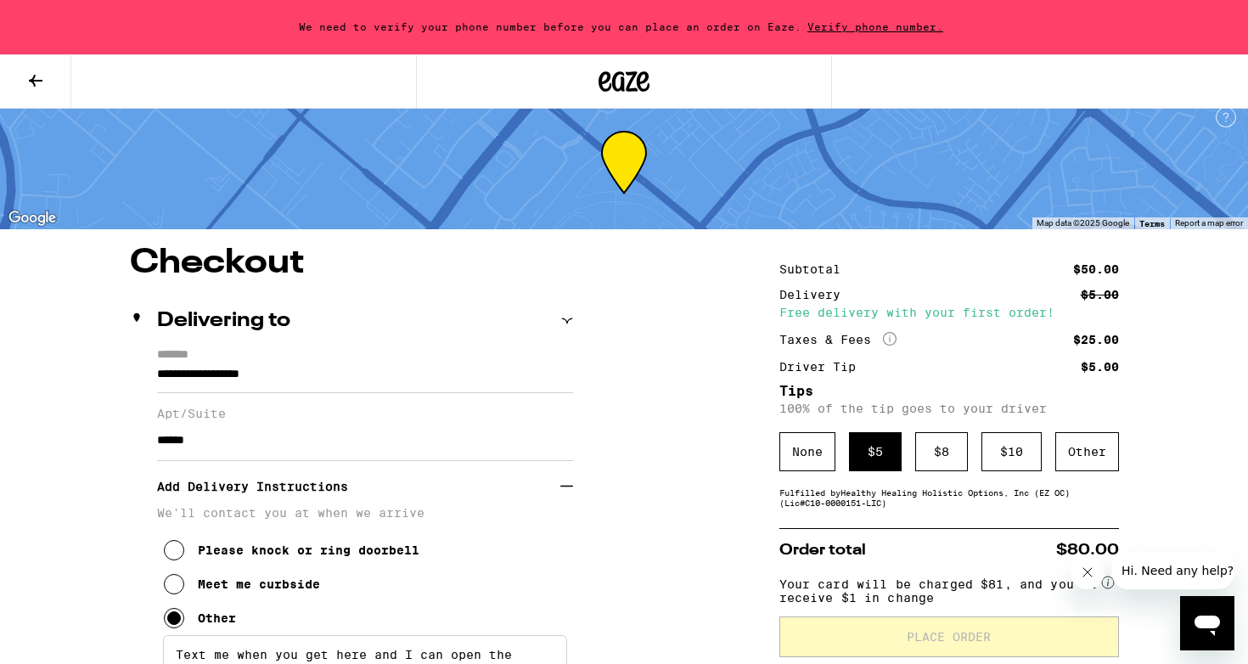
click at [876, 21] on span "Verify phone number." at bounding box center [876, 26] width 148 height 11
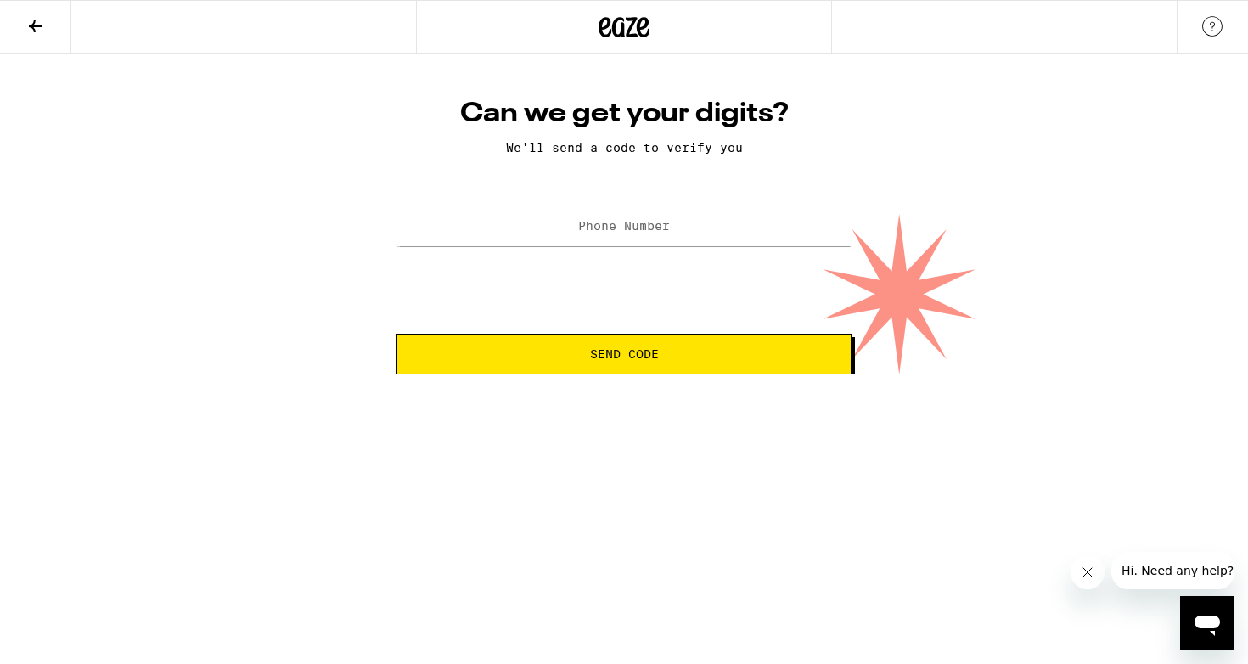
click at [581, 232] on label "Phone Number" at bounding box center [624, 226] width 92 height 14
type input "(949) 629-5579"
click at [633, 356] on span "Send Code" at bounding box center [624, 354] width 69 height 12
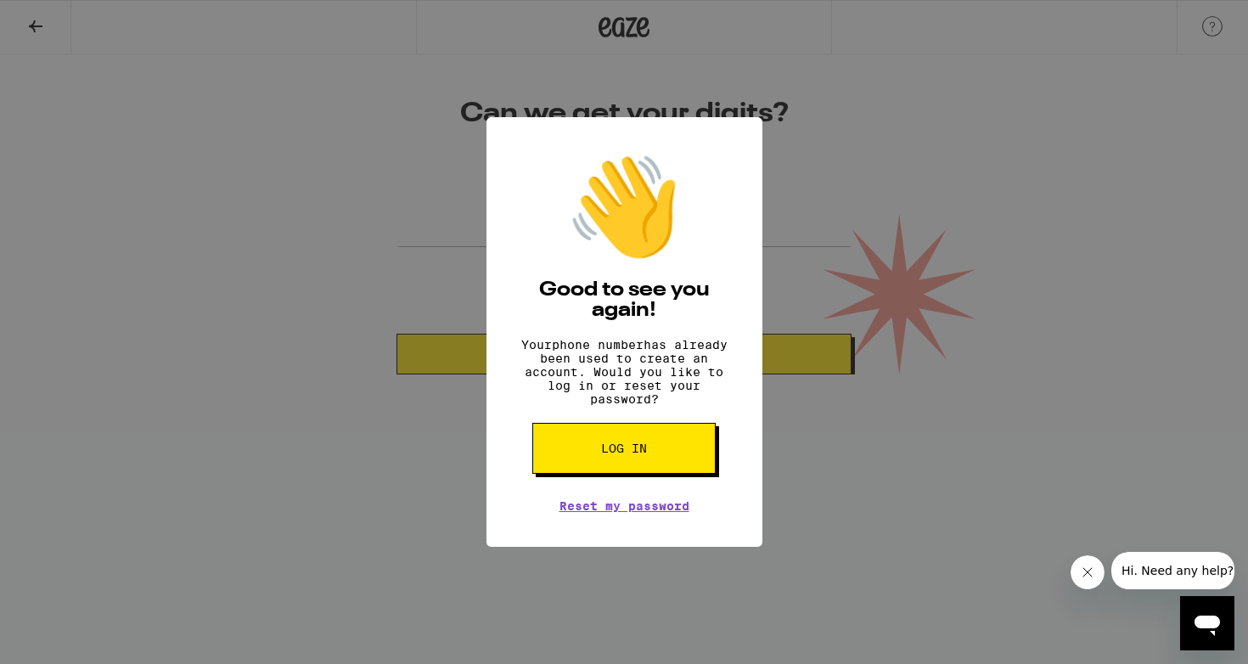
click at [626, 450] on button "Log in" at bounding box center [624, 448] width 183 height 51
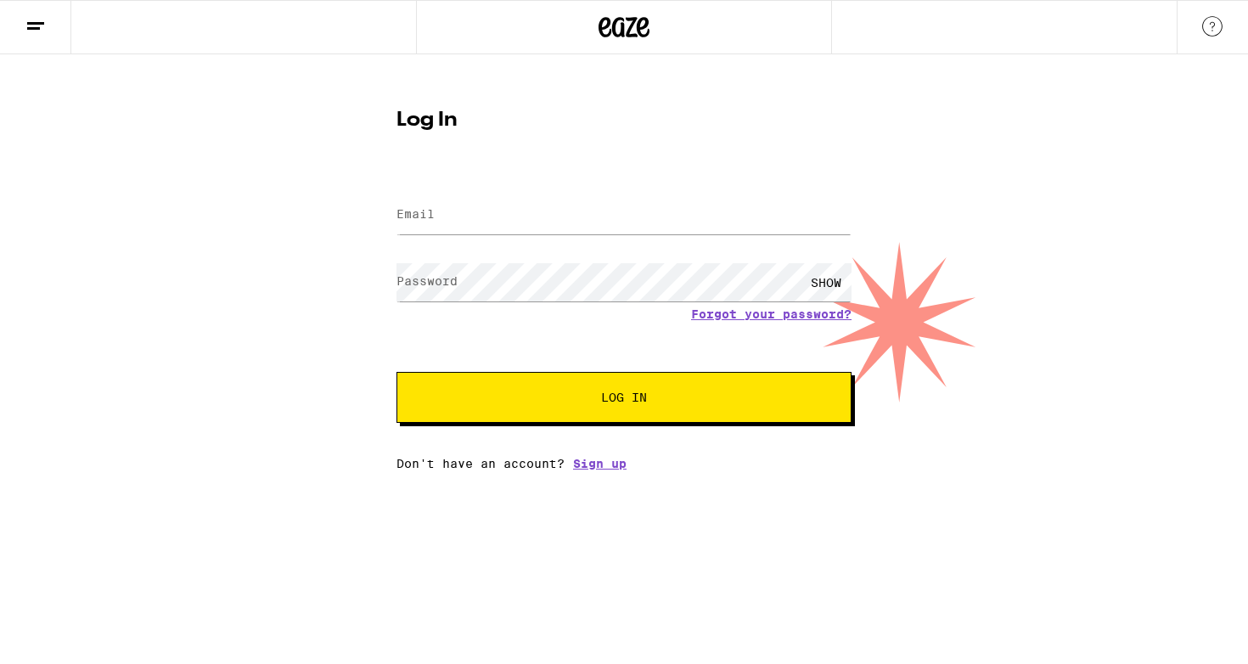
click at [605, 194] on div at bounding box center [624, 215] width 455 height 50
click at [590, 214] on input "Email" at bounding box center [624, 215] width 455 height 38
type input "[EMAIL_ADDRESS][DOMAIN_NAME]"
click at [571, 261] on div "SHOW" at bounding box center [624, 282] width 455 height 50
click at [619, 394] on span "Log In" at bounding box center [624, 398] width 46 height 12
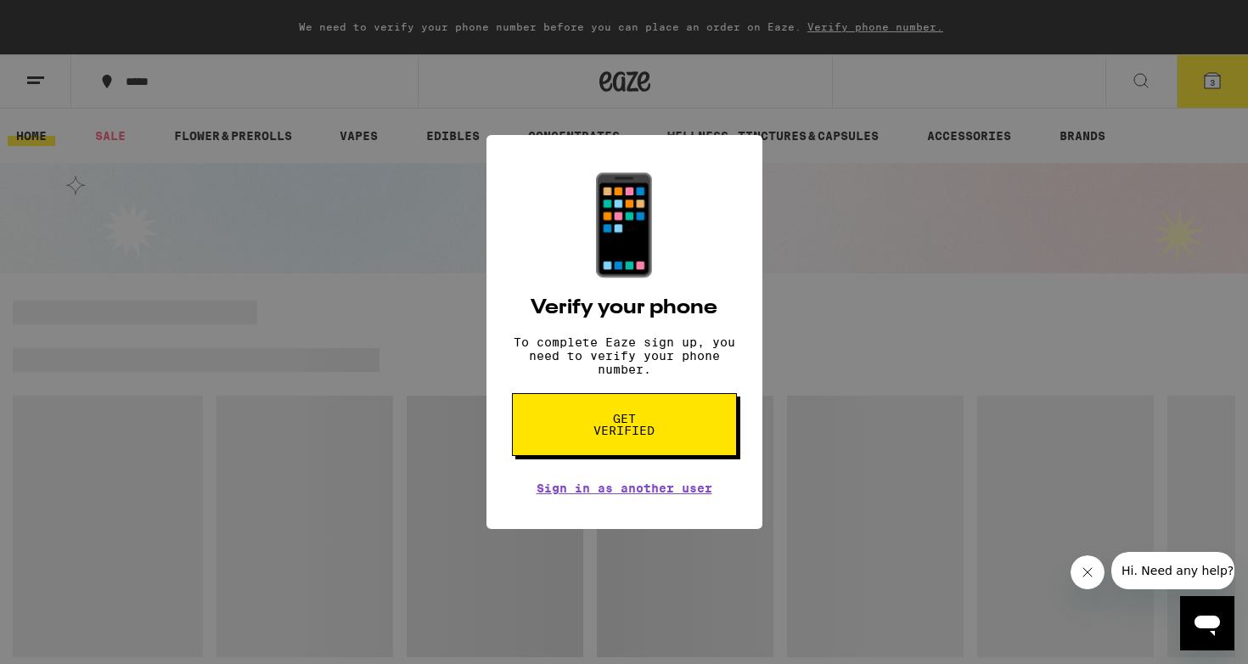
click at [617, 430] on span "Get verified" at bounding box center [624, 425] width 87 height 24
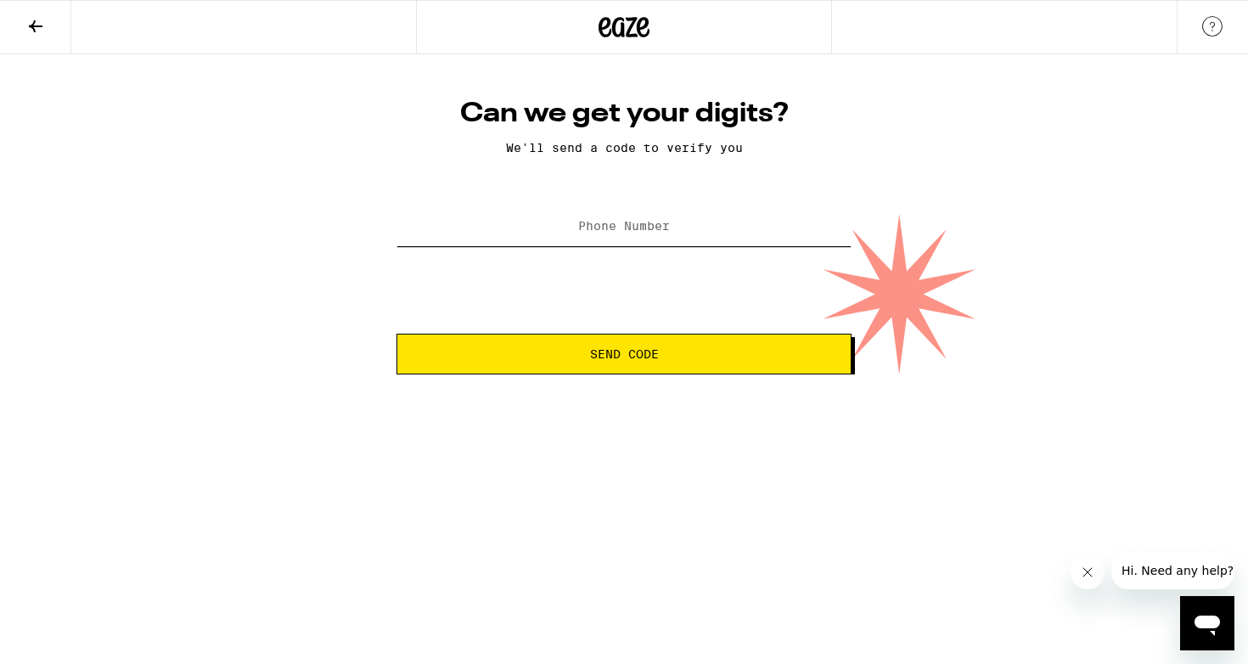
click at [623, 246] on input "Phone Number" at bounding box center [624, 227] width 455 height 38
click at [605, 356] on button "Send Code" at bounding box center [624, 354] width 455 height 41
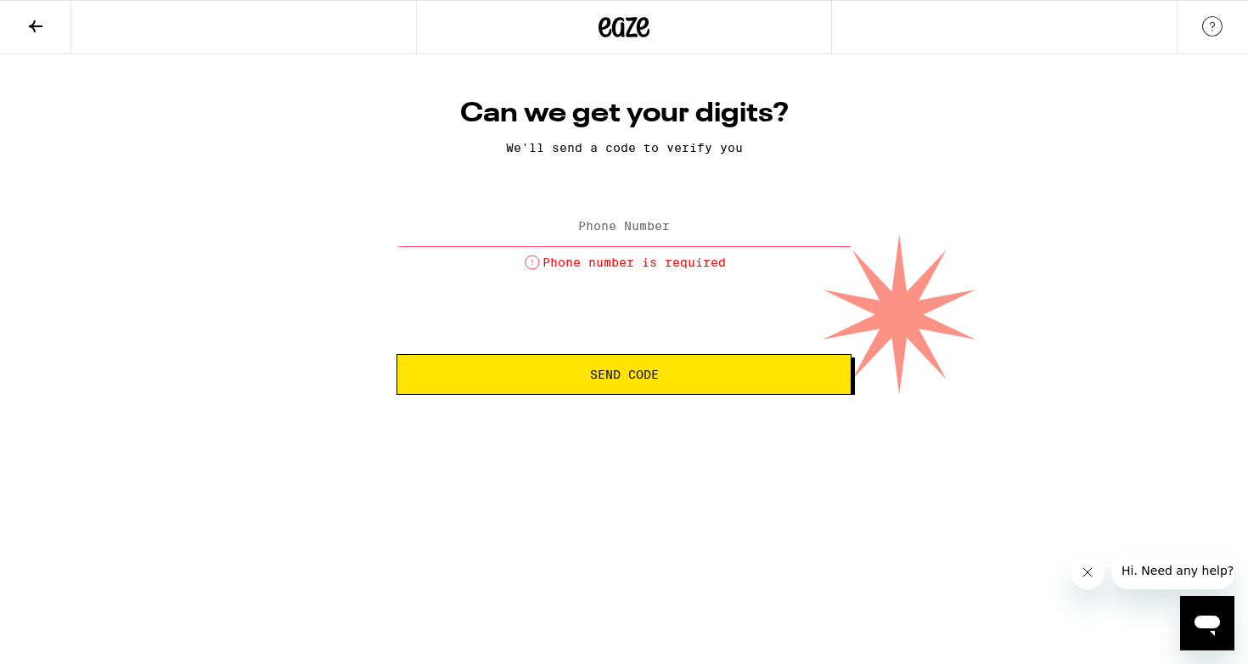
click at [617, 231] on label "Phone Number" at bounding box center [624, 226] width 92 height 14
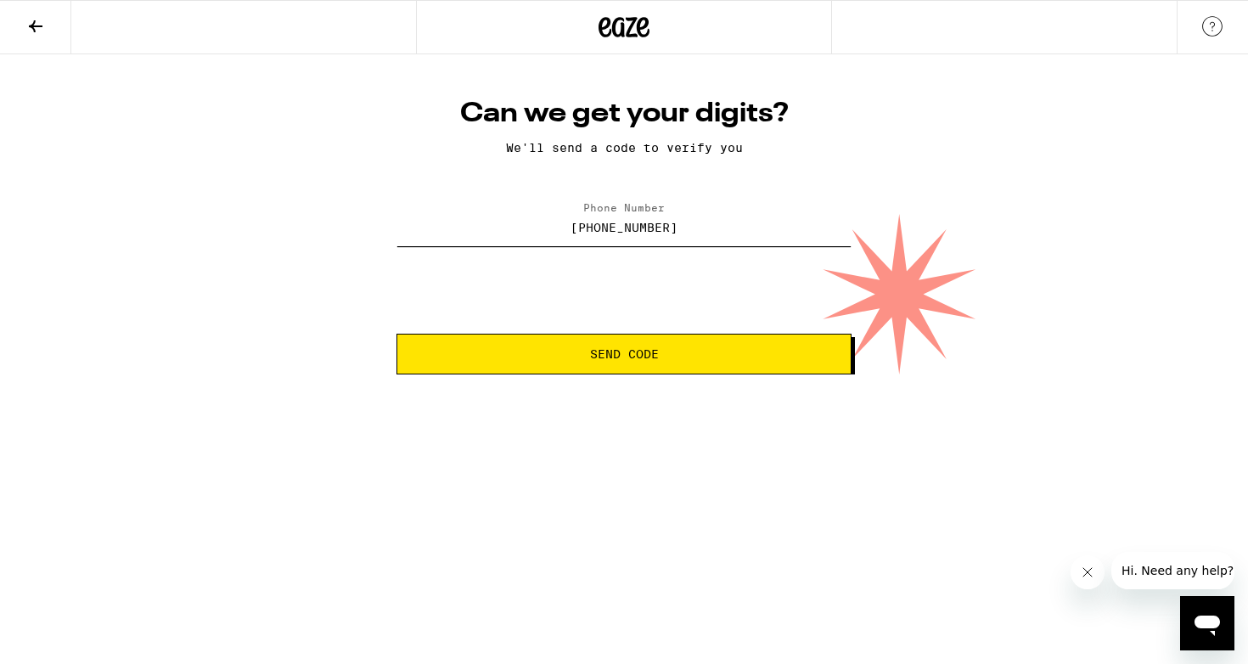
type input "(949) 629-5579"
click at [682, 344] on button "Send Code" at bounding box center [624, 354] width 455 height 41
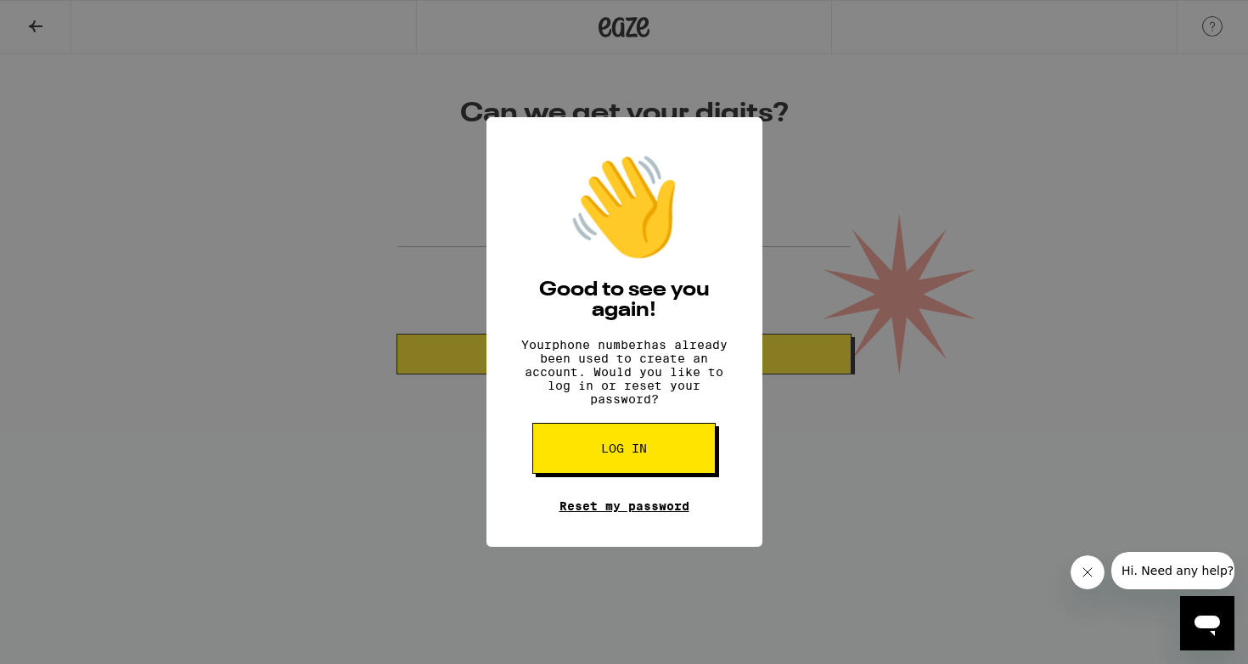
click at [615, 513] on link "Reset my password" at bounding box center [625, 506] width 130 height 14
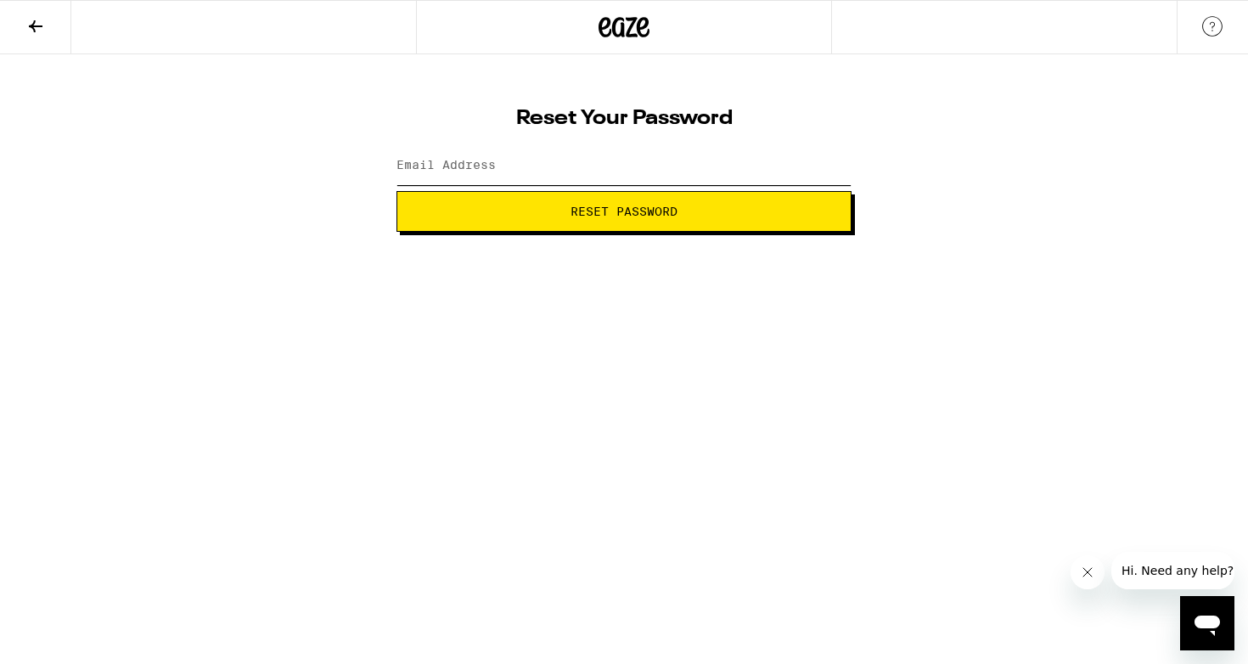
click at [575, 169] on input "Email Address" at bounding box center [624, 166] width 455 height 38
type input "[EMAIL_ADDRESS][DOMAIN_NAME]"
click at [566, 213] on span "Reset Password" at bounding box center [624, 212] width 426 height 12
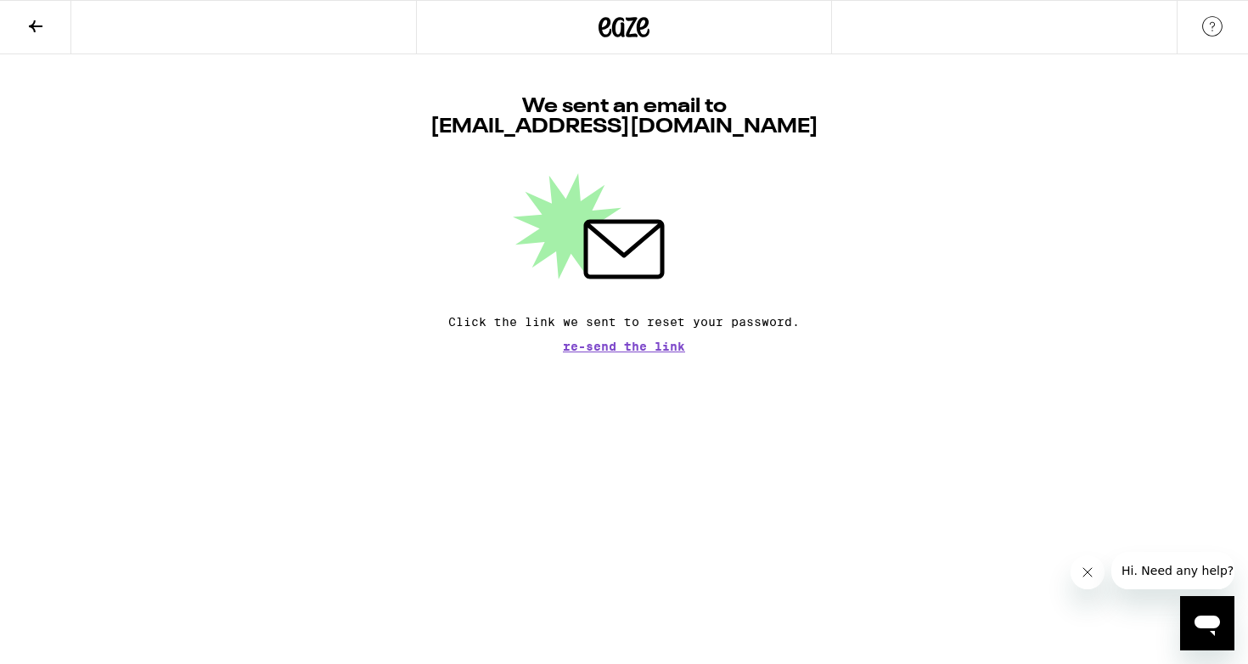
click at [45, 25] on icon at bounding box center [35, 26] width 20 height 20
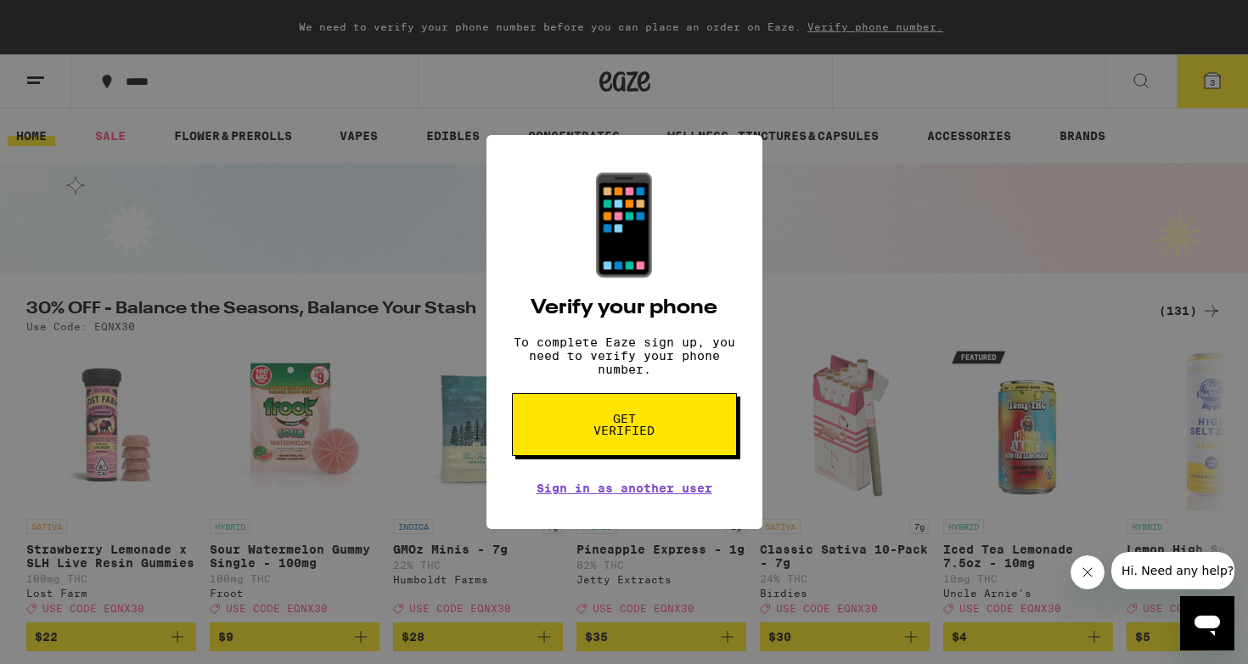
click at [662, 435] on span "Get verified" at bounding box center [624, 425] width 87 height 24
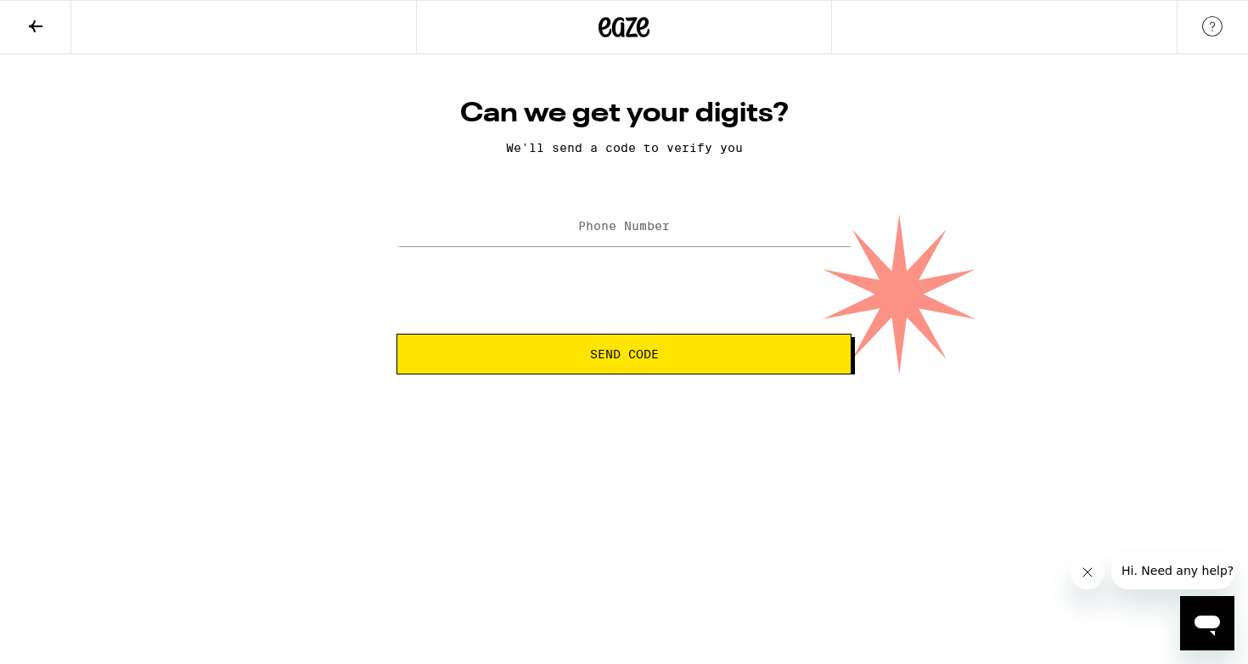
click at [639, 225] on label "Phone Number" at bounding box center [624, 226] width 92 height 14
type input "(949) 629-5579"
click at [706, 375] on html "Can we get your digits? We'll send a code to verify you Phone Number (949) 629-…" at bounding box center [624, 187] width 1248 height 375
click at [702, 363] on button "Send Code" at bounding box center [624, 354] width 455 height 41
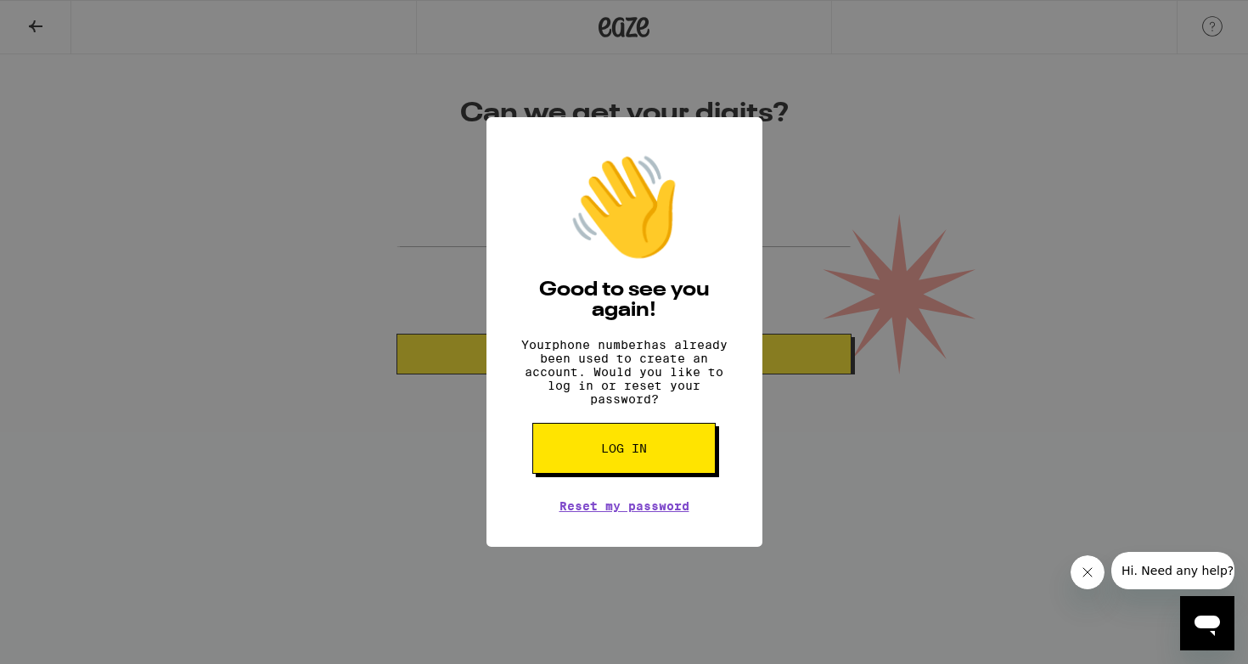
click at [659, 443] on button "Log in" at bounding box center [624, 448] width 183 height 51
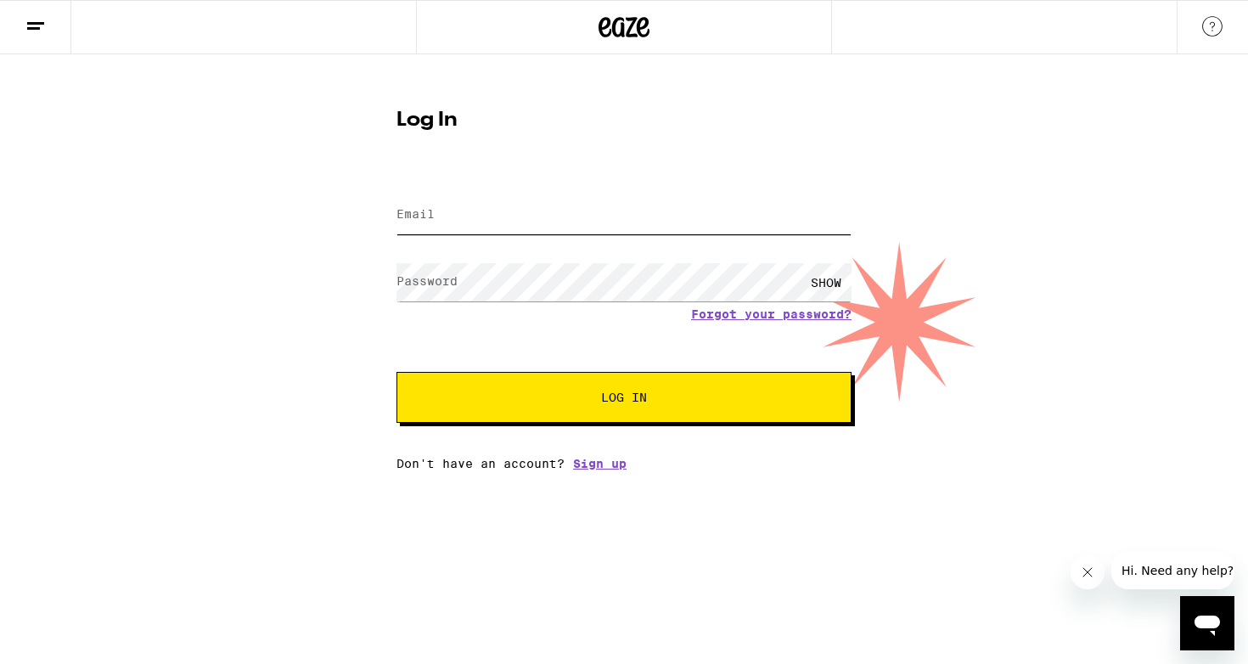
click at [634, 210] on input "Email" at bounding box center [624, 215] width 455 height 38
type input "richakshah@outlook.com"
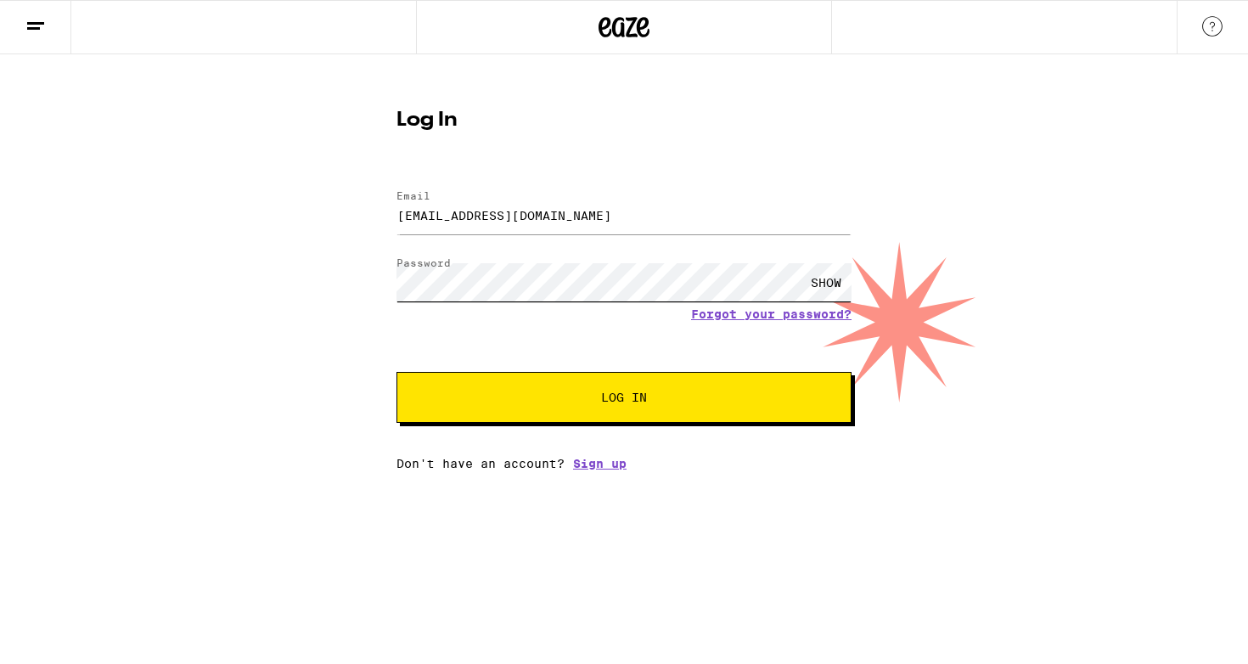
click at [397, 372] on button "Log In" at bounding box center [624, 397] width 455 height 51
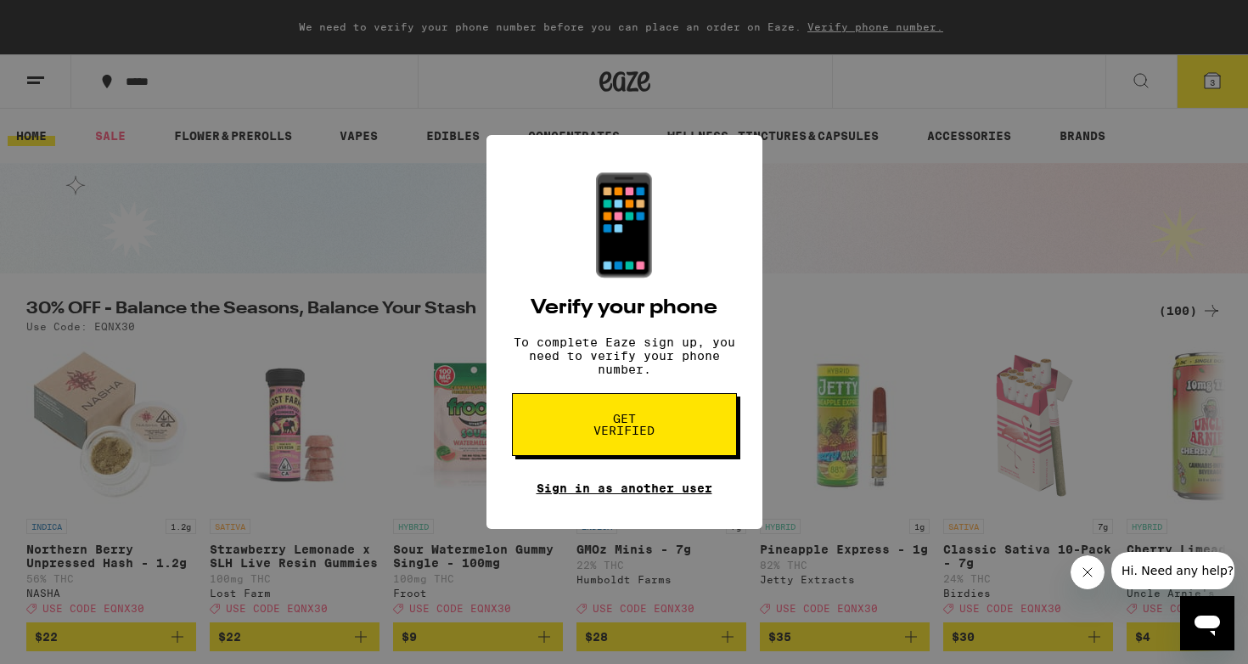
click at [622, 495] on link "Sign in as another user" at bounding box center [625, 489] width 176 height 14
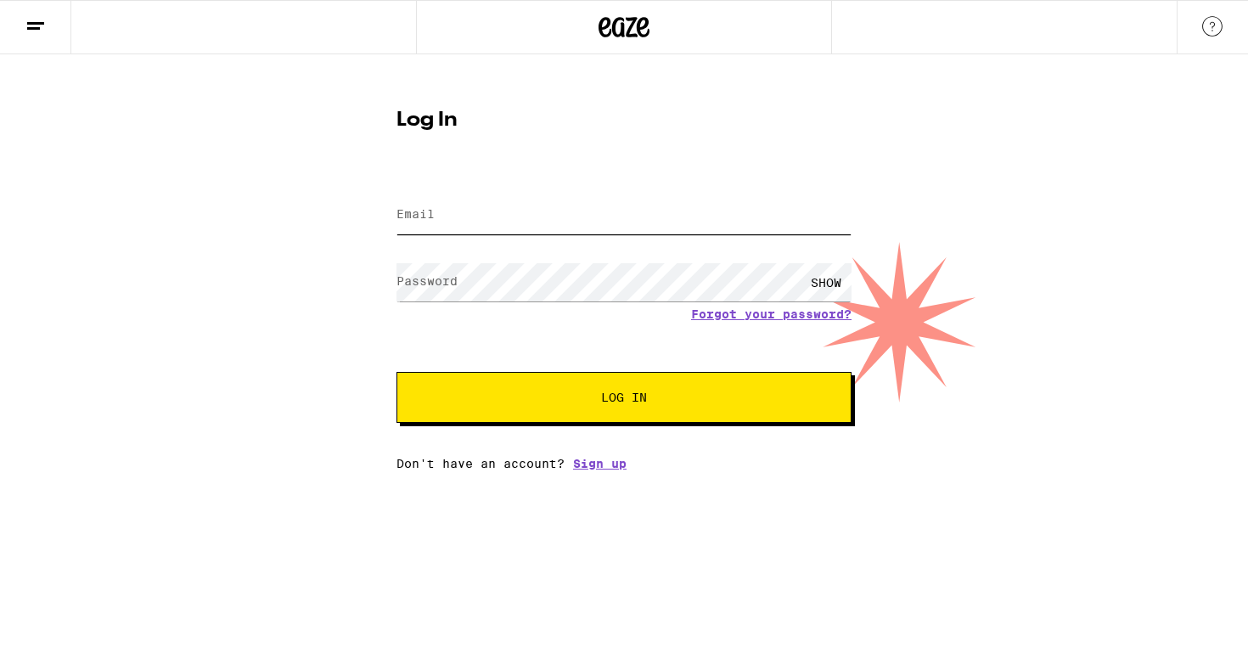
click at [603, 225] on input "Email" at bounding box center [624, 215] width 455 height 38
type input "[EMAIL_ADDRESS][DOMAIN_NAME]"
click at [631, 414] on button "Log In" at bounding box center [624, 397] width 455 height 51
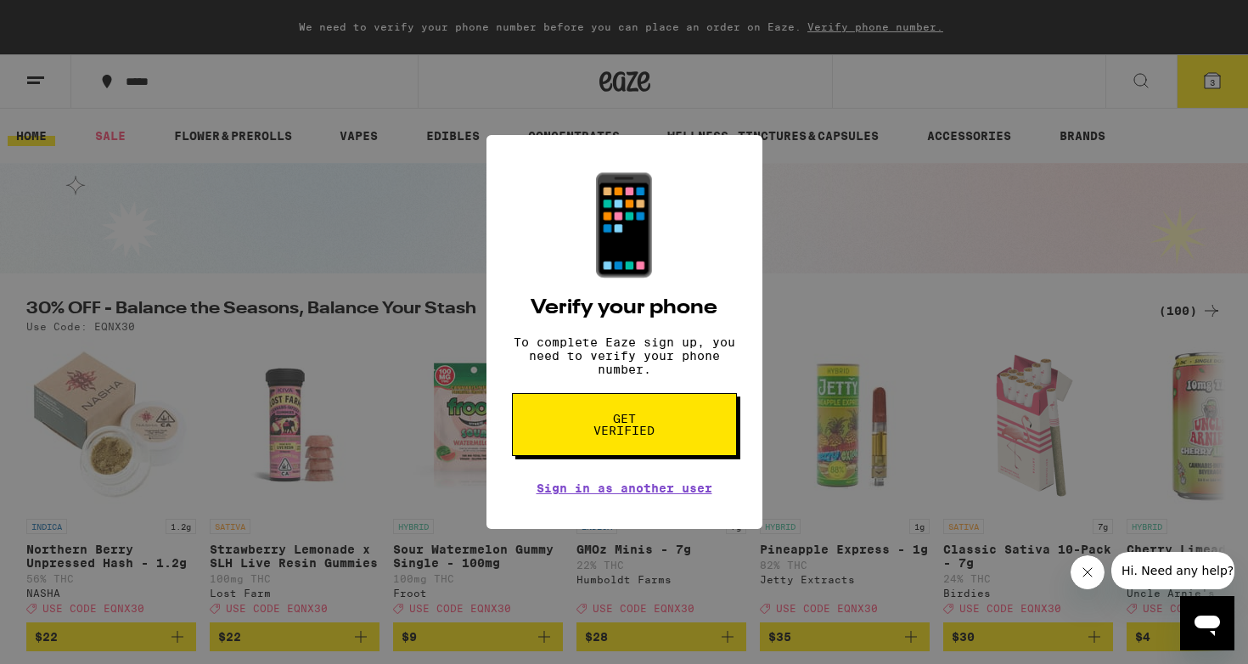
click at [627, 429] on span "Get verified" at bounding box center [624, 425] width 87 height 24
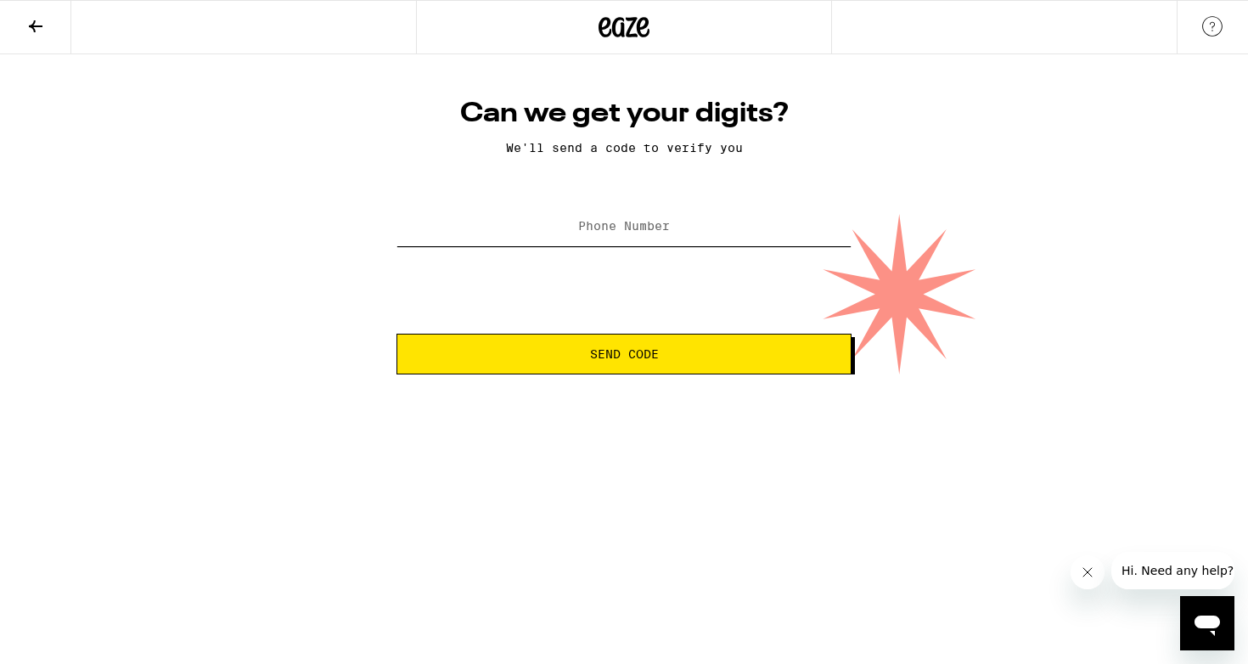
click at [649, 238] on input "Phone Number" at bounding box center [624, 227] width 455 height 38
type input "(949) 629-5579"
click at [578, 343] on button "Send Code" at bounding box center [624, 354] width 455 height 41
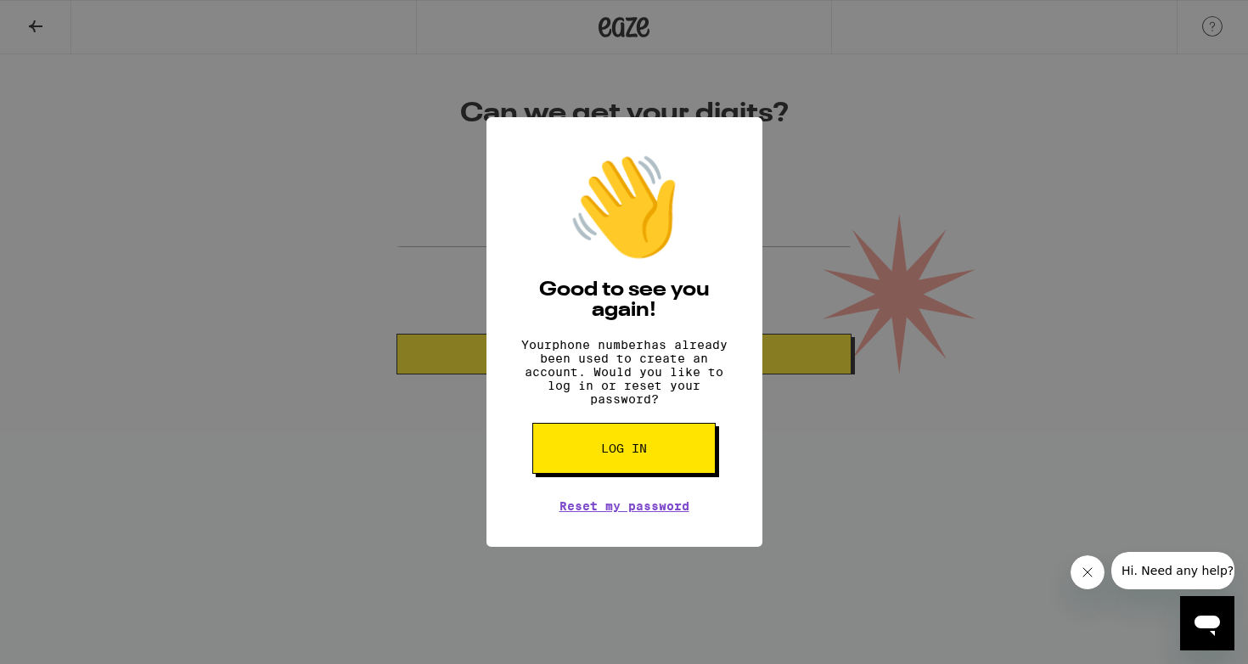
click at [600, 456] on button "Log in" at bounding box center [624, 448] width 183 height 51
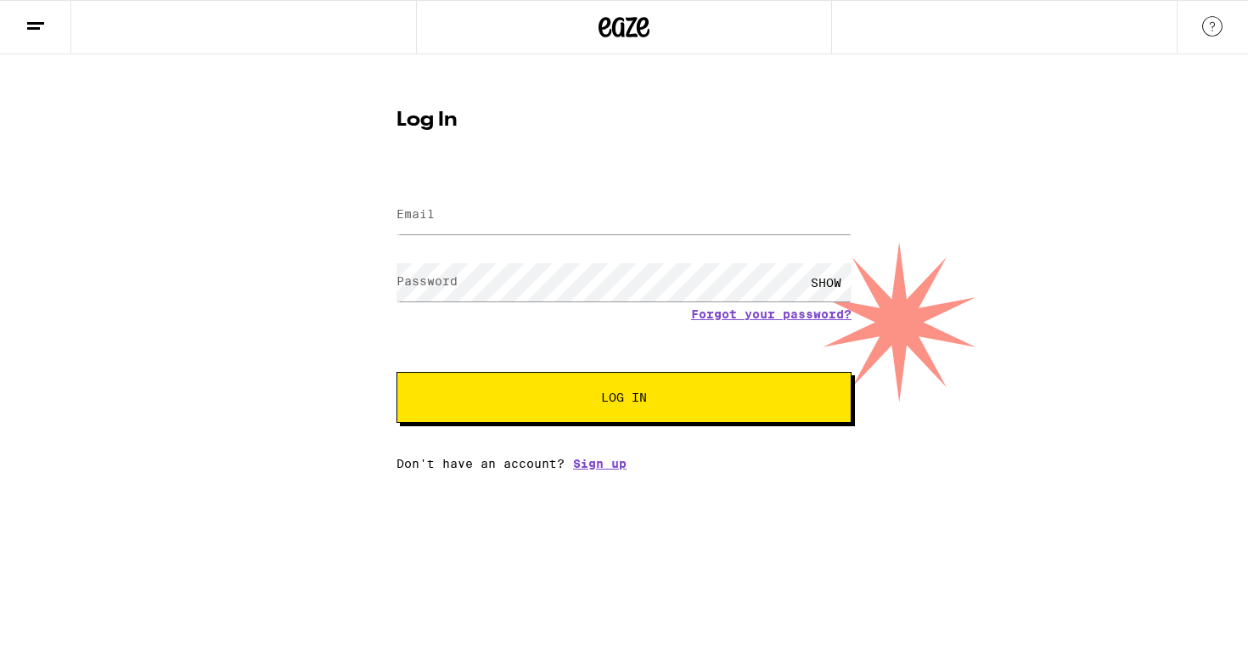
click at [22, 28] on button at bounding box center [35, 28] width 71 height 54
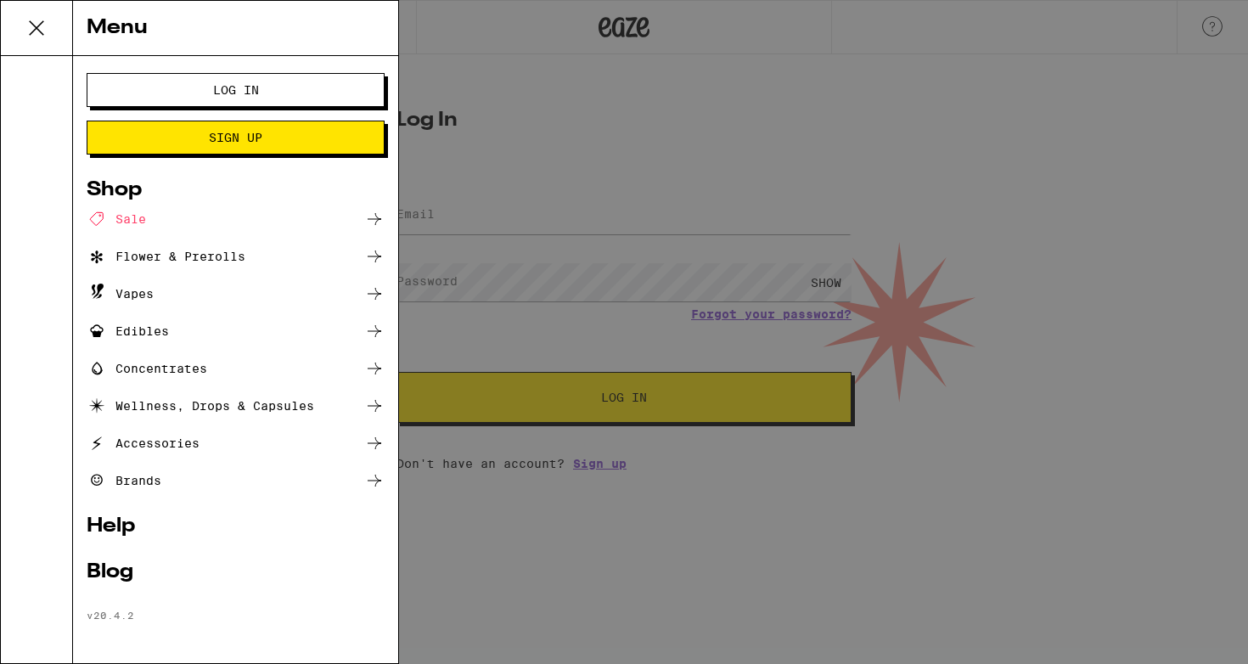
click at [228, 92] on span "Log In" at bounding box center [236, 90] width 46 height 12
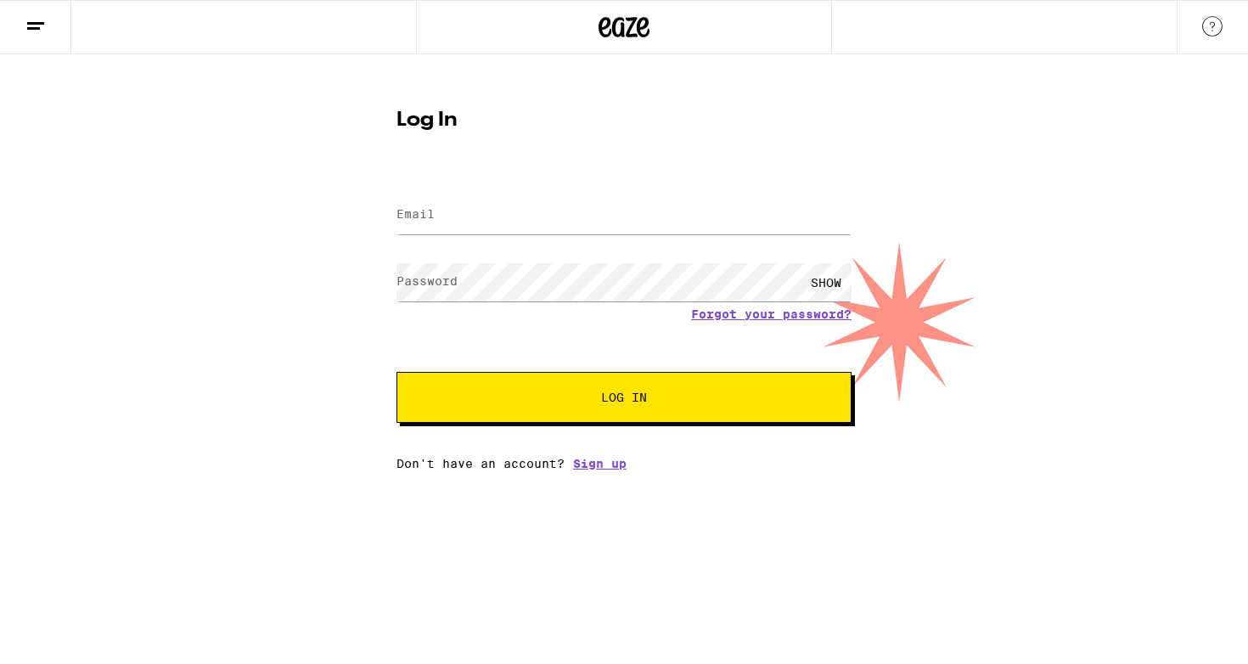
click at [427, 190] on div at bounding box center [624, 215] width 455 height 50
click at [427, 207] on label "Email" at bounding box center [416, 214] width 38 height 14
click at [427, 224] on input "Email" at bounding box center [624, 215] width 455 height 38
type input "[EMAIL_ADDRESS][DOMAIN_NAME]"
click at [631, 413] on button "Log In" at bounding box center [624, 397] width 455 height 51
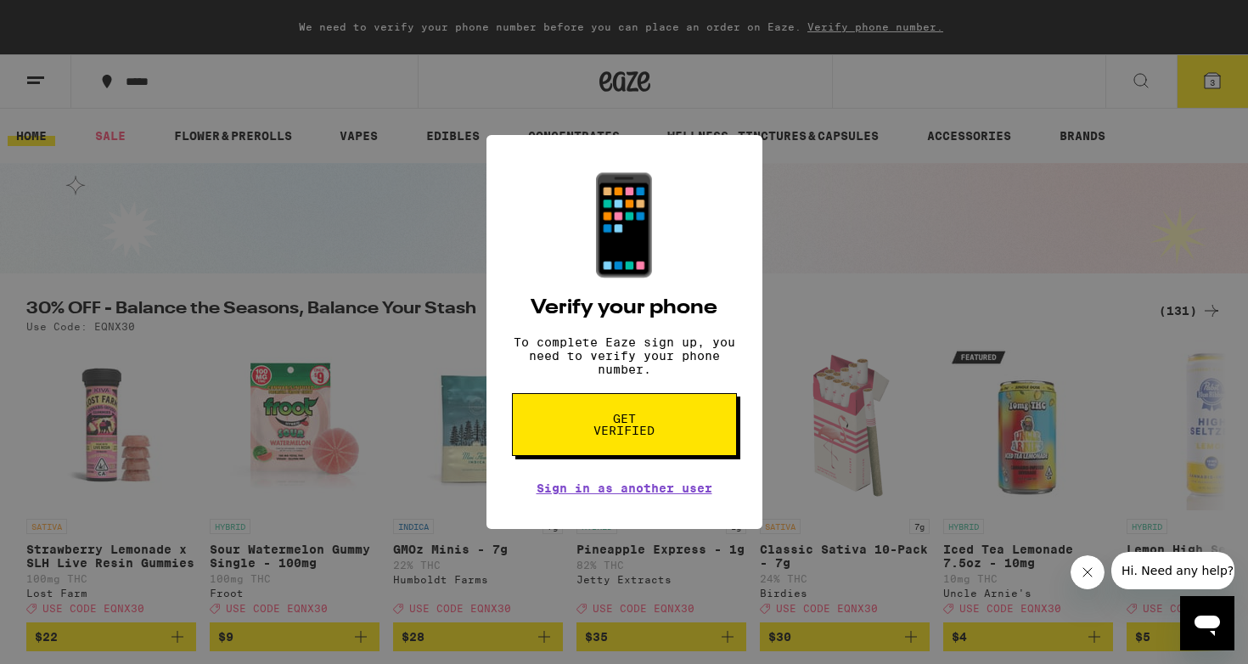
click at [1081, 572] on icon "Close message from company" at bounding box center [1088, 573] width 14 height 14
click at [1186, 626] on div "Open messaging window" at bounding box center [1207, 623] width 51 height 51
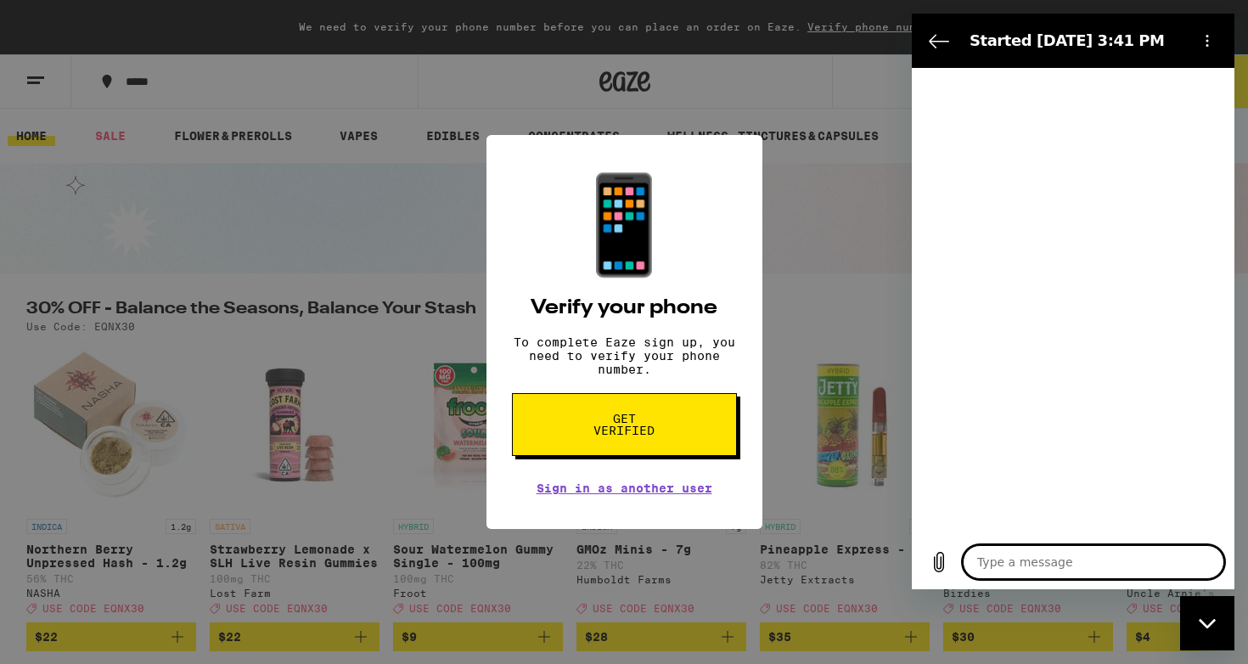
type textarea "x"
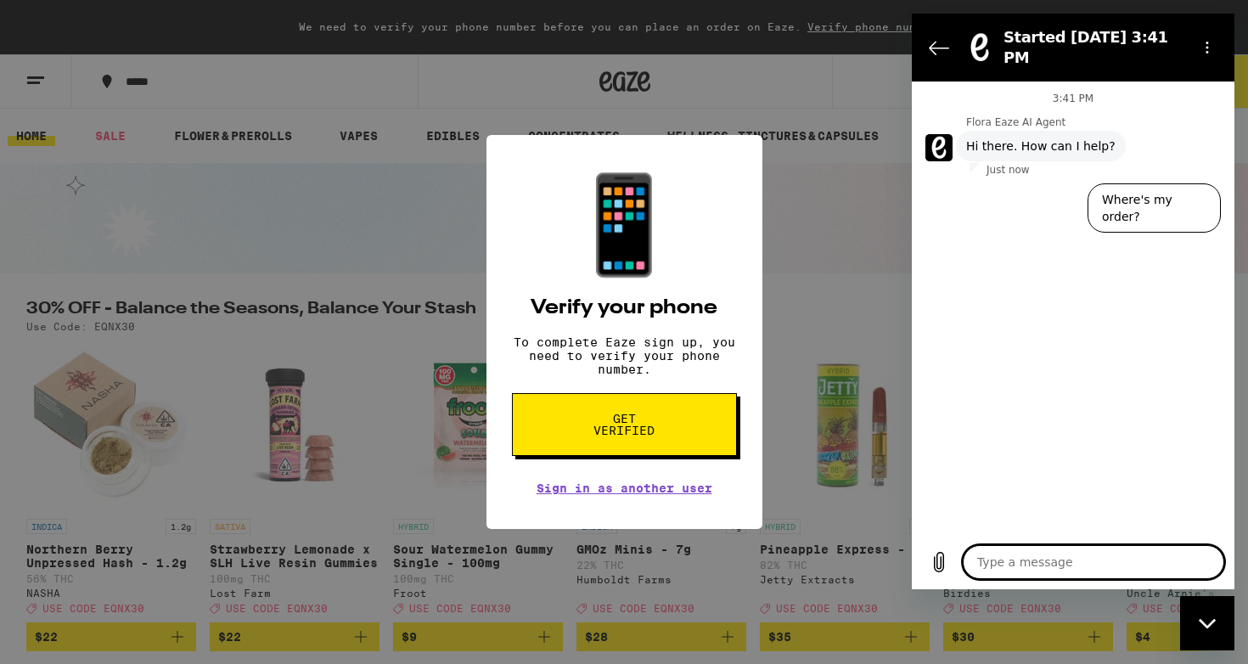
type textarea "I"
type textarea "x"
type textarea "It"
type textarea "x"
type textarea "Its"
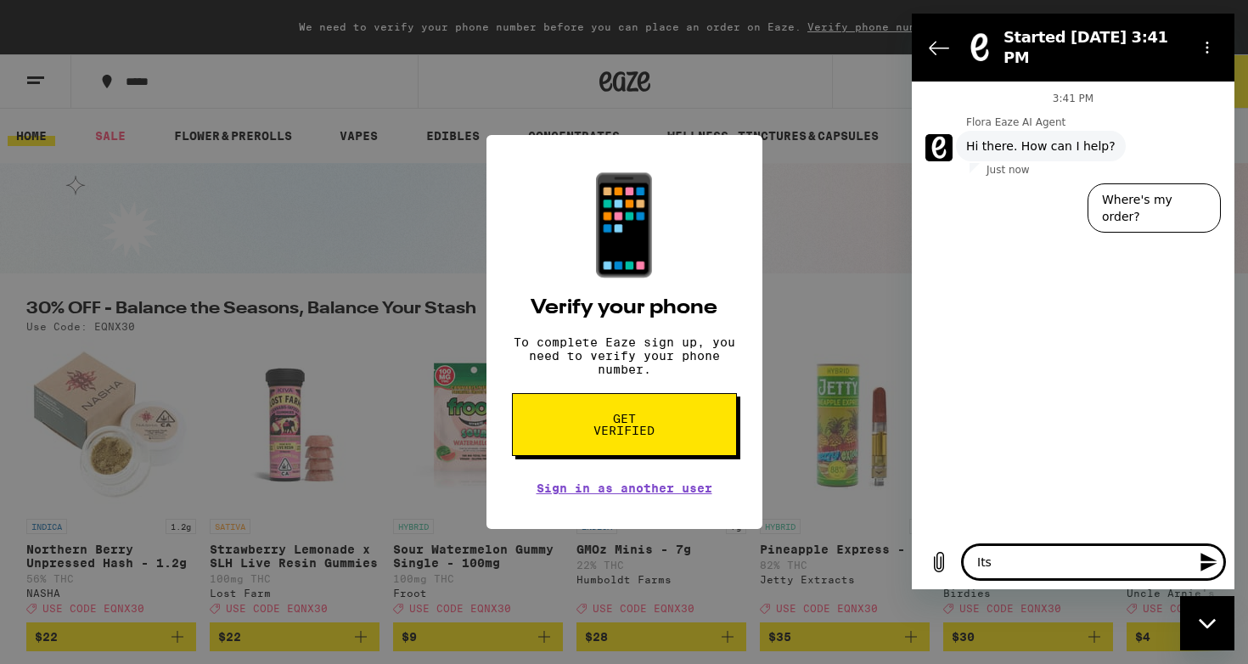
type textarea "x"
type textarea "Its"
type textarea "x"
type textarea "Its n"
type textarea "x"
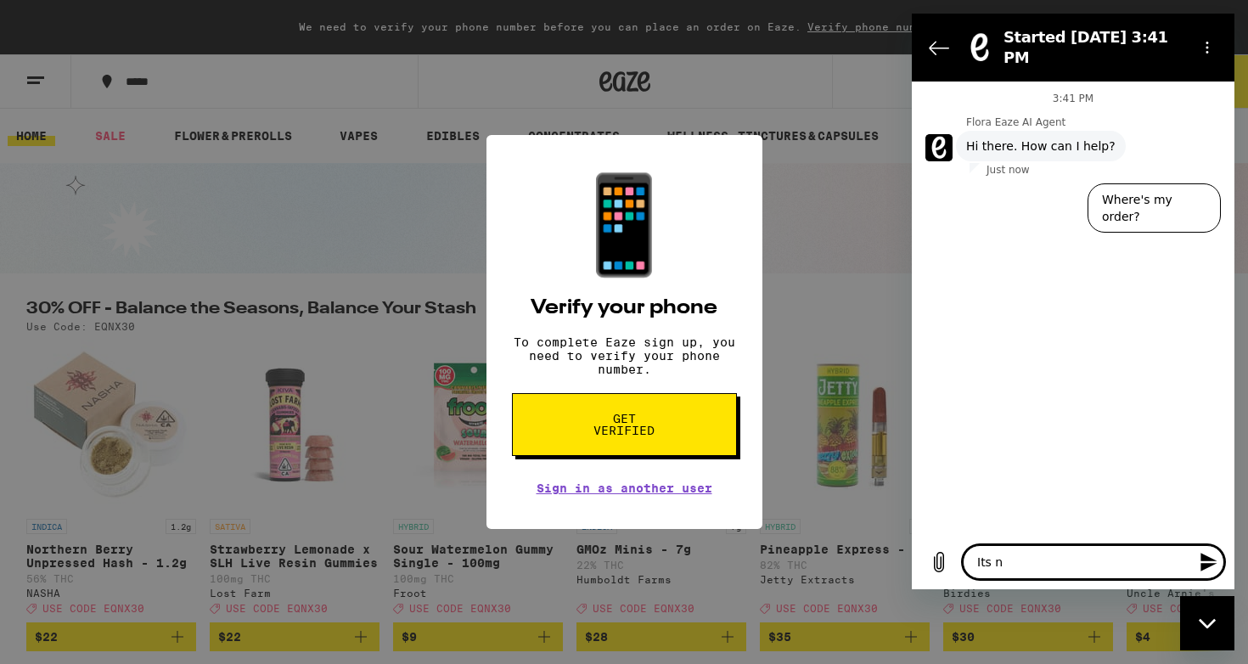
type textarea "Its no"
type textarea "x"
type textarea "Its not"
type textarea "x"
type textarea "Its not"
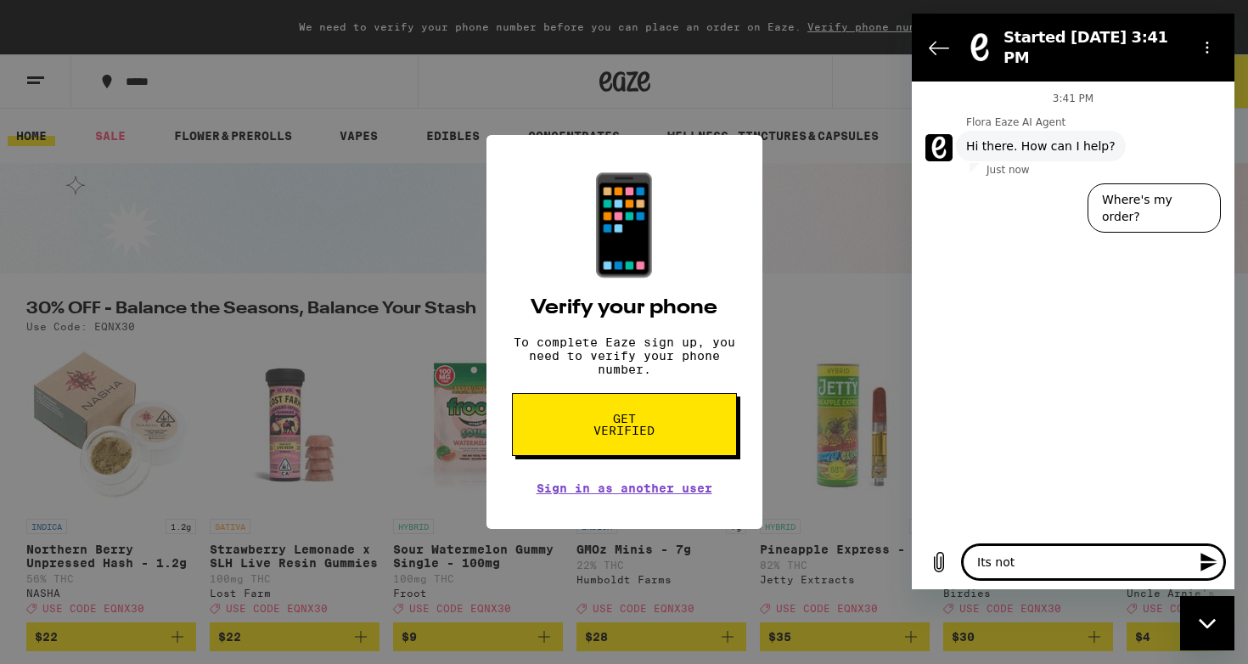
type textarea "x"
type textarea "Its not l"
type textarea "x"
type textarea "Its not le"
type textarea "x"
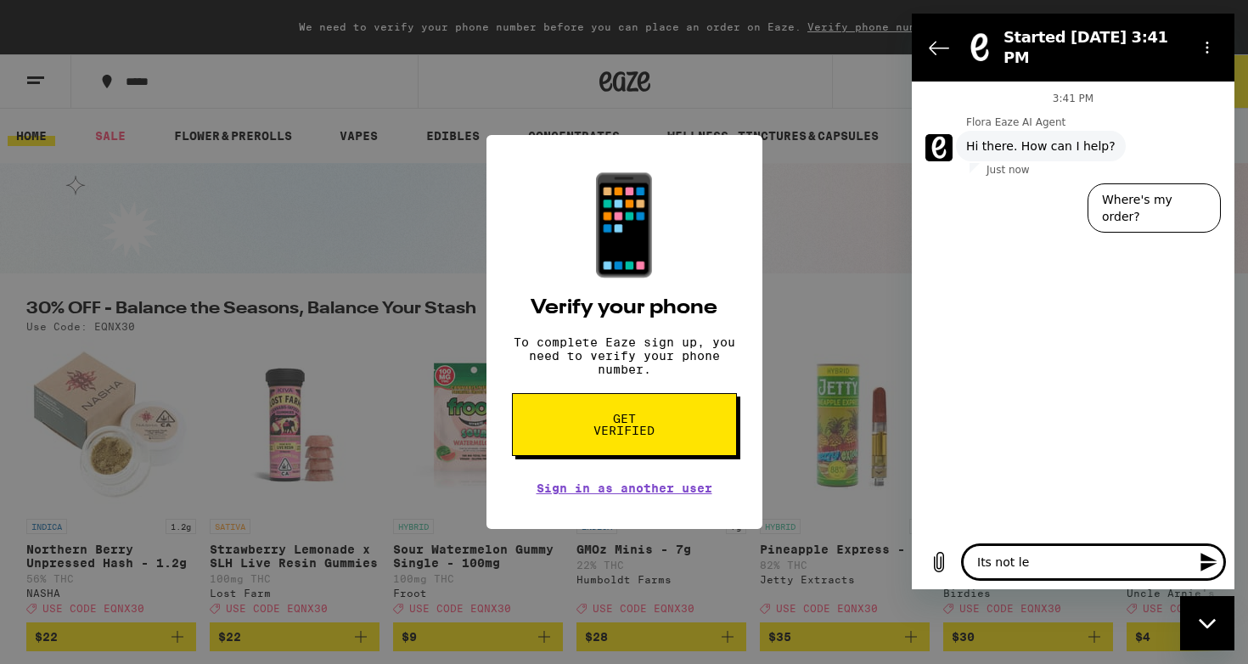
type textarea "Its not let"
type textarea "x"
type textarea "Its not lett"
type textarea "x"
type textarea "Its not letti"
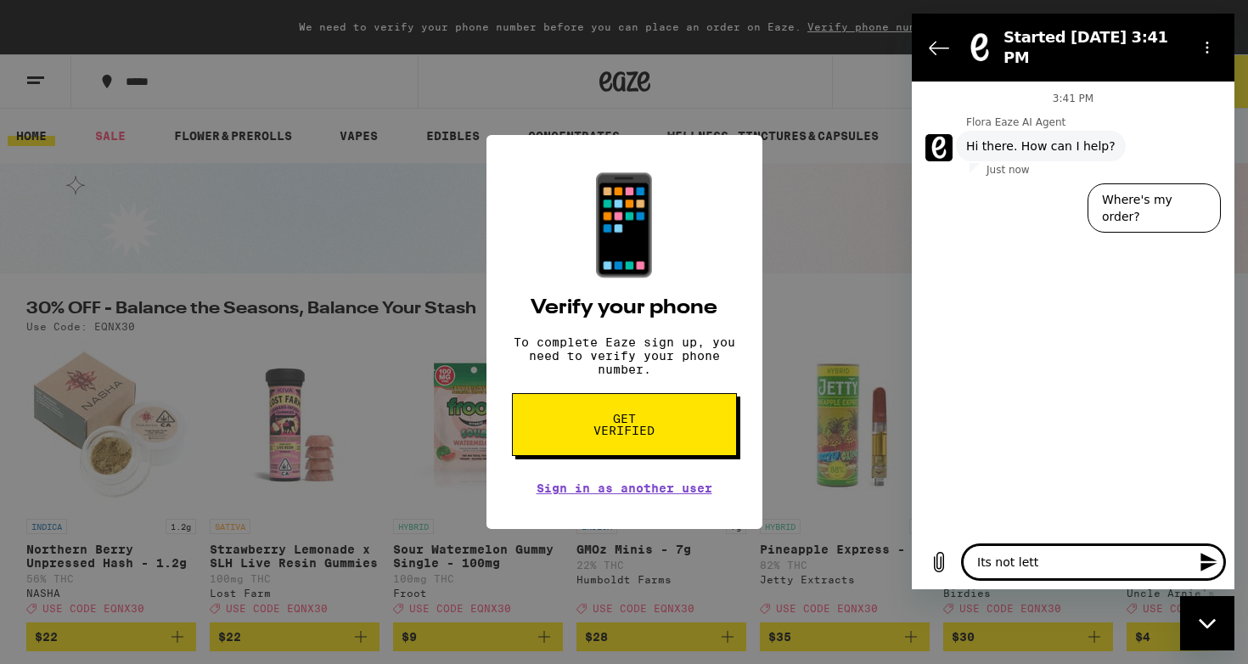
type textarea "x"
type textarea "Its not lettin"
type textarea "x"
type textarea "Its not letting"
type textarea "x"
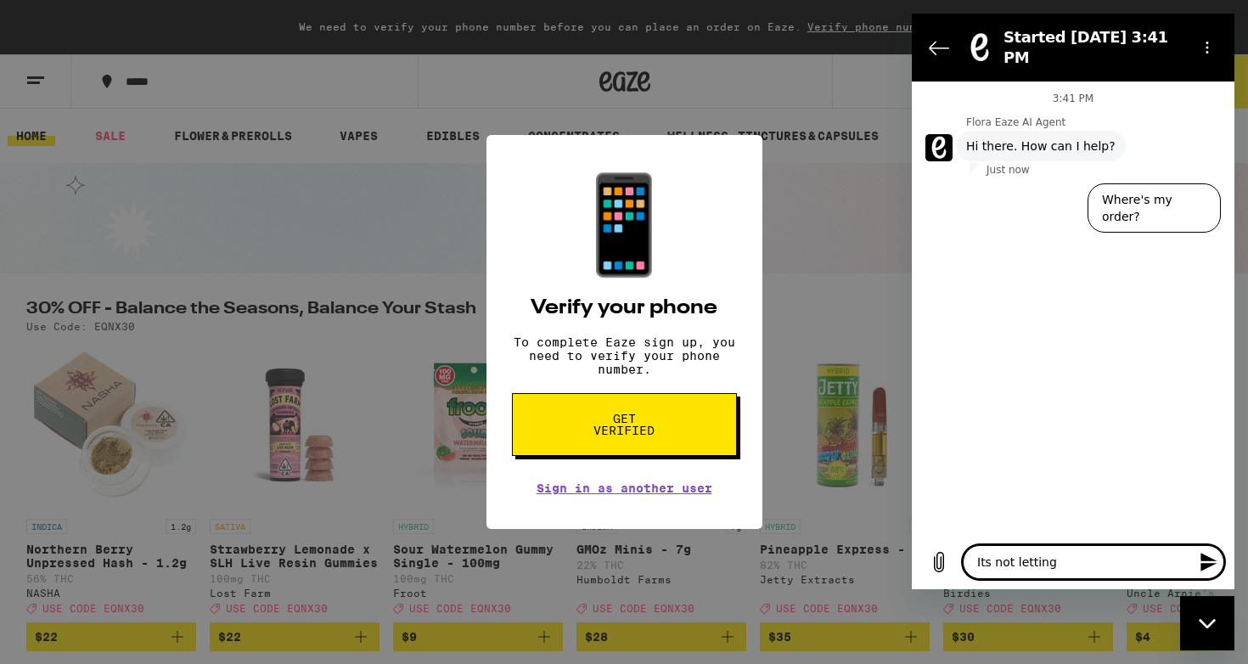
type textarea "Its not letting"
type textarea "x"
type textarea "Its not letting m"
type textarea "x"
type textarea "Its not letting me"
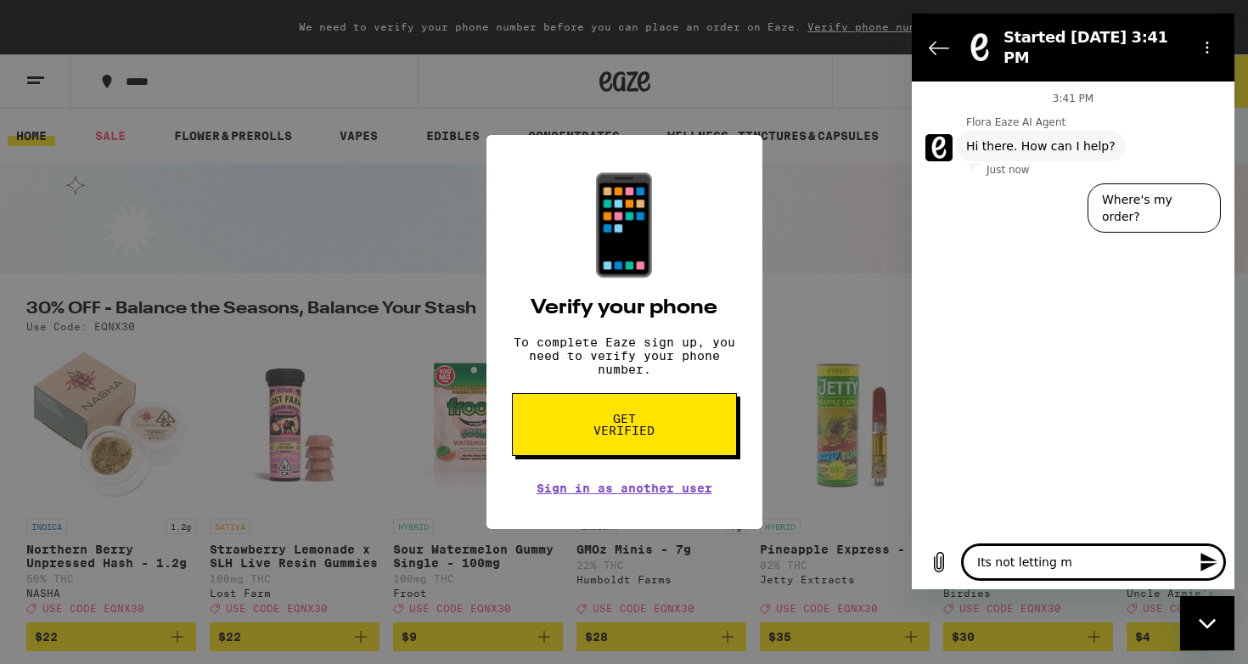
type textarea "x"
type textarea "Its not letting me"
type textarea "x"
type textarea "Its not letting me v"
type textarea "x"
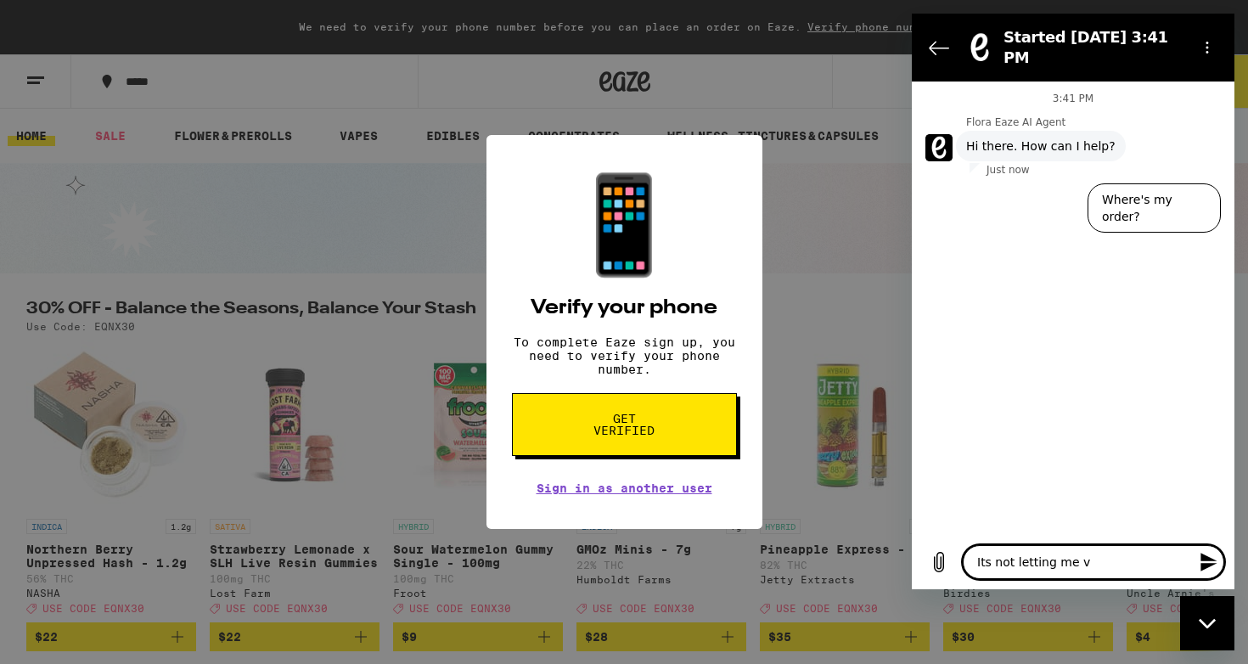
type textarea "Its not letting me ve"
type textarea "x"
type textarea "Its not letting me ver"
type textarea "x"
type textarea "Its not letting me veri"
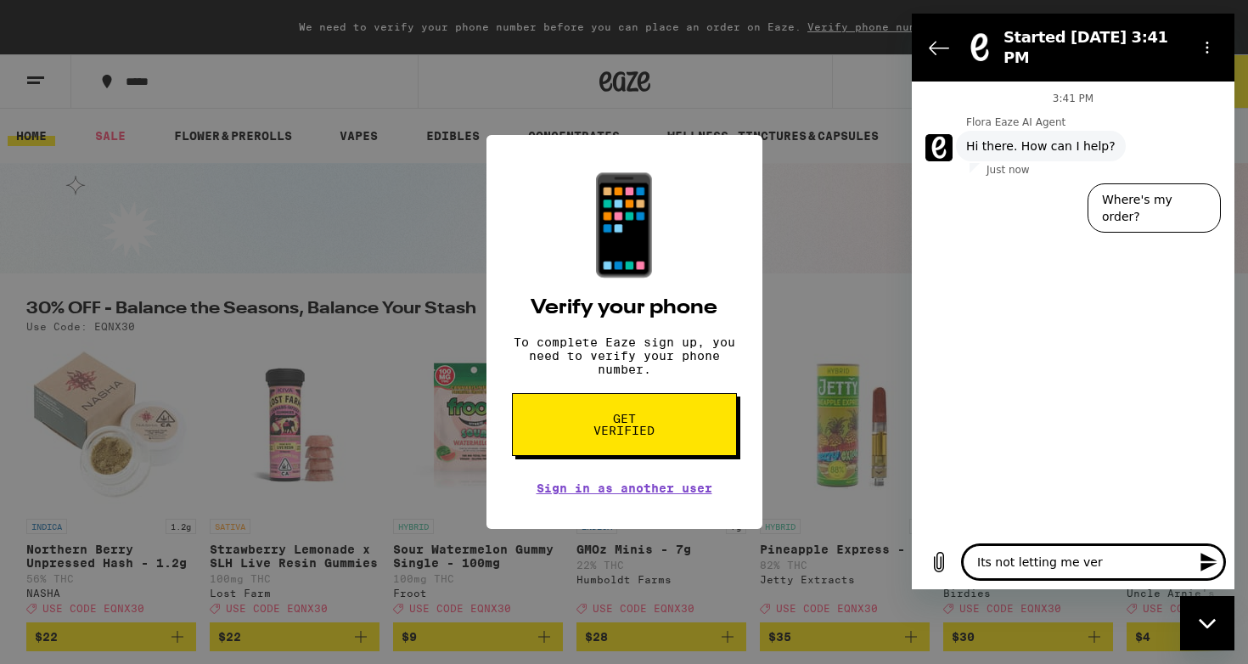
type textarea "x"
type textarea "Its not letting me verif"
type textarea "x"
type textarea "Its not letting me verify"
type textarea "x"
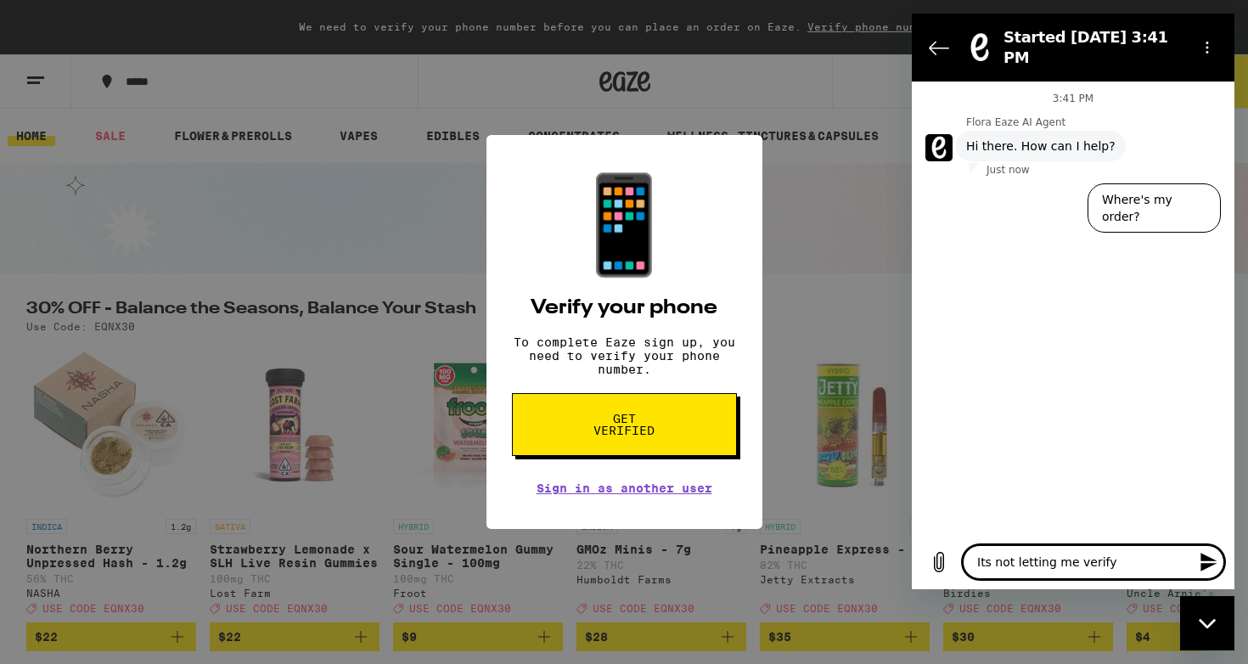
type textarea "Its not letting me verify"
type textarea "x"
type textarea "Its not letting me verify m"
type textarea "x"
type textarea "Its not letting me verify my"
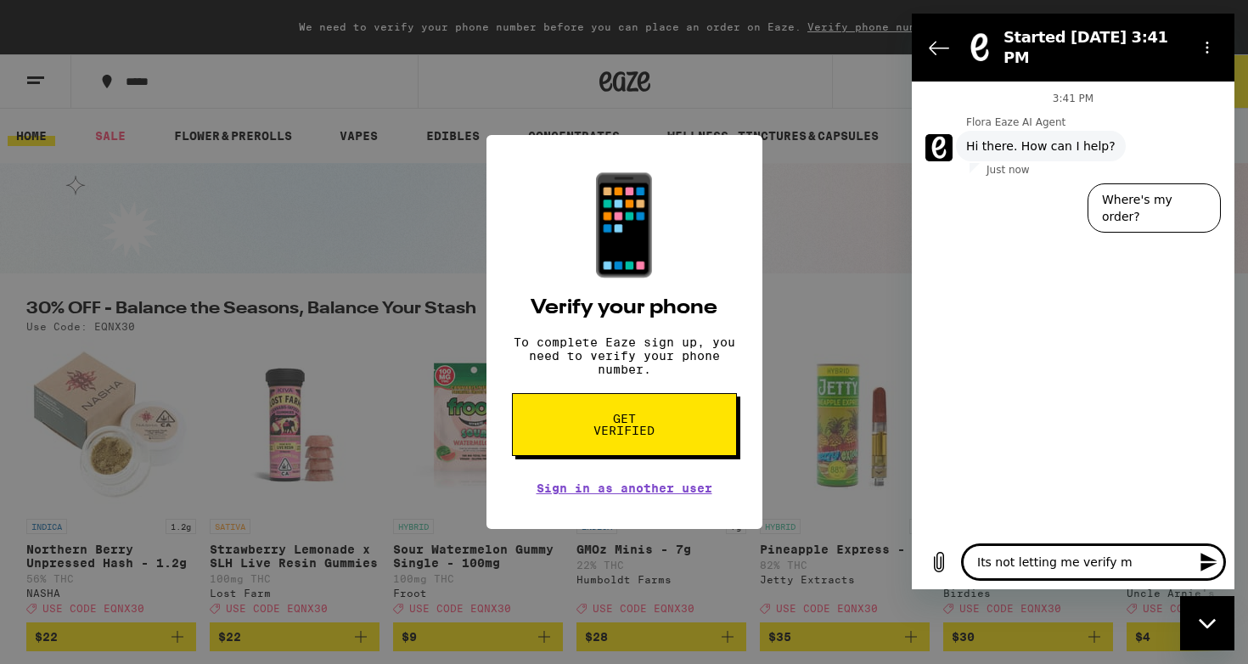
type textarea "x"
type textarea "Its not letting me verify my"
type textarea "x"
type textarea "Its not letting me verify my p"
type textarea "x"
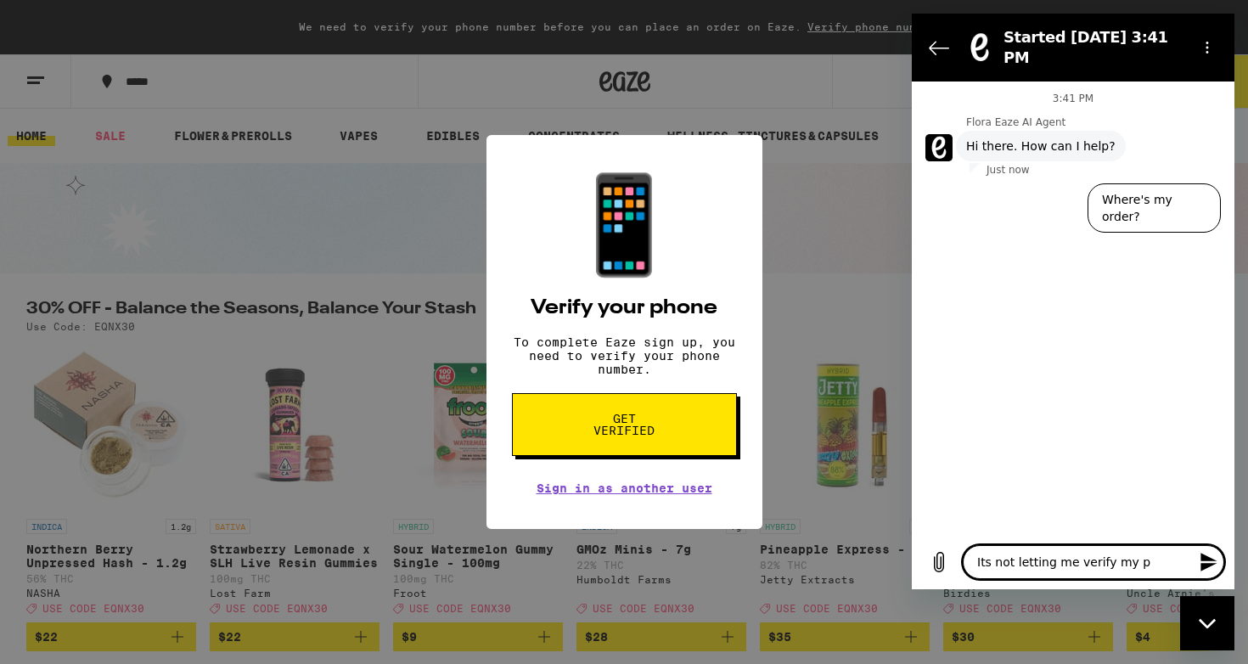
type textarea "Its not letting me verify my ph"
type textarea "x"
type textarea "Its not letting me verify my phi"
type textarea "x"
type textarea "Its not letting me verify my phin"
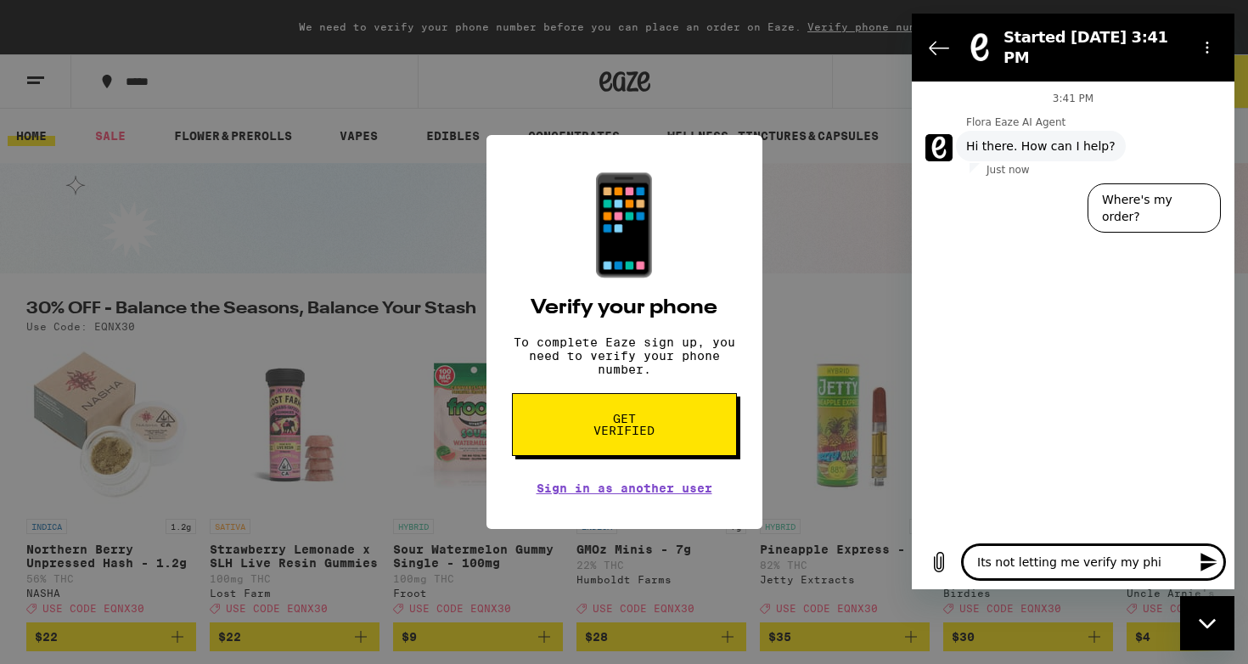
type textarea "x"
type textarea "Its not letting me verify my phi"
type textarea "x"
type textarea "Its not letting me verify my phio"
type textarea "x"
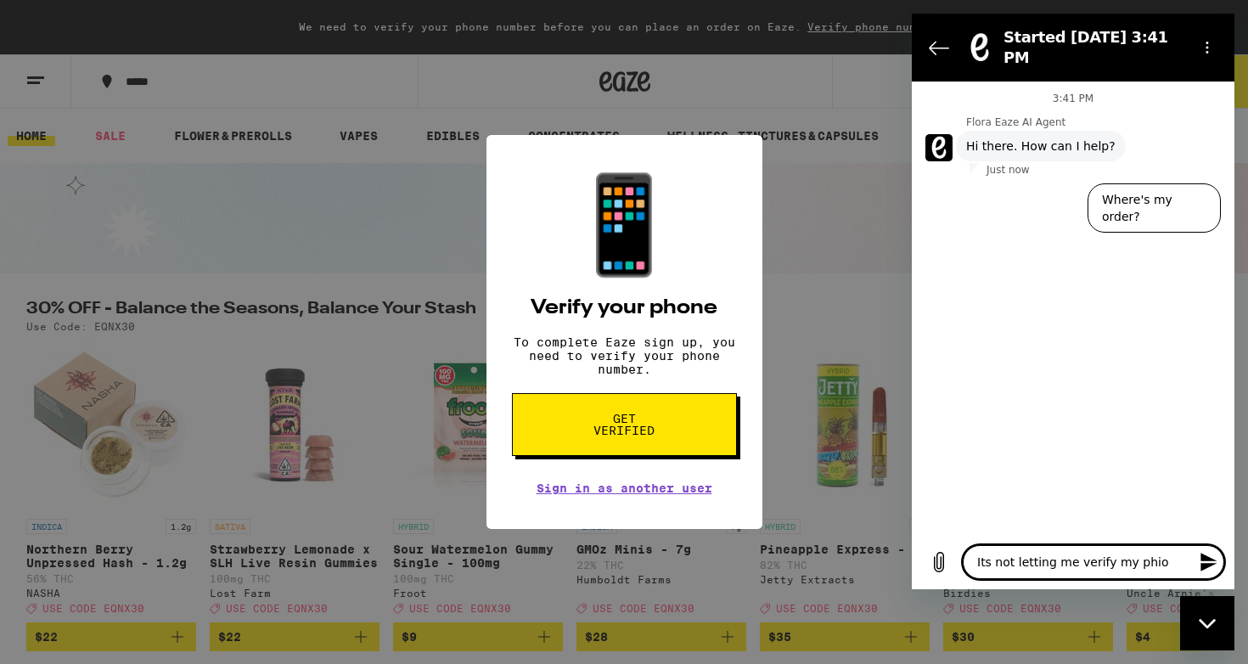
type textarea "Its not letting me verify my phi"
type textarea "x"
type textarea "Its not letting me verify my ph"
type textarea "x"
type textarea "Its not letting me verify my pho"
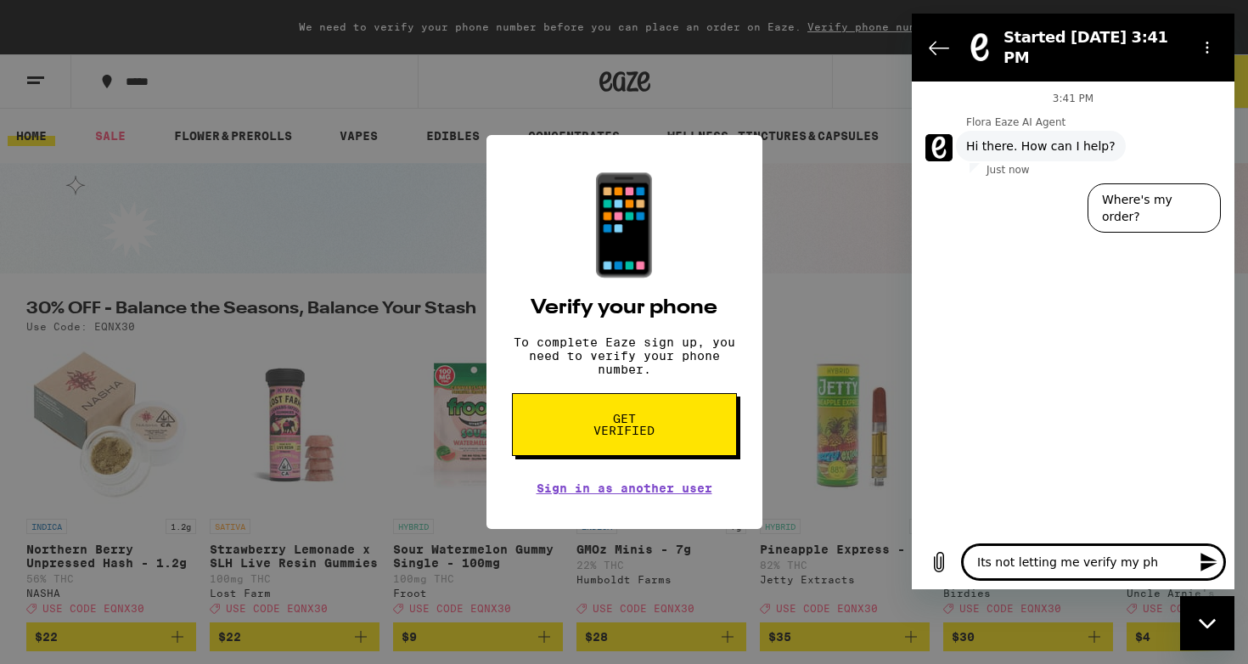
type textarea "x"
type textarea "Its not letting me verify my phon"
type textarea "x"
type textarea "Its not letting me verify my phone"
type textarea "x"
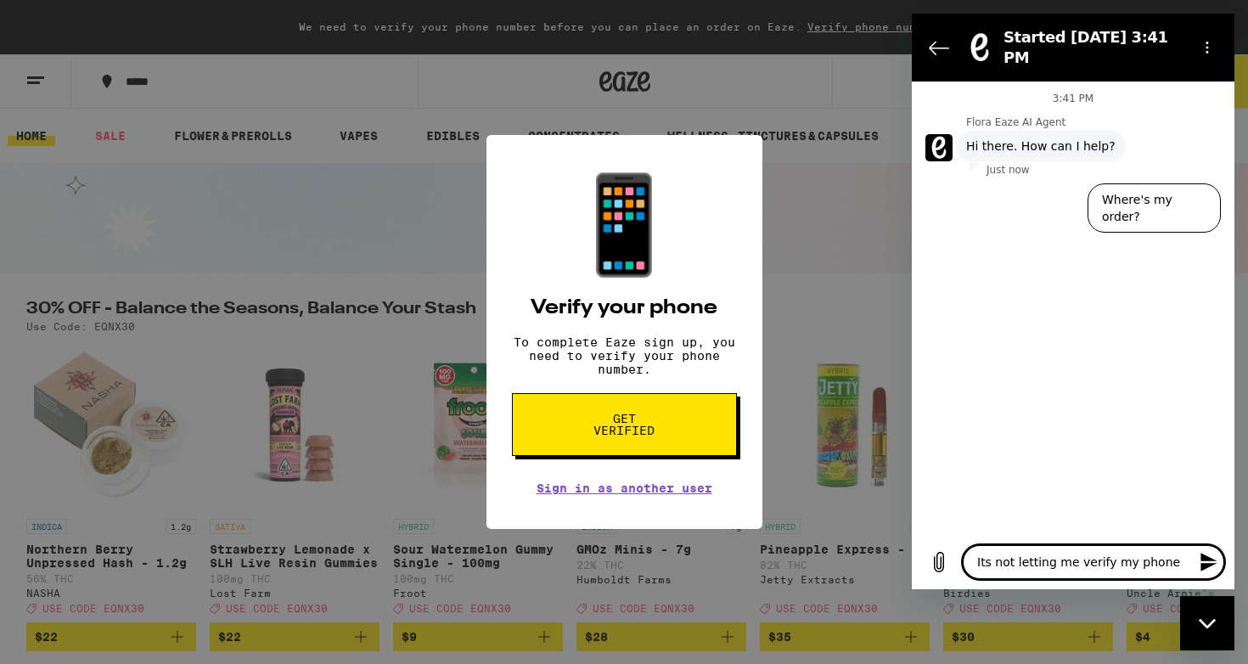
type textarea "Its not letting me verify my phone"
type textarea "x"
type textarea "Its not letting me verify my phone n"
type textarea "x"
type textarea "Its not letting me verify my phone ny"
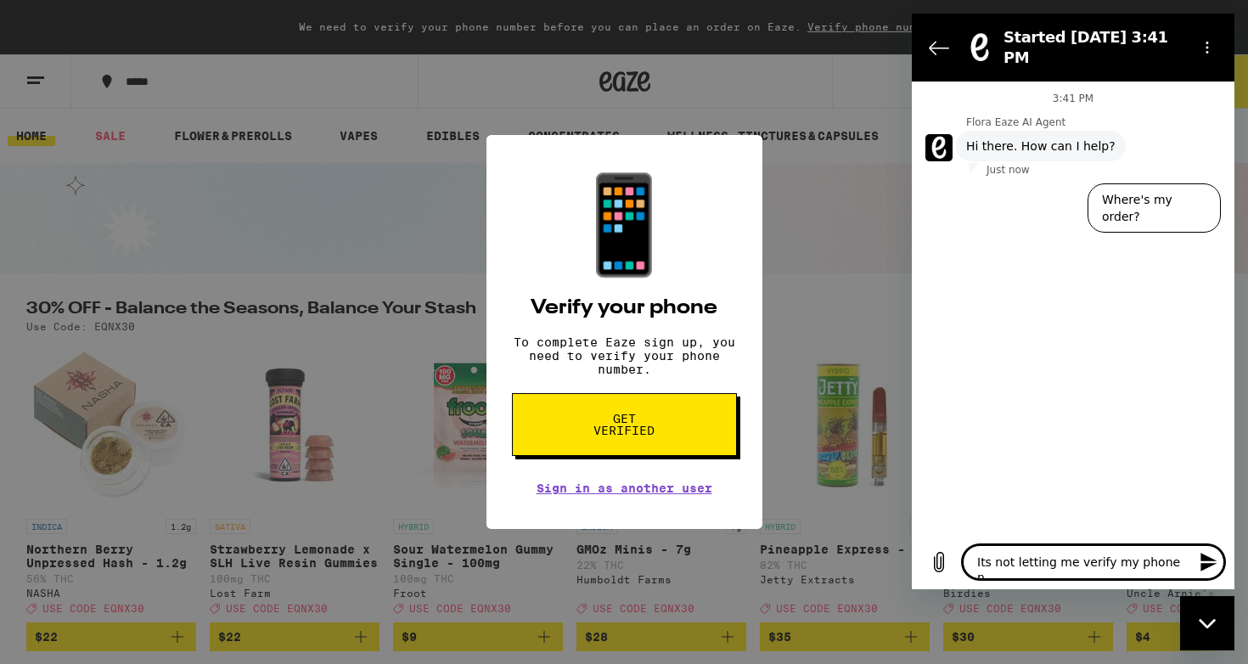
type textarea "x"
type textarea "Its not letting me verify my phone nym"
type textarea "x"
type textarea "Its not letting me verify my phone ny"
type textarea "x"
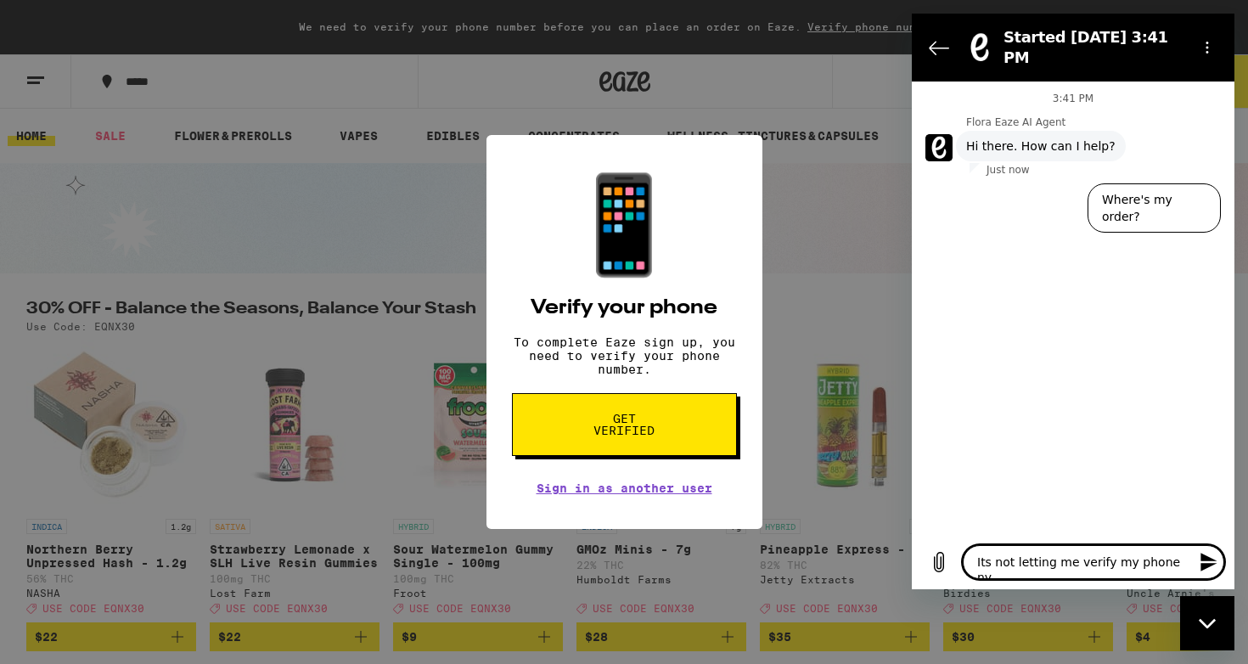
type textarea "Its not letting me verify my phone n"
type textarea "x"
type textarea "Its not letting me verify my phone nu"
type textarea "x"
type textarea "Its not letting me verify my phone num"
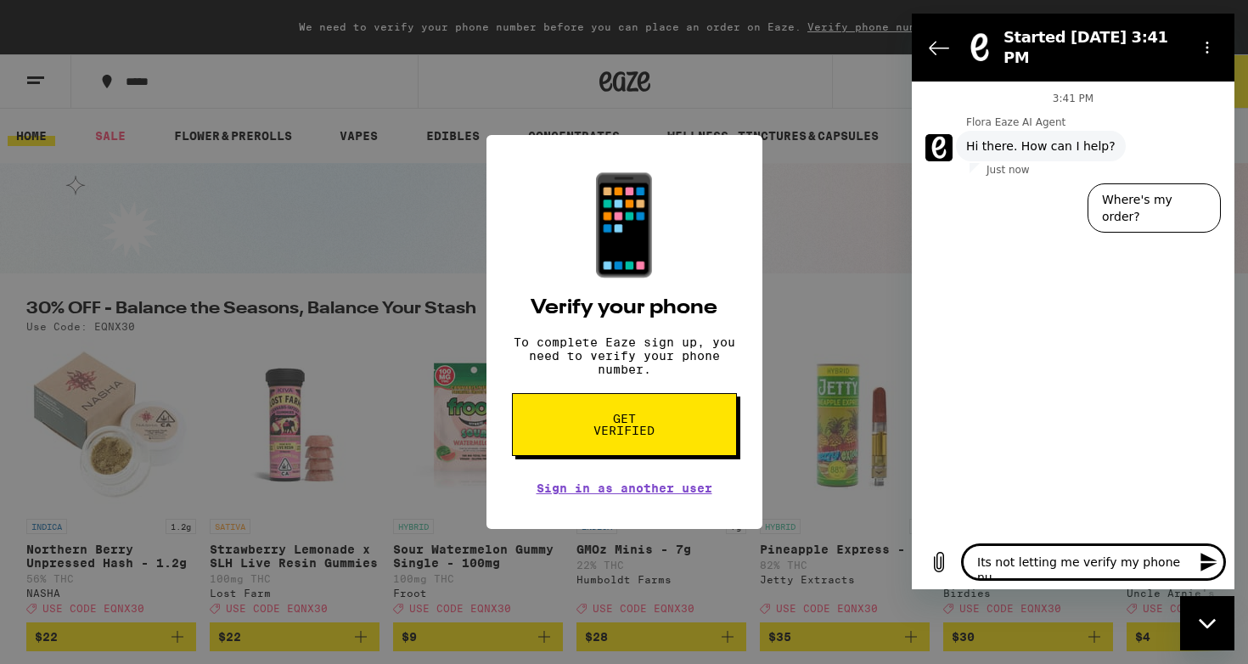
type textarea "x"
type textarea "Its not letting me verify my phone numb"
type textarea "x"
type textarea "Its not letting me verify my phone numbe"
type textarea "x"
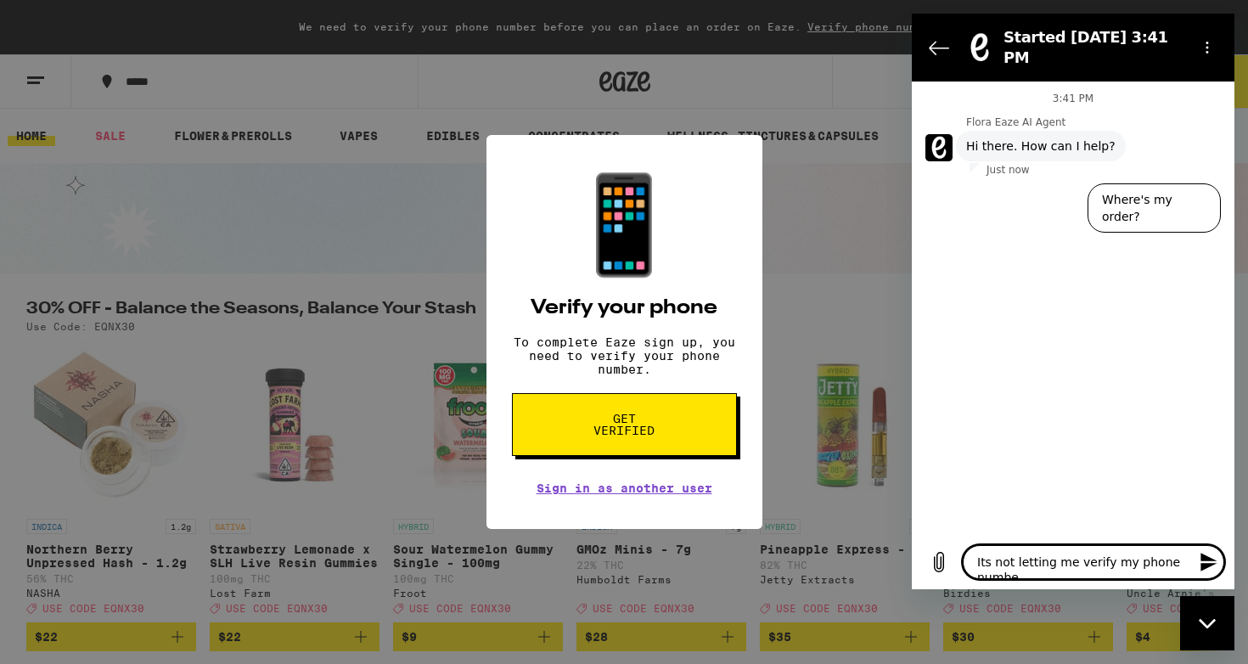
type textarea "Its not letting me verify my phone number"
type textarea "x"
type textarea "Its not letting me verify my phone number"
type textarea "x"
type textarea "Its not letting me verify my phone number a"
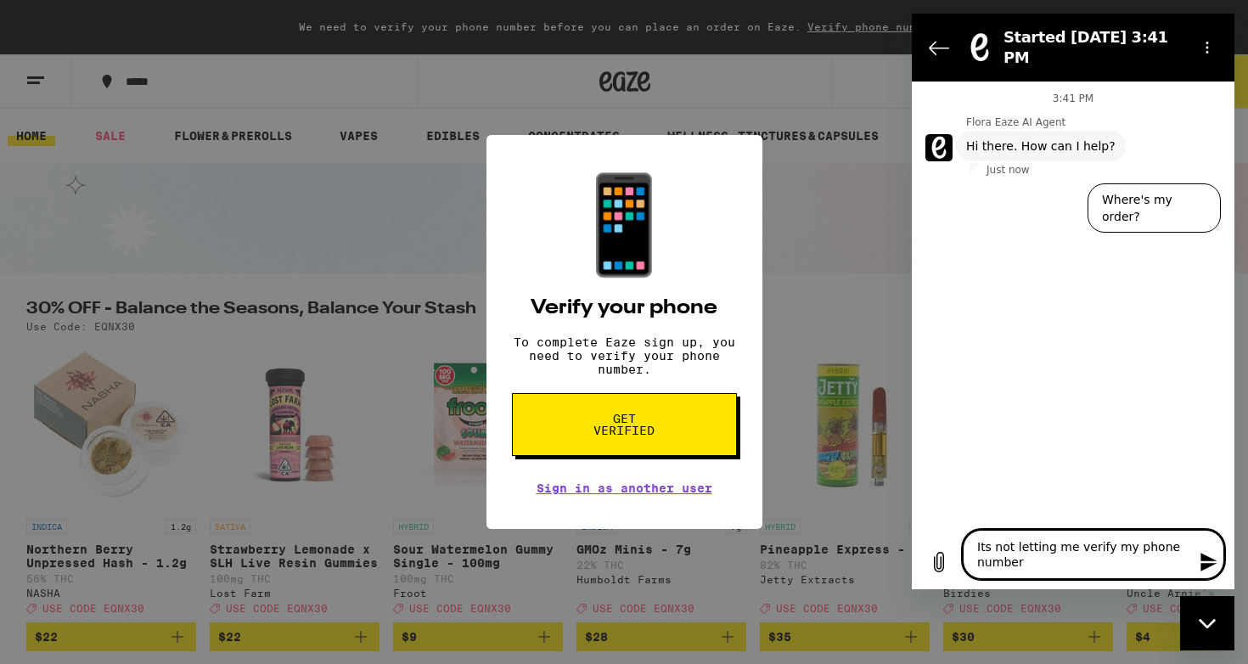
type textarea "x"
type textarea "Its not letting me verify my phone number an"
type textarea "x"
type textarea "Its not letting me verify my phone number and"
type textarea "x"
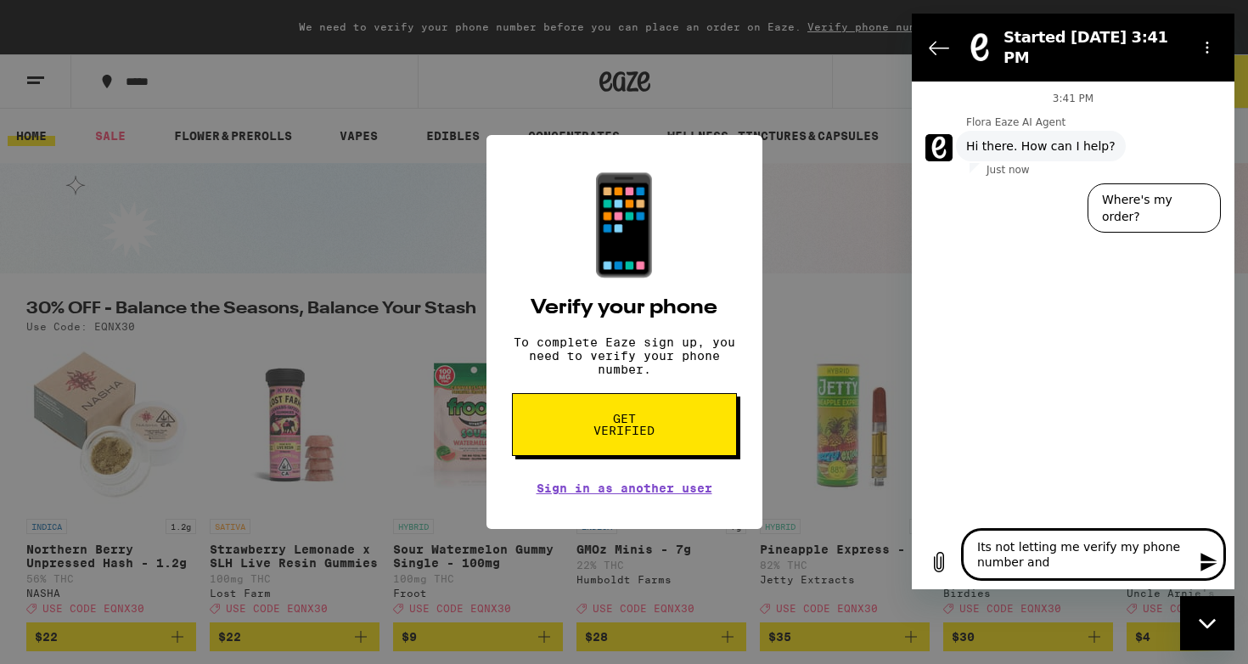
type textarea "Its not letting me verify my phone number and"
type textarea "x"
type textarea "Its not letting me verify my phone number and I"
type textarea "x"
type textarea "Its not letting me verify my phone number and I"
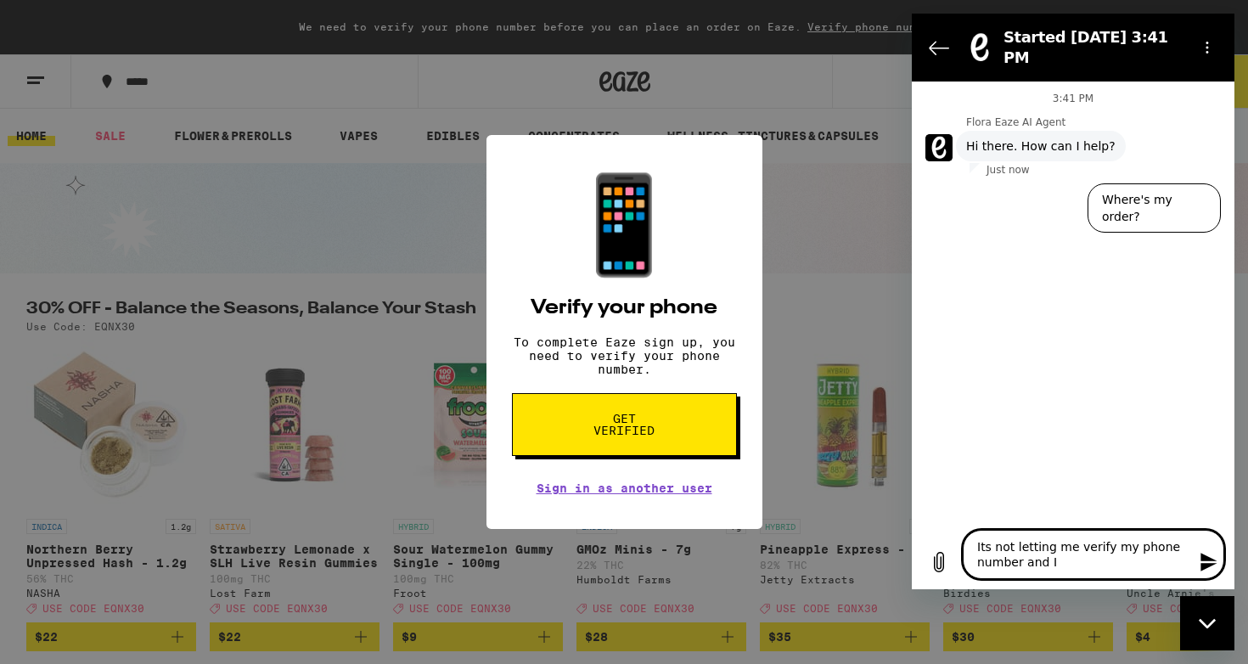
type textarea "x"
type textarea "Its not letting me verify my phone number and I a"
type textarea "x"
type textarea "Its not letting me verify my phone number and I am"
type textarea "x"
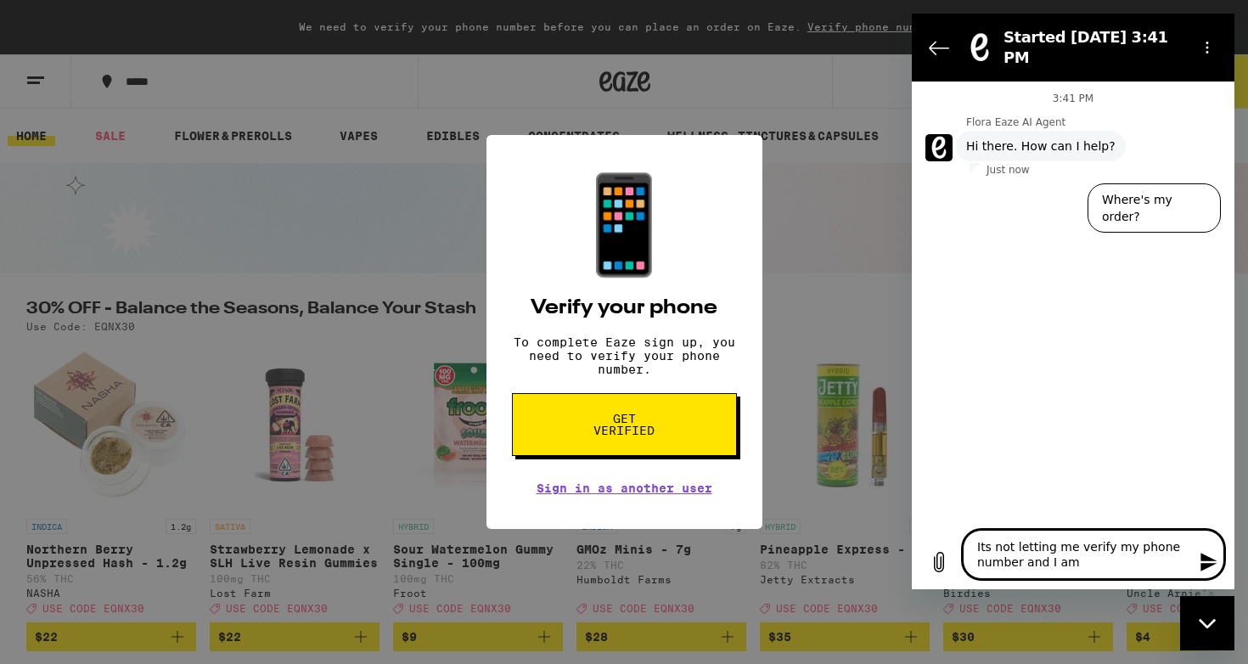
type textarea "Its not letting me verify my phone number and I am"
type textarea "x"
type textarea "Its not letting me verify my phone number and I am t"
type textarea "x"
type textarea "Its not letting me verify my phone number and I am tr"
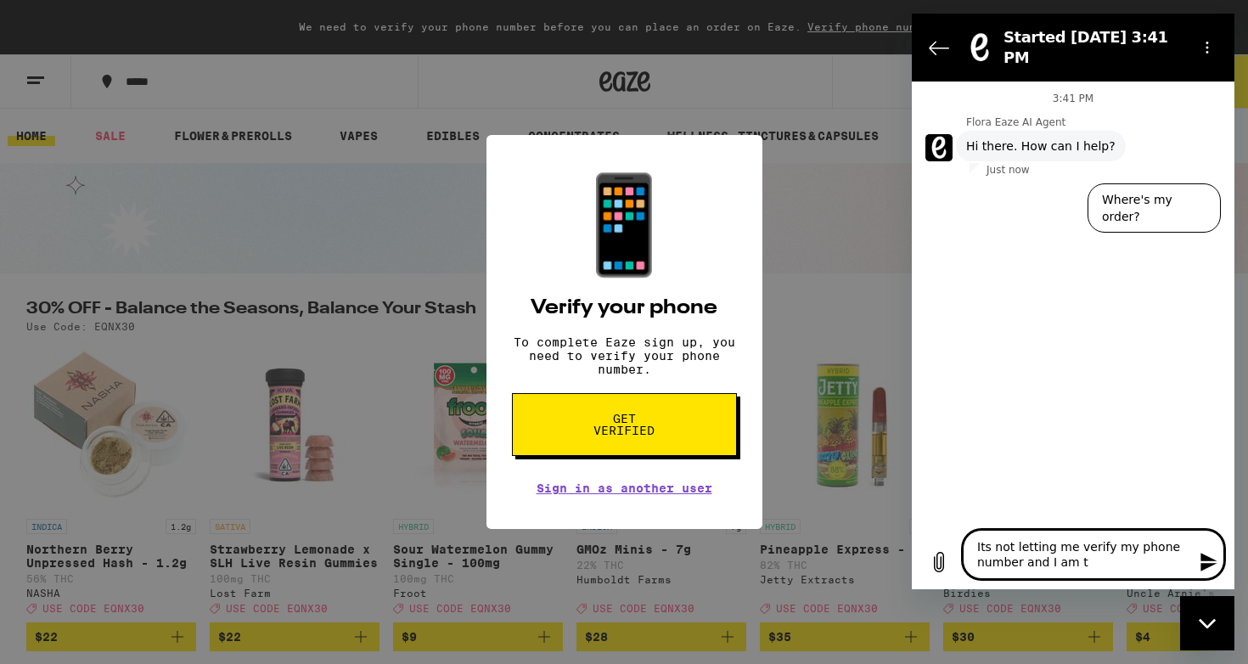
type textarea "x"
type textarea "Its not letting me verify my phone number and I am try"
type textarea "x"
type textarea "Its not letting me verify my phone number and I am tryi"
type textarea "x"
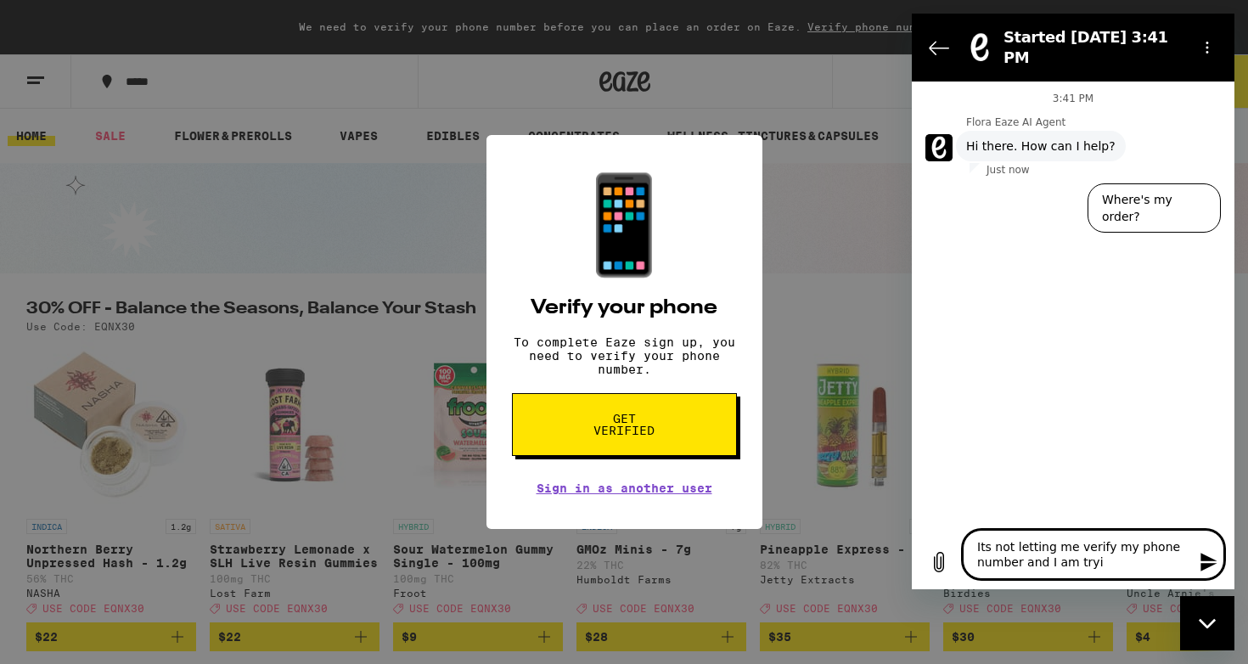
type textarea "Its not letting me verify my phone number and I am tryin"
type textarea "x"
type textarea "Its not letting me verify my phone number and I am trying"
type textarea "x"
type textarea "Its not letting me verify my phone number and I am trying"
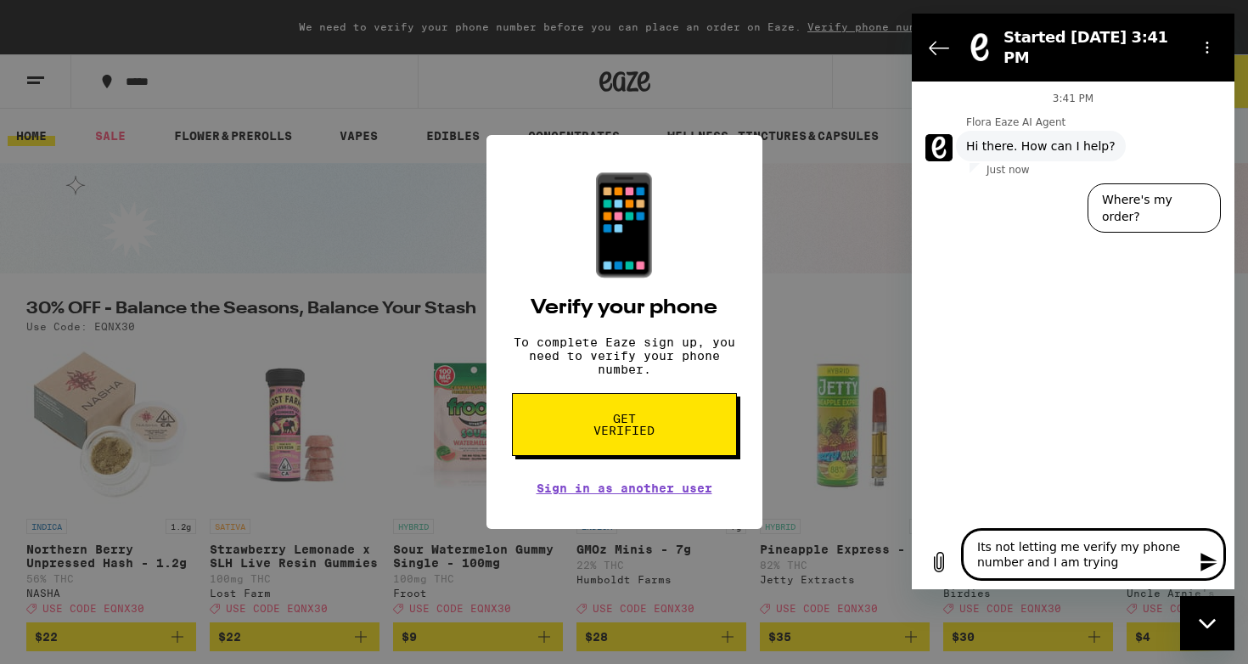
type textarea "x"
type textarea "Its not letting me verify my phone number and I am trying t"
type textarea "x"
type textarea "Its not letting me verify my phone number and I am trying to"
type textarea "x"
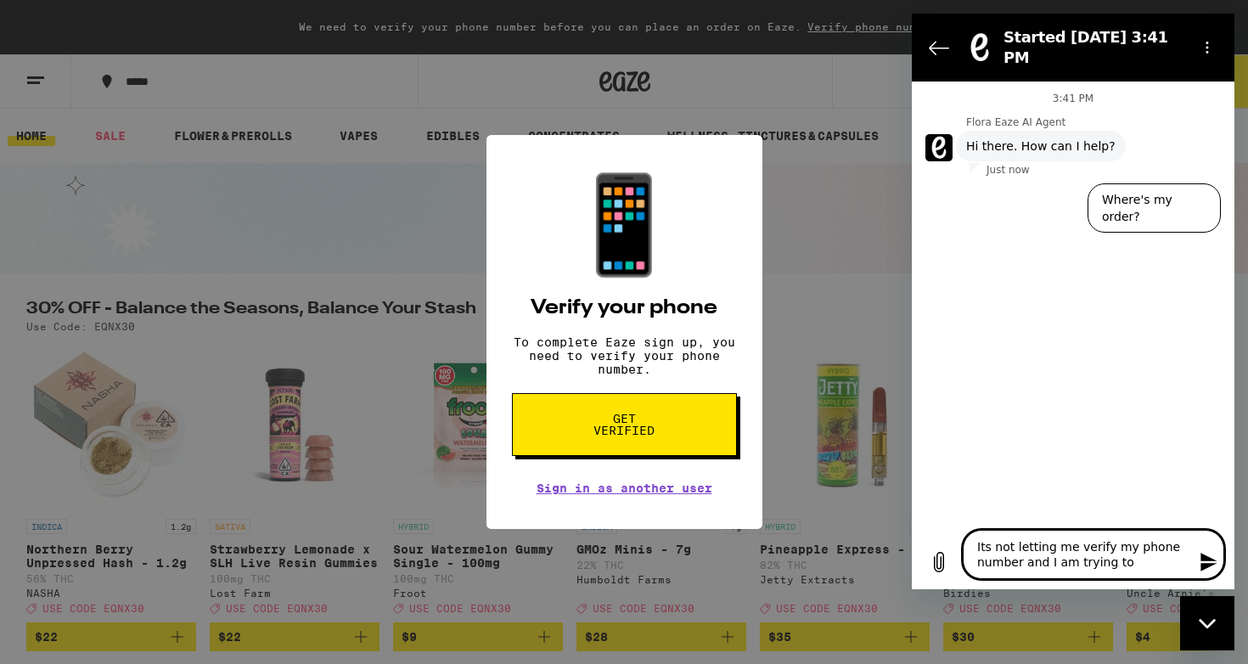
type textarea "Its not letting me verify my phone number and I am trying to"
type textarea "x"
type textarea "Its not letting me verify my phone number and I am trying to p"
type textarea "x"
type textarea "Its not letting me verify my phone number and I am trying to pl"
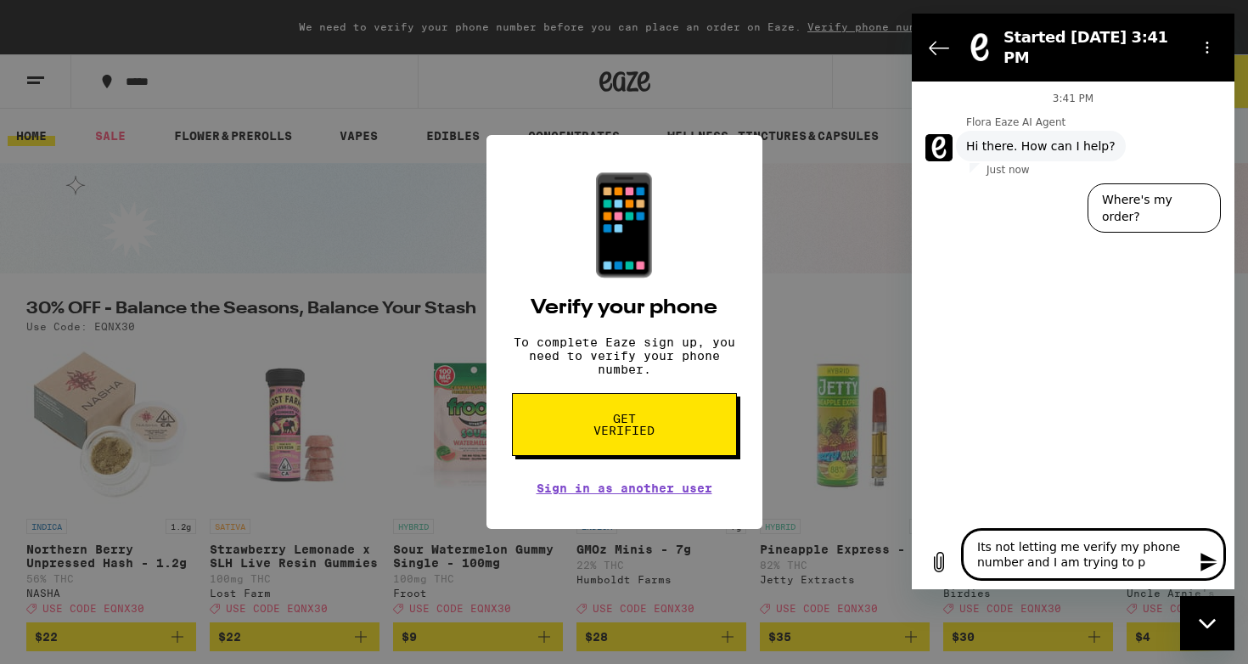
type textarea "x"
type textarea "Its not letting me verify my phone number and I am trying to plc"
type textarea "x"
type textarea "Its not letting me verify my phone number and I am trying to pl"
type textarea "x"
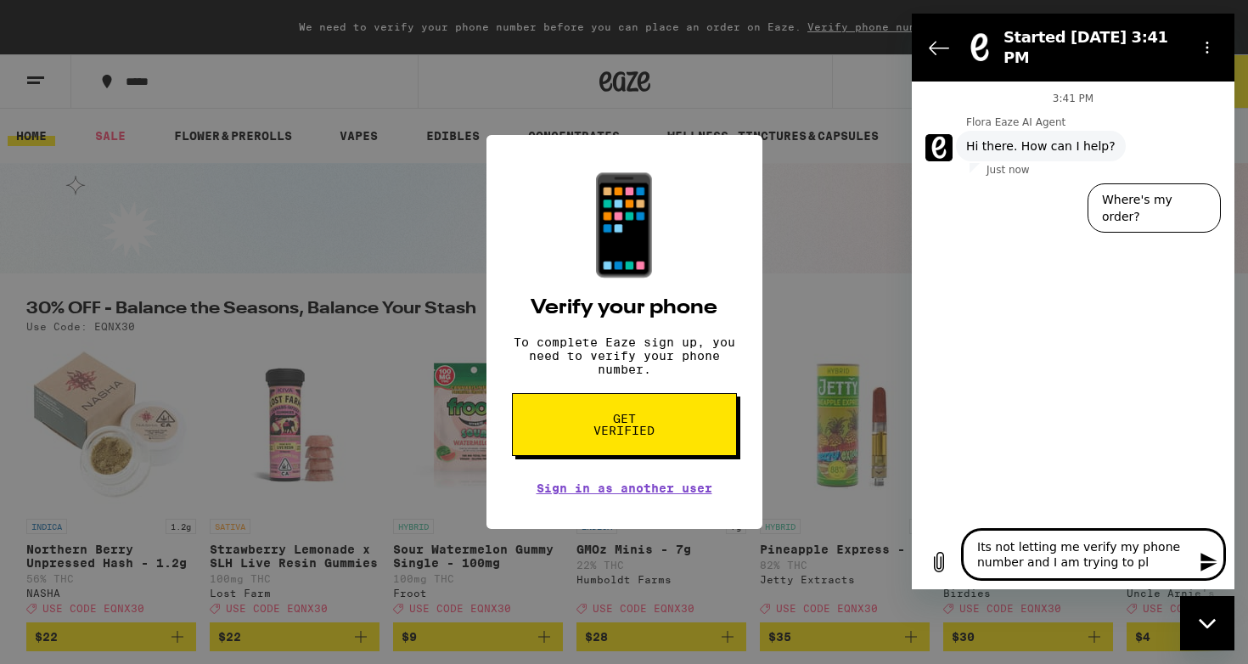
type textarea "Its not letting me verify my phone number and I am trying to pla"
type textarea "x"
type textarea "Its not letting me verify my phone number and I am trying to plac"
type textarea "x"
type textarea "Its not letting me verify my phone number and I am trying to place"
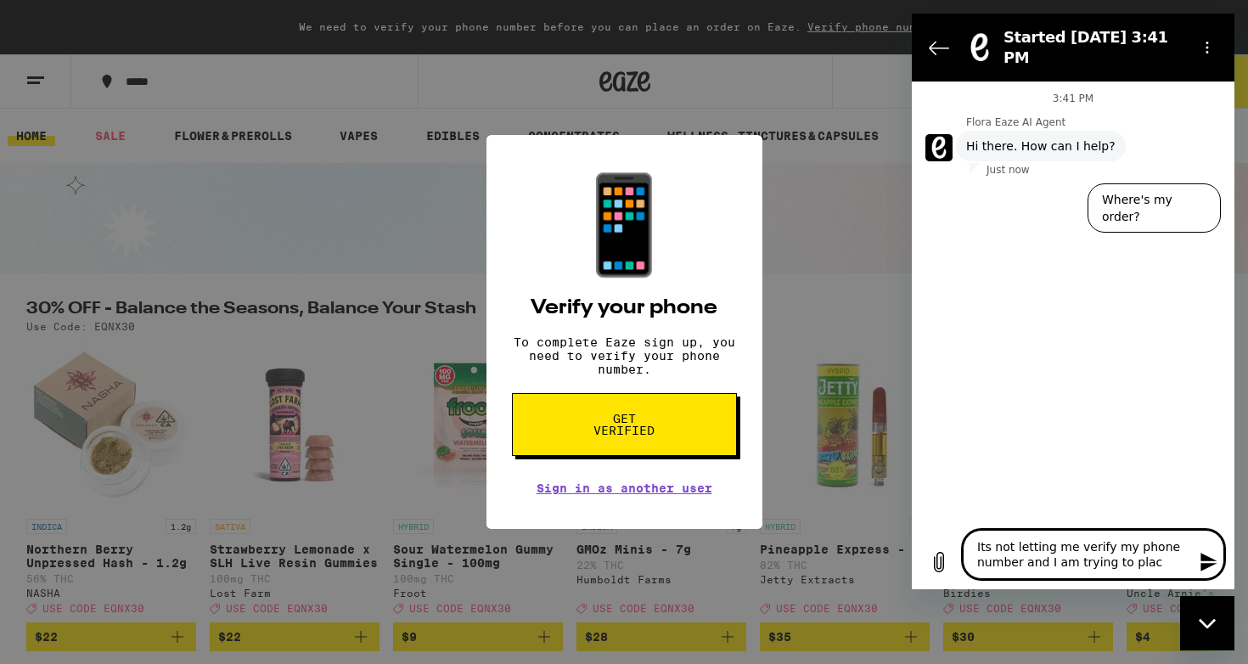
type textarea "x"
type textarea "Its not letting me verify my phone number and I am trying to place"
type textarea "x"
type textarea "Its not letting me verify my phone number and I am trying to place a"
type textarea "x"
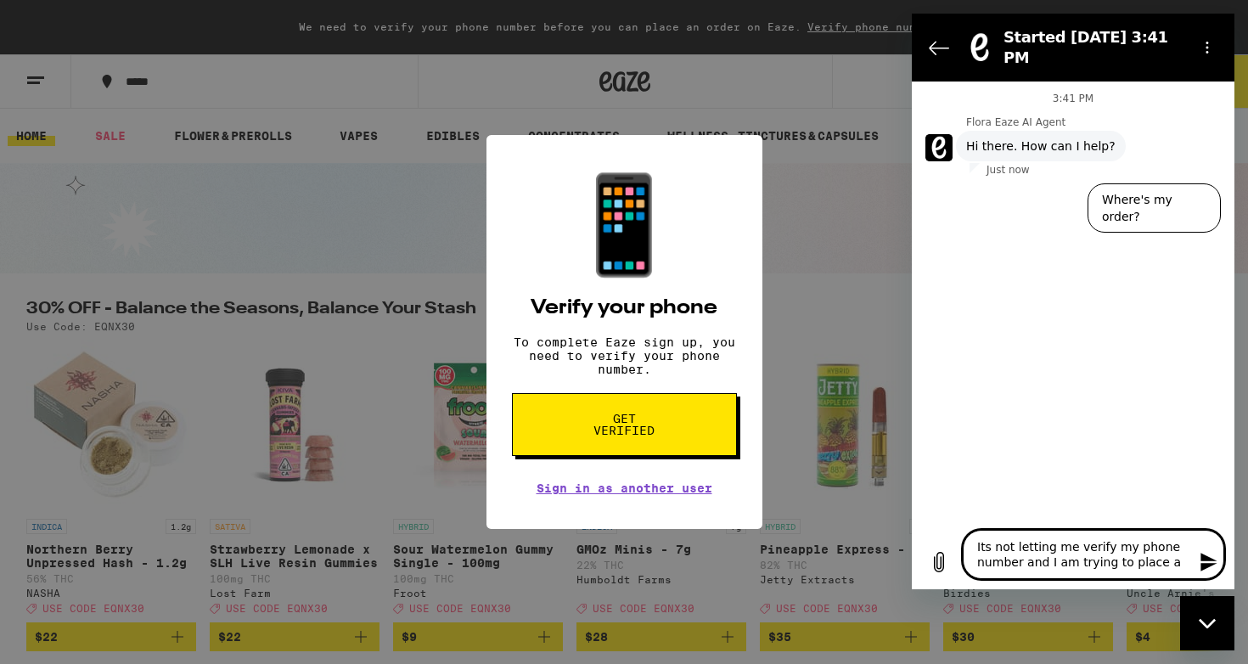
type textarea "Its not letting me verify my phone number and I am trying to place an"
type textarea "x"
type textarea "Its not letting me verify my phone number and I am trying to place an"
type textarea "x"
type textarea "Its not letting me verify my phone number and I am trying to place an o"
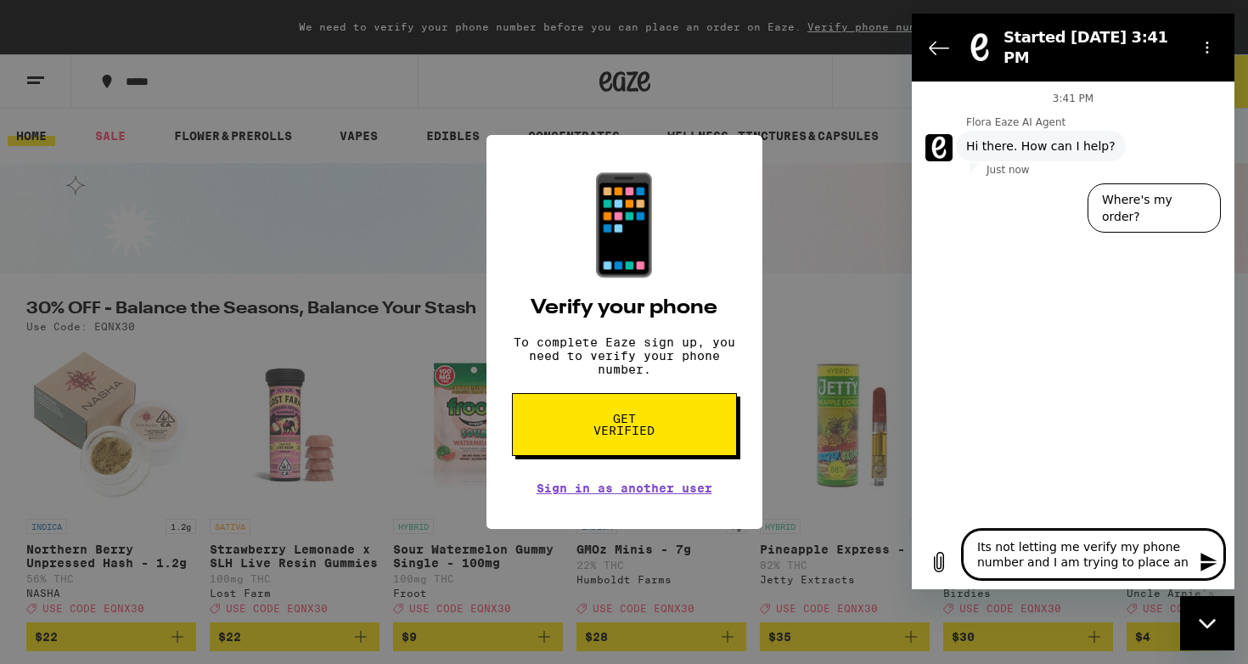
type textarea "x"
type textarea "Its not letting me verify my phone number and I am trying to place an or"
type textarea "x"
type textarea "Its not letting me verify my phone number and I am trying to place an ord"
type textarea "x"
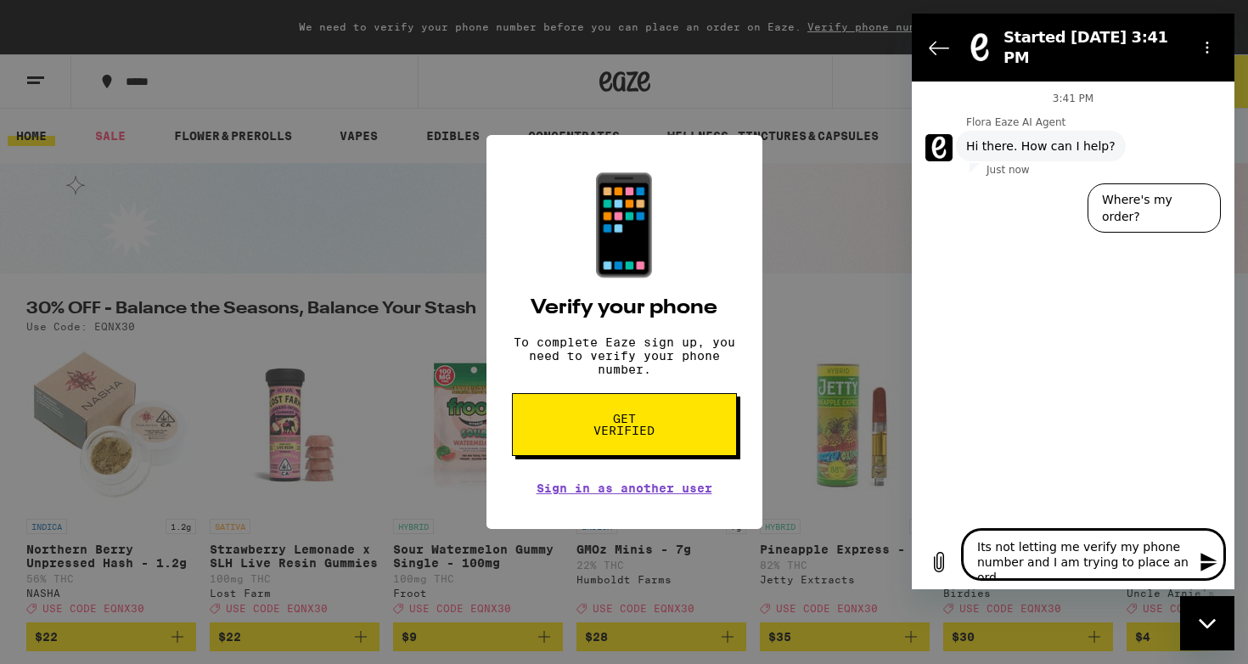
type textarea "Its not letting me verify my phone number and I am trying to place an orde"
type textarea "x"
type textarea "Its not letting me verify my phone number and I am trying to place an order"
type textarea "x"
type textarea "Its not letting me verify my phone number and I am trying to place an order"
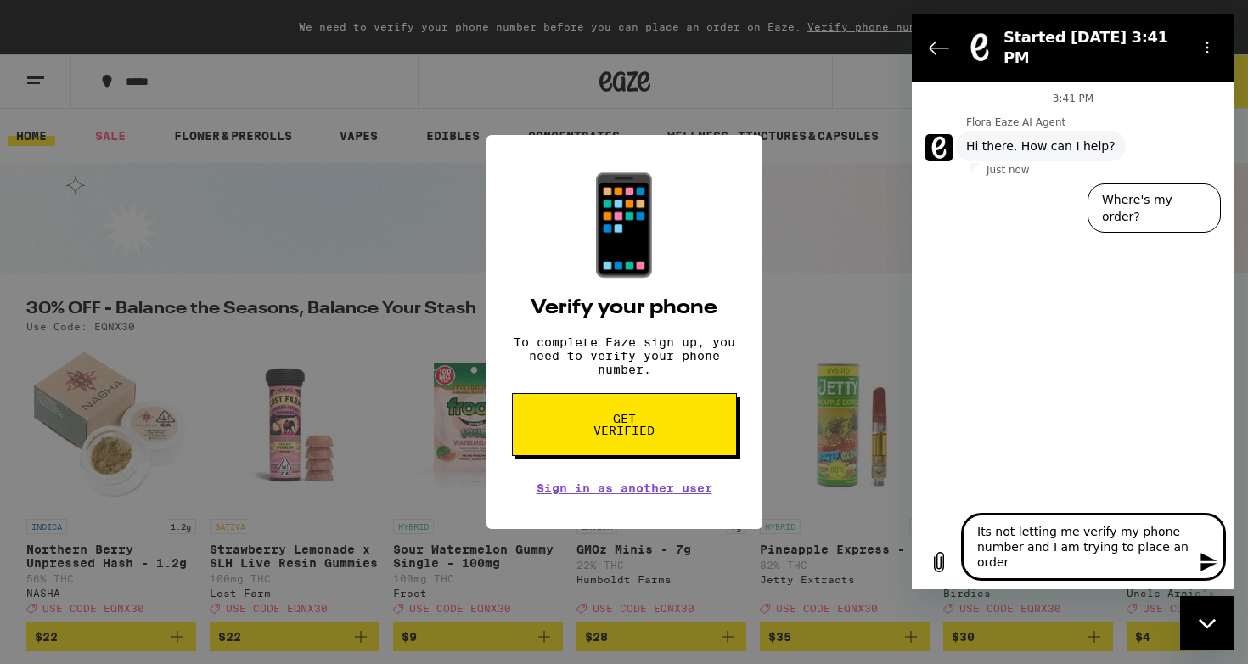
type textarea "x"
type textarea "Its not letting me verify my phone number and I am trying to place an order f"
type textarea "x"
type textarea "Its not letting me verify my phone number and I am trying to place an order fo"
type textarea "x"
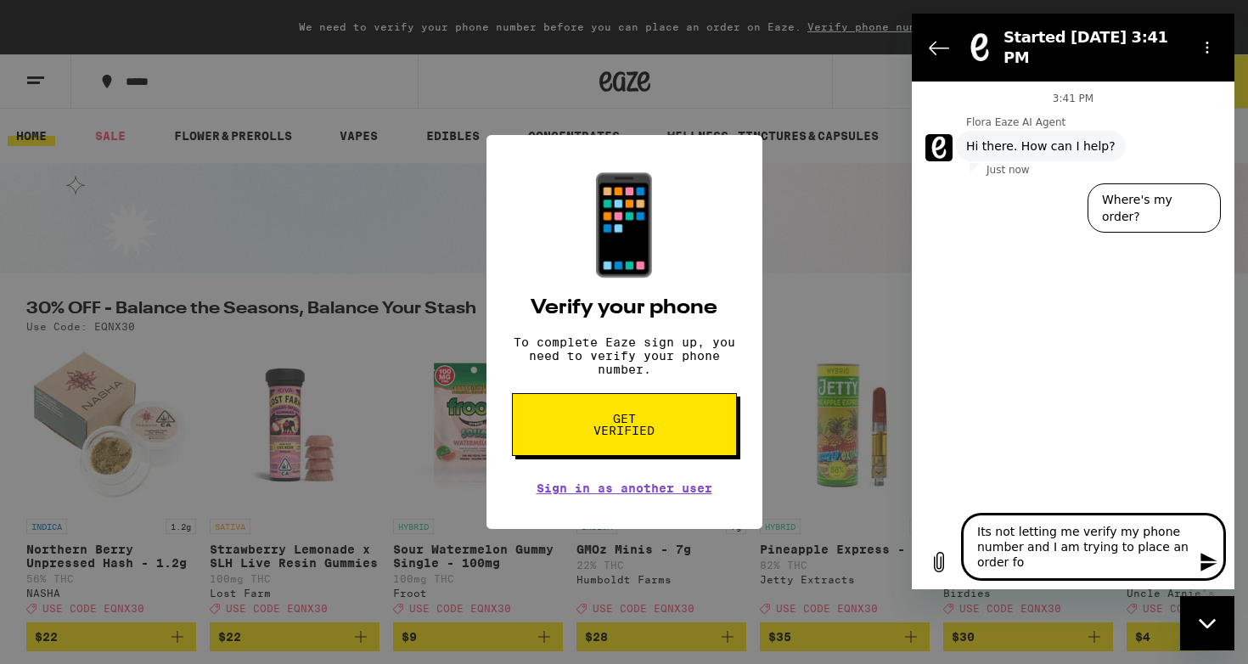
type textarea "Its not letting me verify my phone number and I am trying to place an order for"
type textarea "x"
type textarea "Its not letting me verify my phone number and I am trying to place an order for"
type textarea "x"
type textarea "Its not letting me verify my phone number and I am trying to place an order for…"
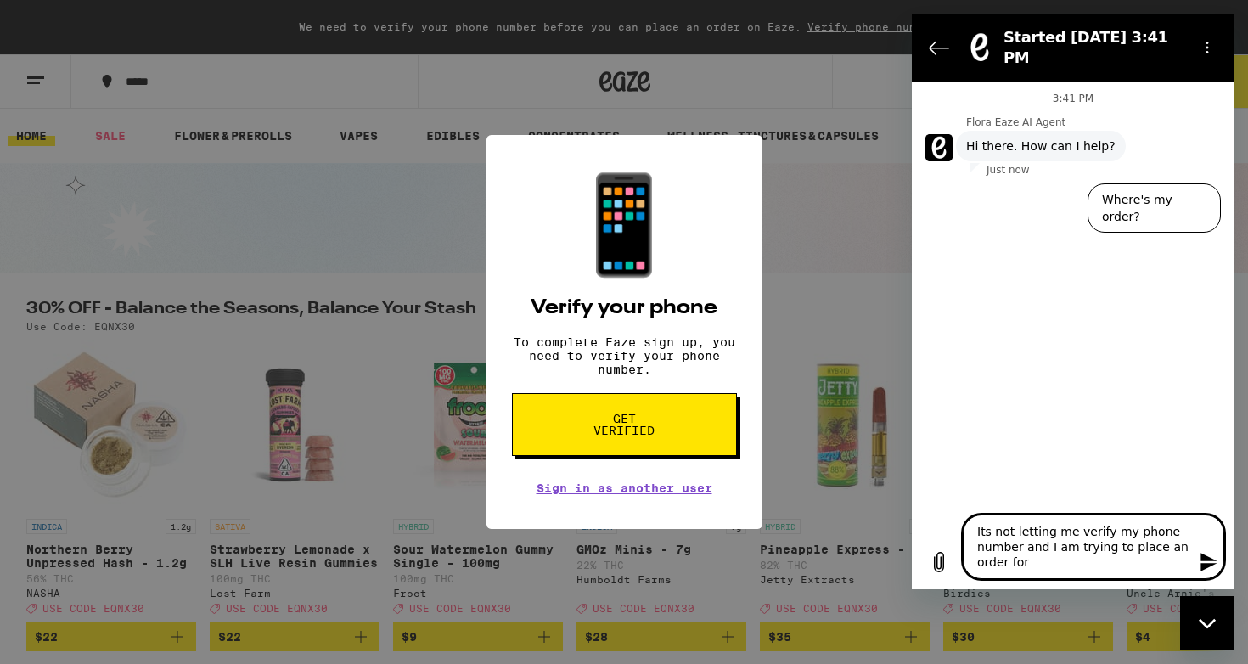
type textarea "x"
type textarea "Its not letting me verify my phone number and I am trying to place an order for…"
type textarea "x"
type textarea "Its not letting me verify my phone number and I am trying to place an order for…"
type textarea "x"
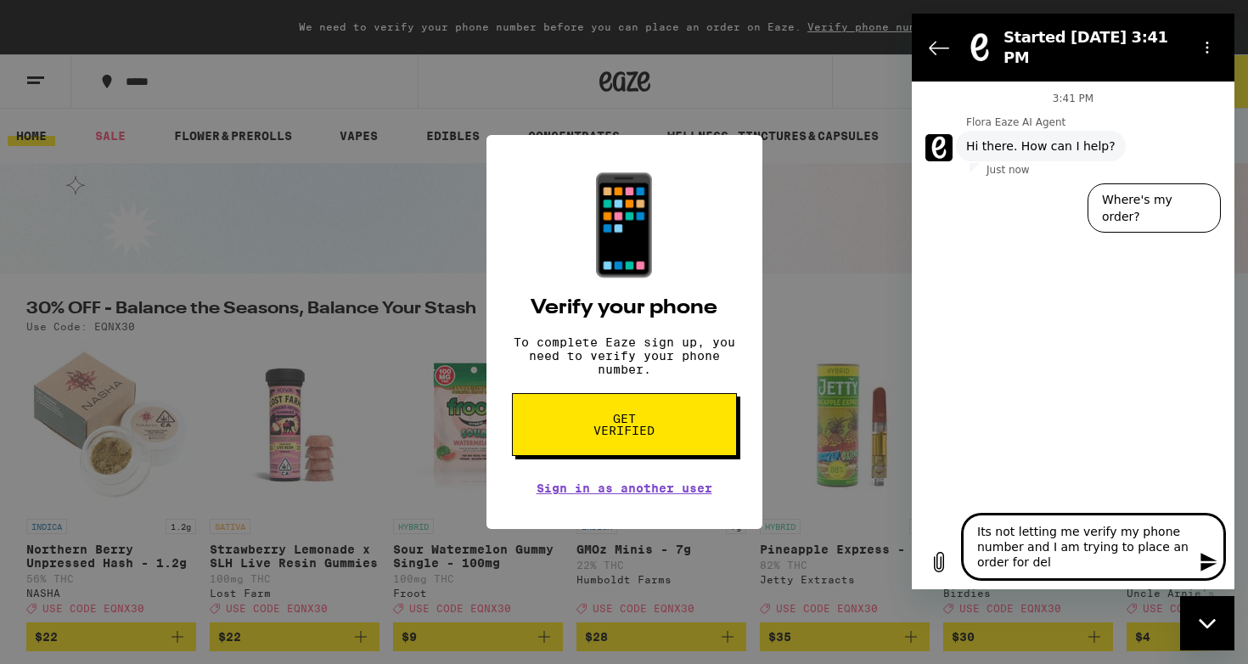
type textarea "Its not letting me verify my phone number and I am trying to place an order for…"
type textarea "x"
type textarea "Its not letting me verify my phone number and I am trying to place an order for…"
type textarea "x"
type textarea "Its not letting me verify my phone number and I am trying to place an order for…"
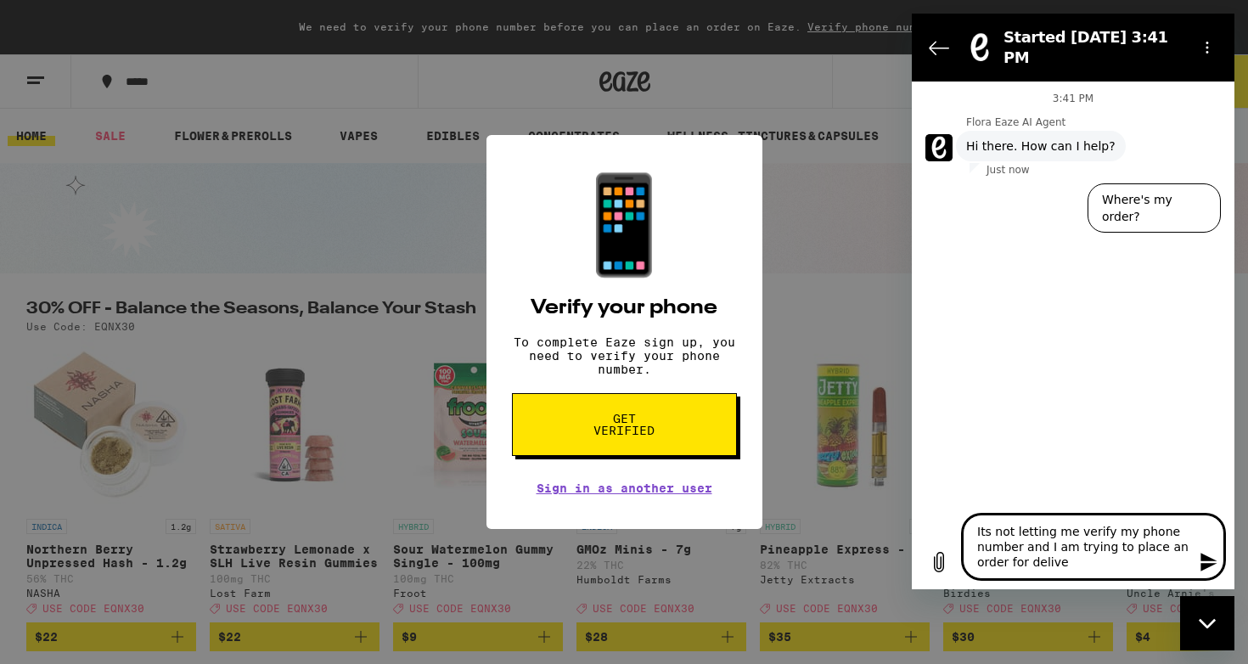
type textarea "x"
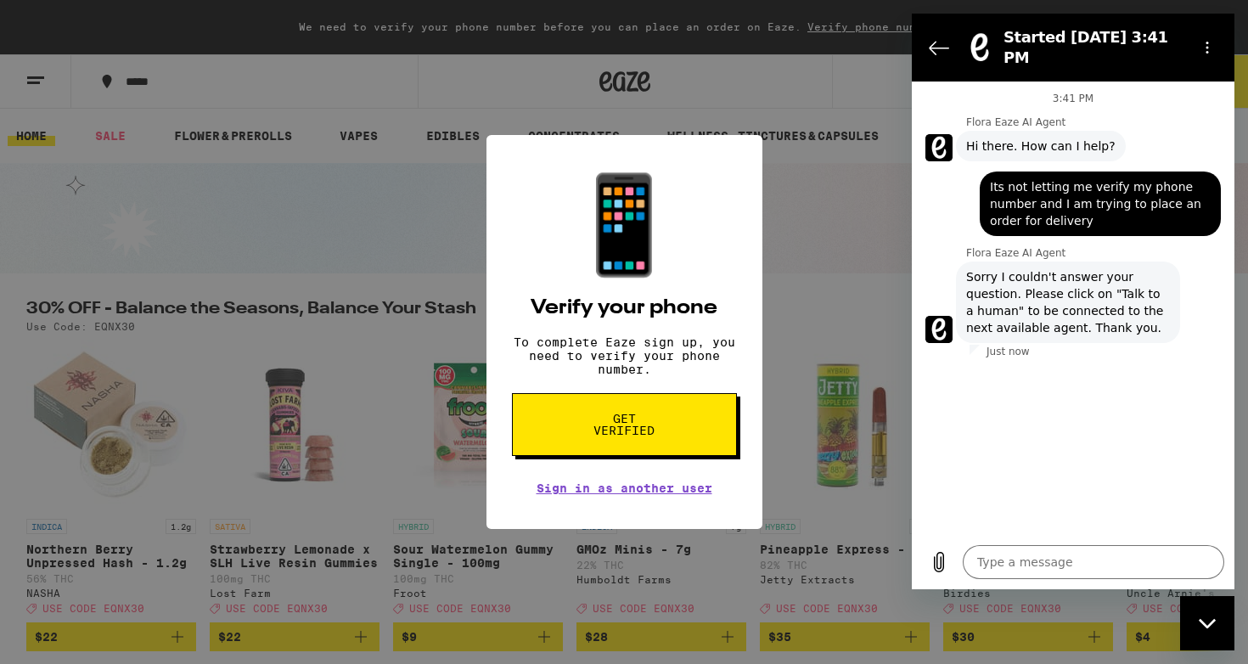
click at [1119, 285] on span "Sorry I couldn't answer your question. Please click on "Talk to a human" to be …" at bounding box center [1069, 302] width 204 height 68
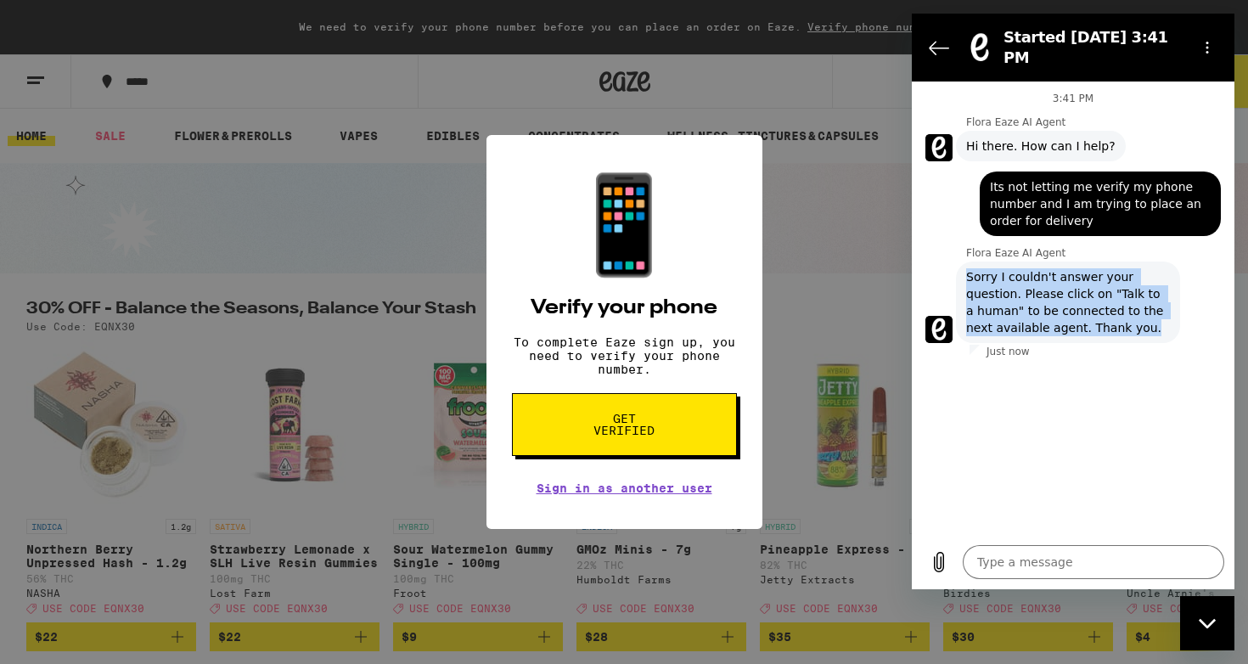
click at [1119, 285] on span "Sorry I couldn't answer your question. Please click on "Talk to a human" to be …" at bounding box center [1069, 302] width 204 height 68
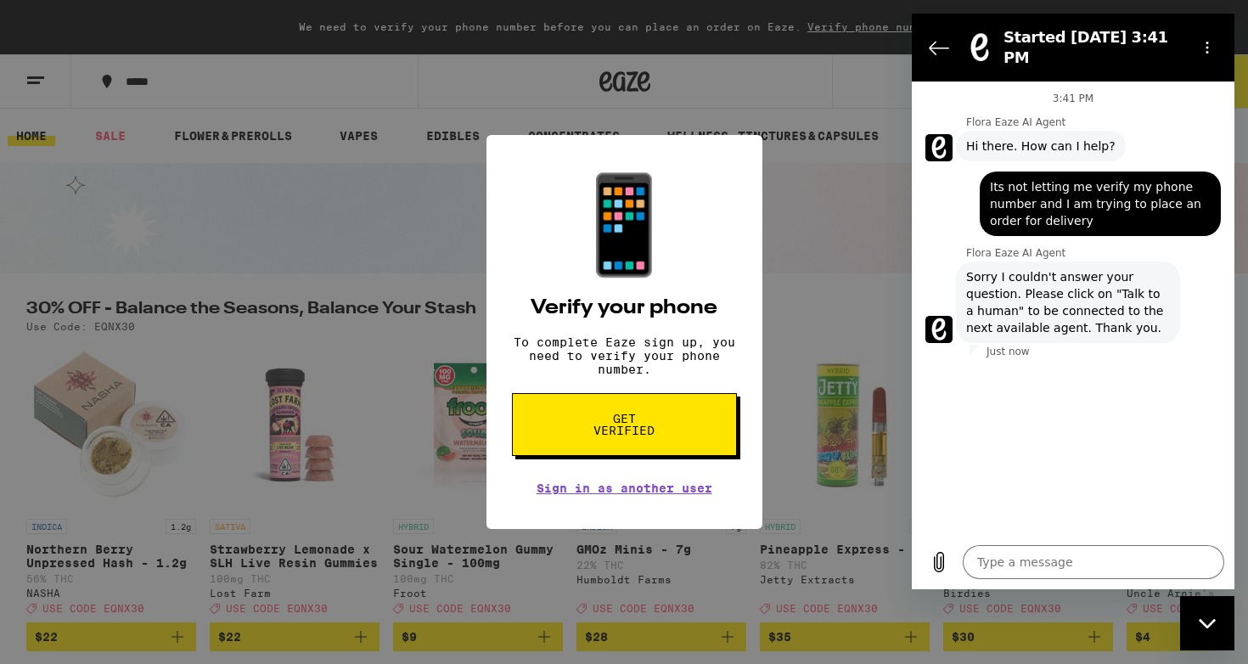
click at [1120, 314] on span "Sorry I couldn't answer your question. Please click on "Talk to a human" to be …" at bounding box center [1069, 302] width 204 height 68
click at [1213, 48] on button "Options menu" at bounding box center [1208, 48] width 34 height 34
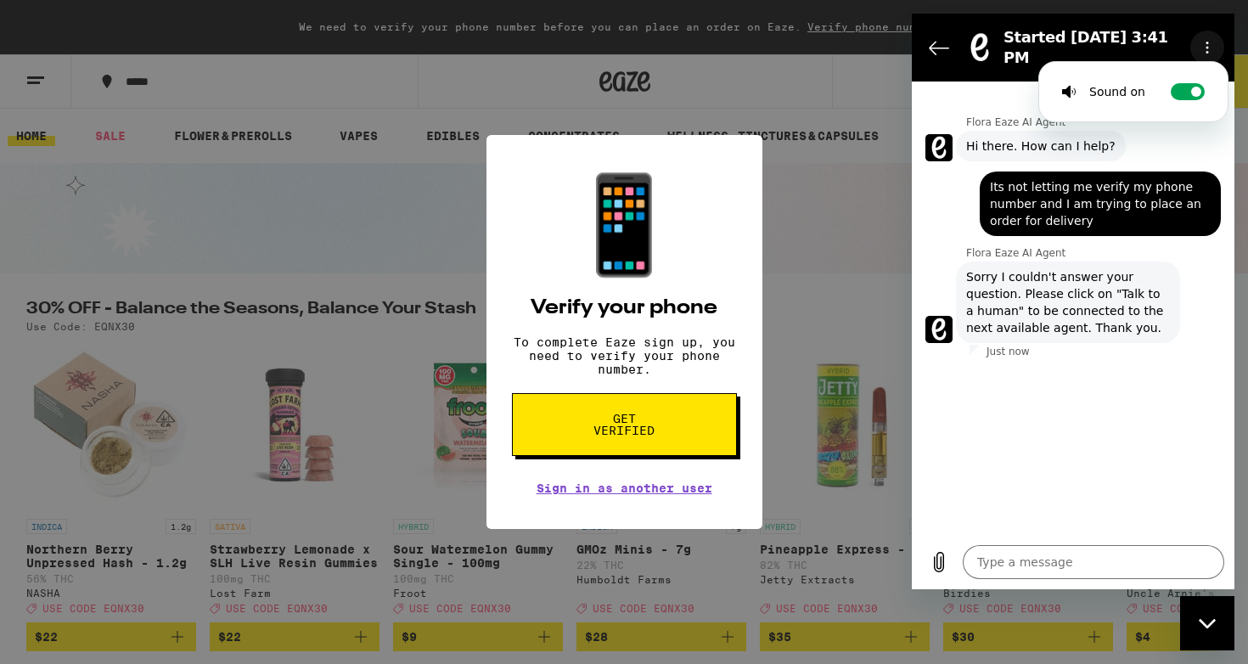
click at [1213, 48] on button "Options menu" at bounding box center [1208, 48] width 34 height 34
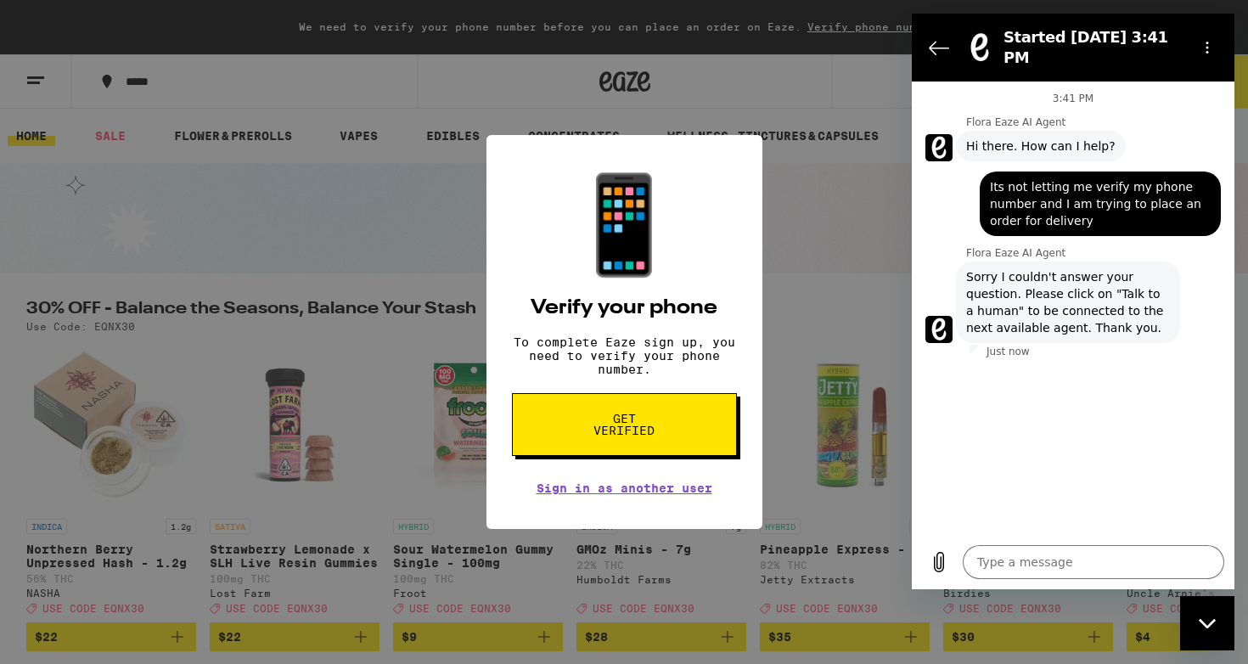
click at [1023, 361] on div "3:41 PM Flora Eaze AI Agent Flora Eaze AI Agent says: Hi there. How can I help?…" at bounding box center [1073, 309] width 323 height 454
click at [927, 39] on button "Back to the conversation list" at bounding box center [939, 48] width 34 height 34
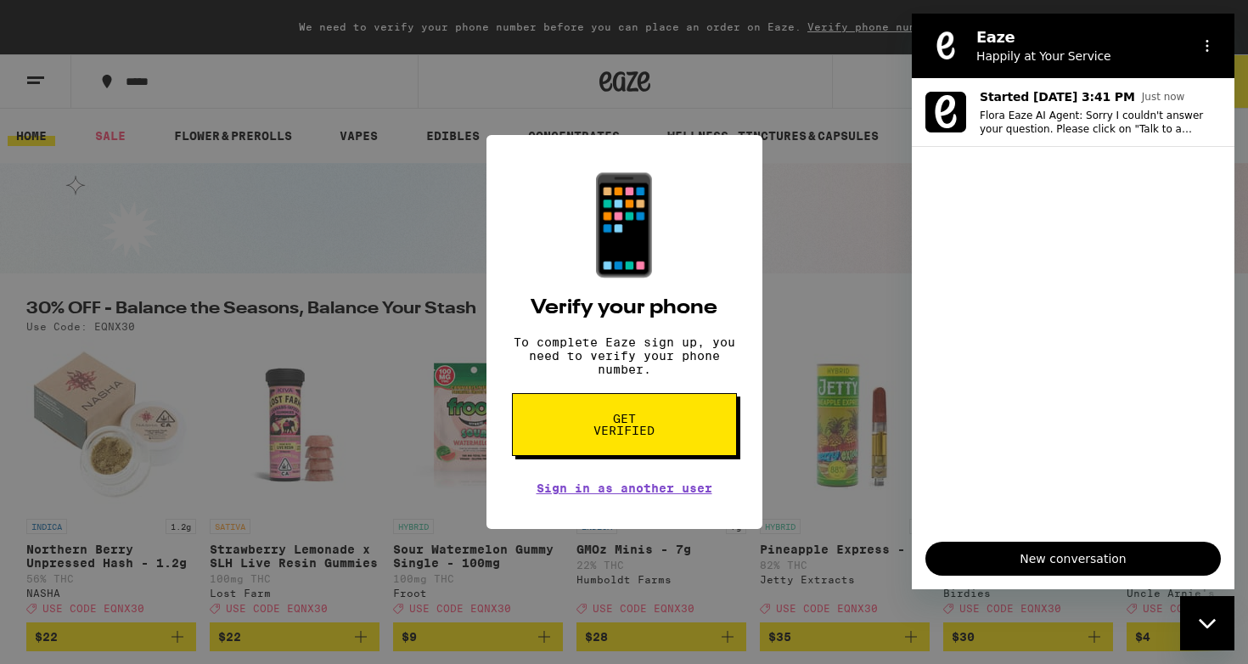
click at [854, 402] on div "📱 Verify your phone To complete Eaze sign up, you need to verify your phone num…" at bounding box center [624, 332] width 1248 height 664
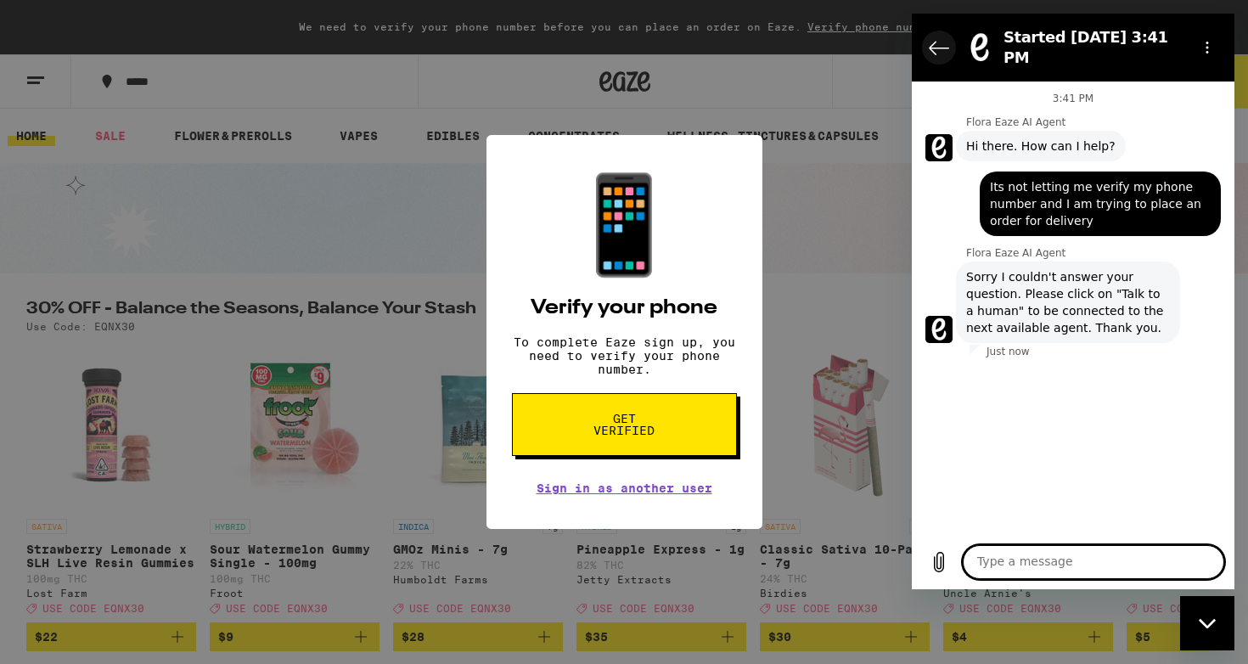
click at [933, 45] on icon "Back to the conversation list" at bounding box center [939, 47] width 20 height 20
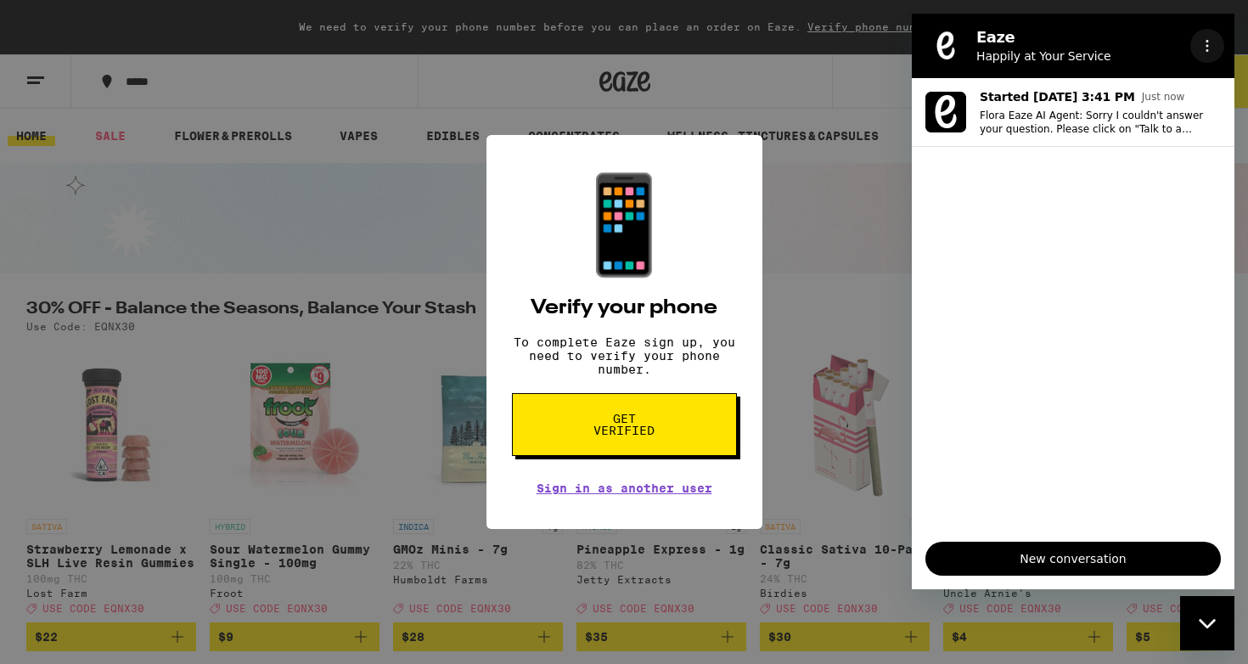
click at [1209, 54] on button "Options menu" at bounding box center [1208, 46] width 34 height 34
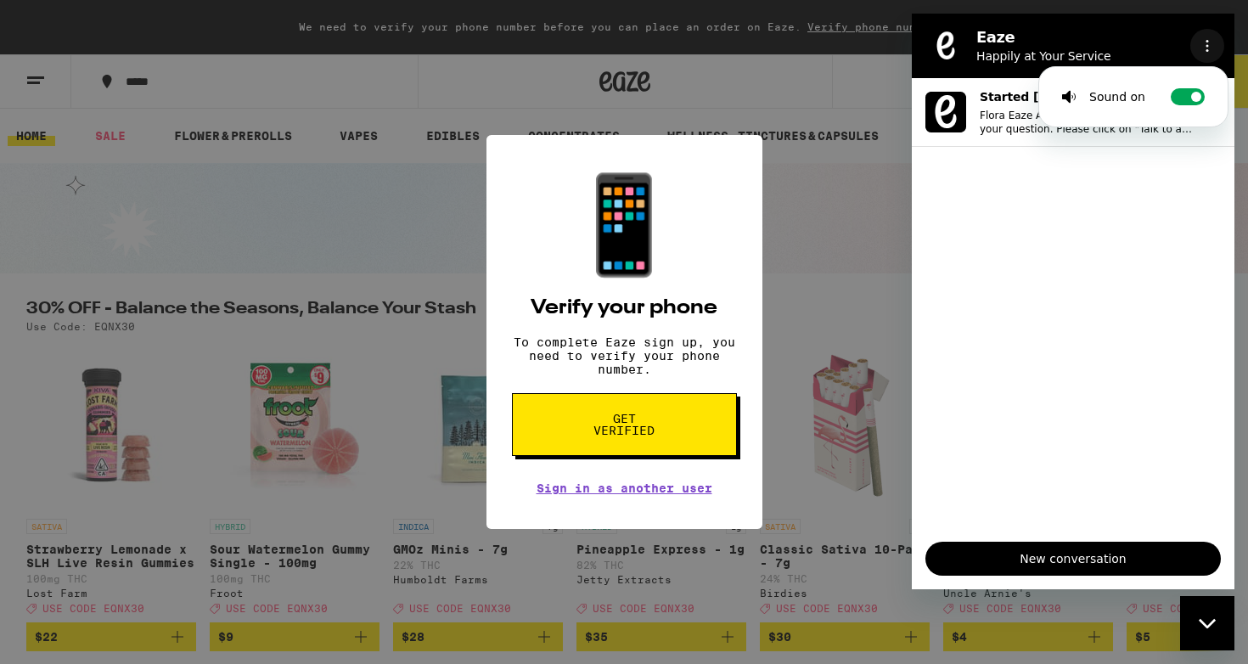
click at [1209, 54] on button "Options menu" at bounding box center [1208, 46] width 34 height 34
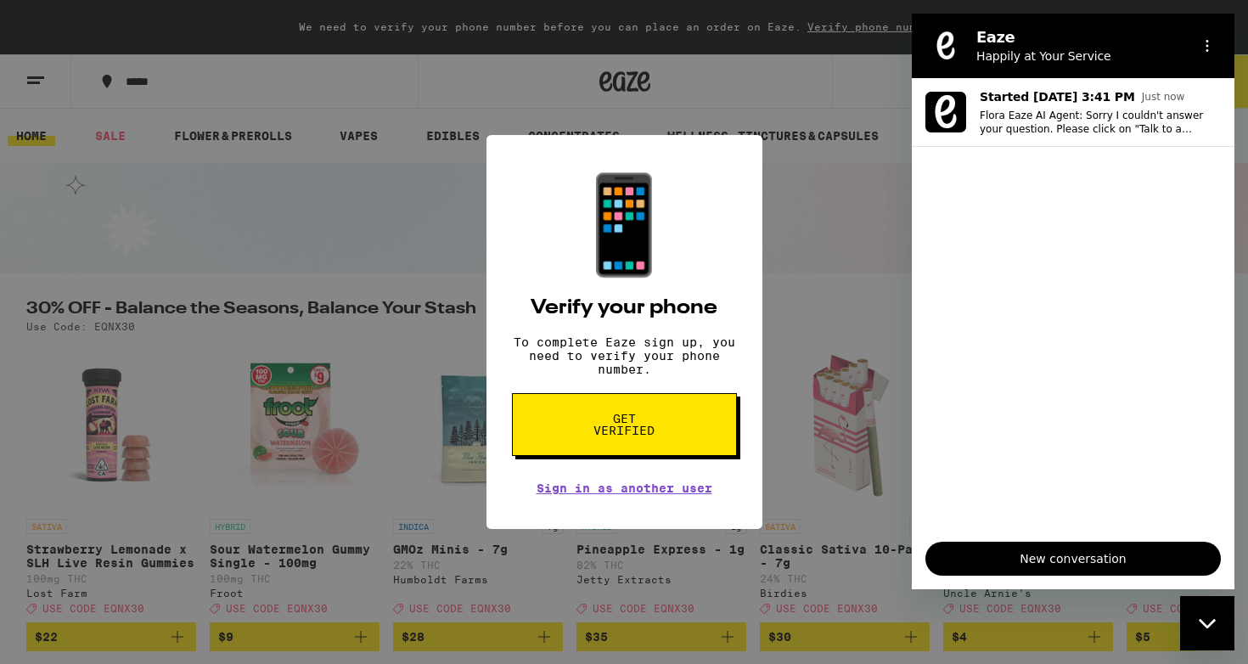
click at [691, 291] on div "📱 Verify your phone To complete Eaze sign up, you need to verify your phone num…" at bounding box center [625, 332] width 276 height 394
